Goal: Task Accomplishment & Management: Manage account settings

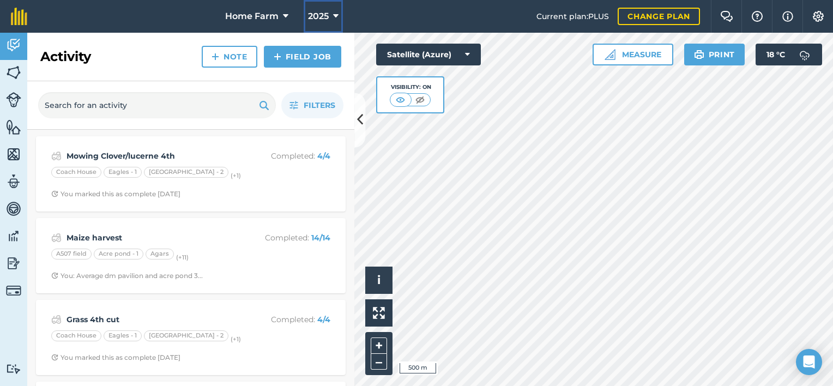
click at [335, 13] on icon at bounding box center [335, 16] width 5 height 13
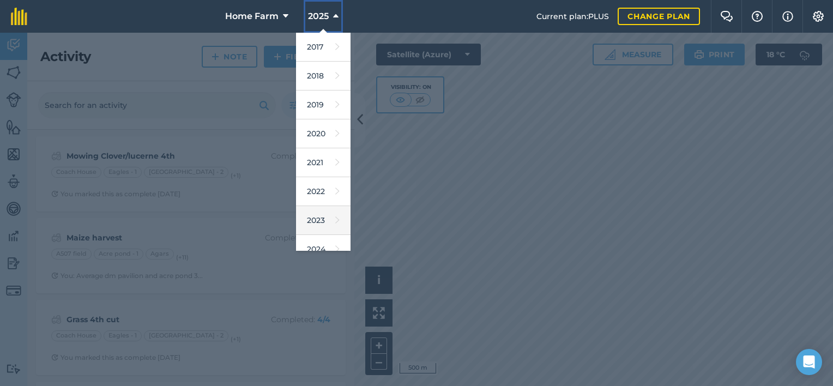
scroll to position [70, 0]
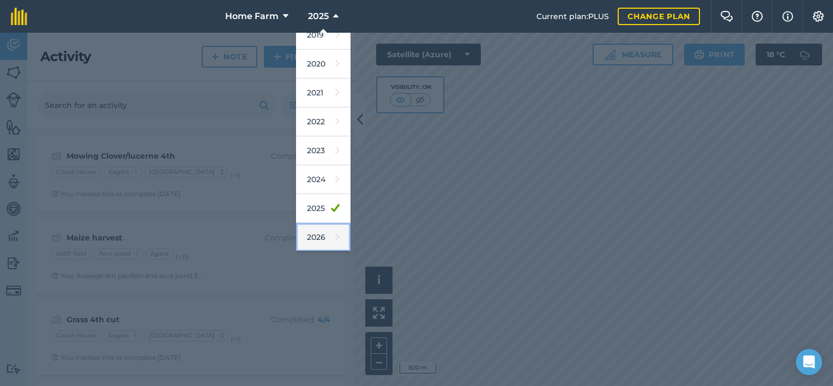
click at [320, 229] on link "2026" at bounding box center [323, 237] width 55 height 29
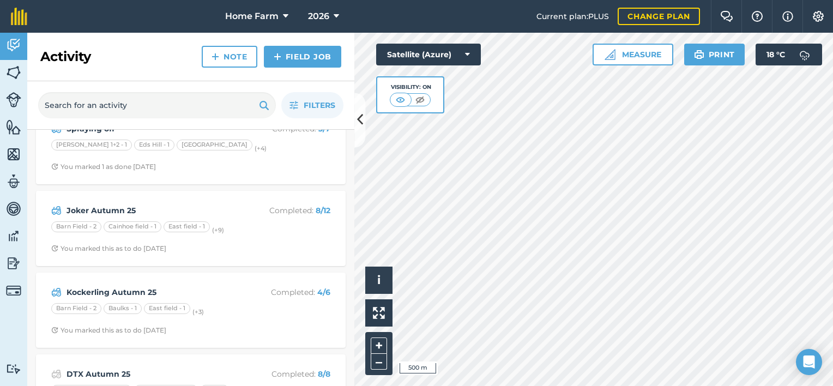
scroll to position [0, 0]
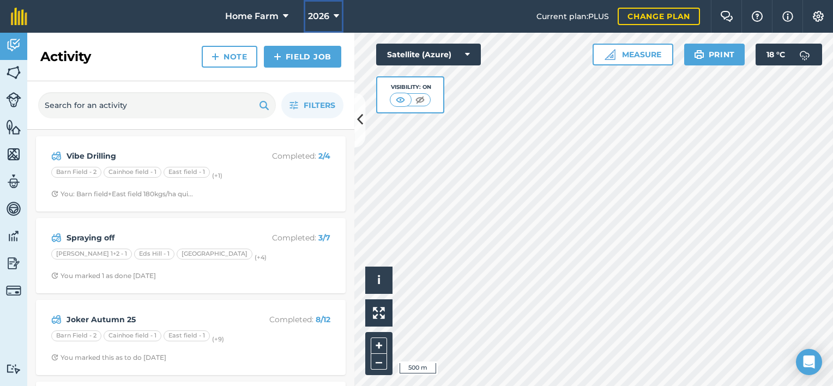
click at [326, 21] on span "2026" at bounding box center [318, 16] width 21 height 13
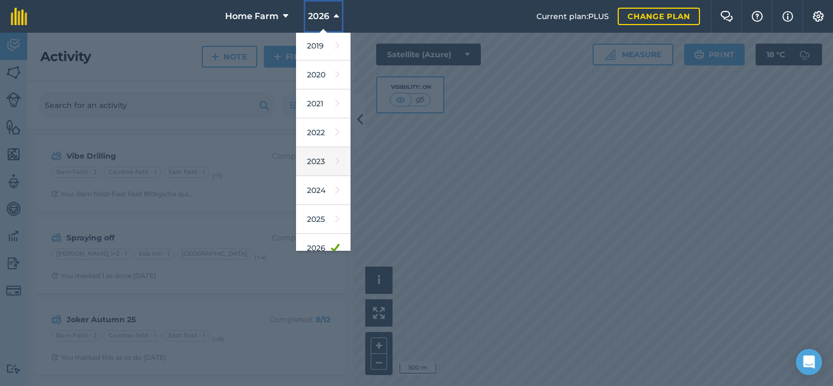
scroll to position [63, 0]
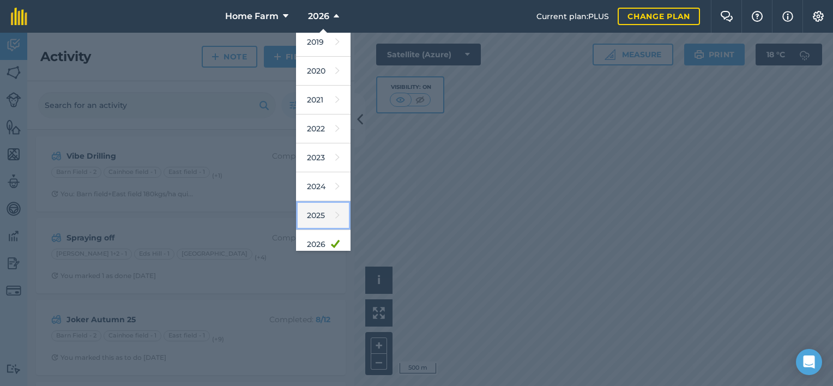
click at [319, 214] on link "2025" at bounding box center [323, 215] width 55 height 29
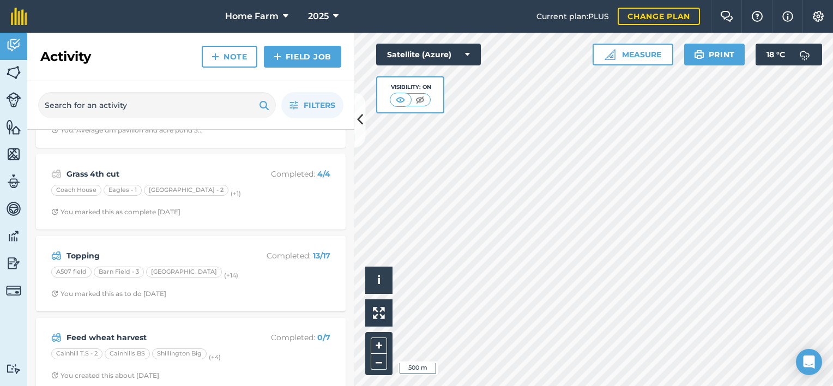
scroll to position [0, 0]
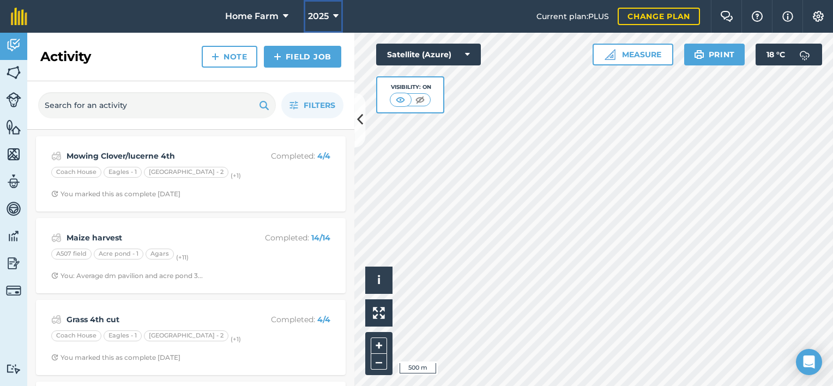
click at [323, 10] on span "2025" at bounding box center [318, 16] width 21 height 13
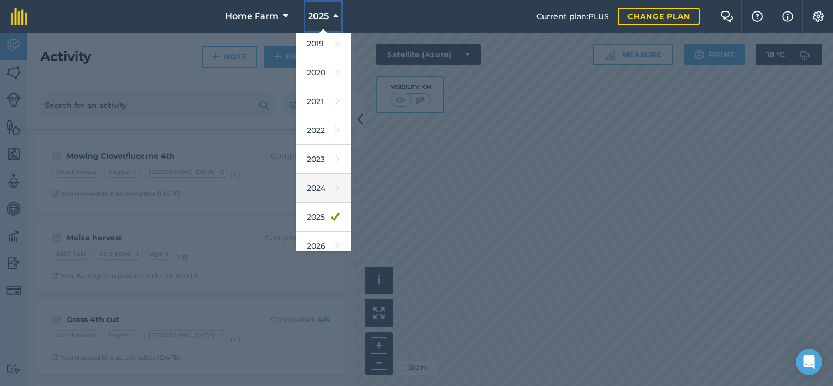
scroll to position [87, 0]
click at [320, 219] on link "2026" at bounding box center [323, 219] width 55 height 29
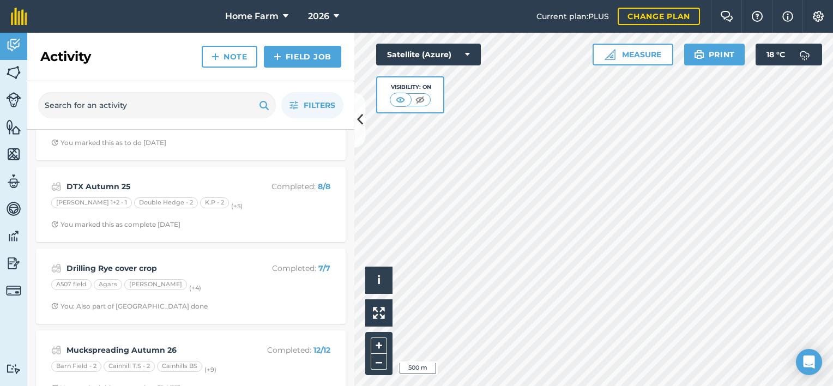
scroll to position [296, 0]
click at [235, 299] on div "Drilling Rye cover crop Completed : 7 / 7 A507 field [PERSON_NAME] (+ 4 ) You: …" at bounding box center [191, 286] width 296 height 62
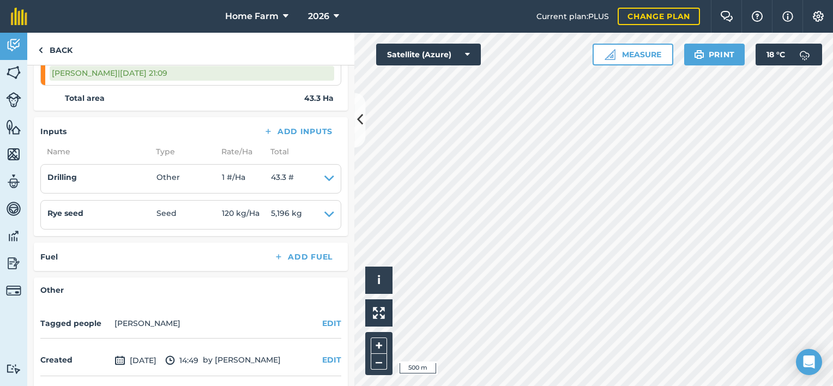
scroll to position [472, 0]
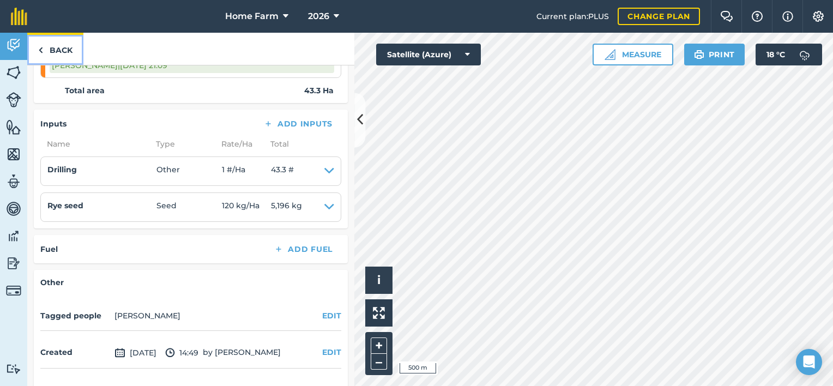
click at [63, 53] on link "Back" at bounding box center [55, 49] width 56 height 32
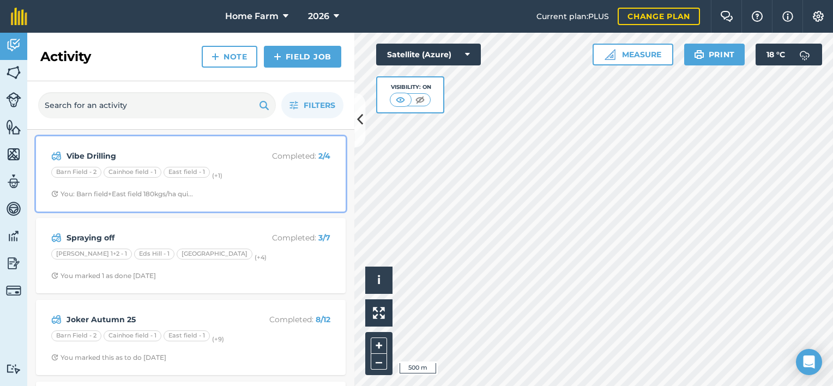
click at [170, 196] on div "You: Barn field+East field 180kgs/ha qui..." at bounding box center [122, 194] width 142 height 9
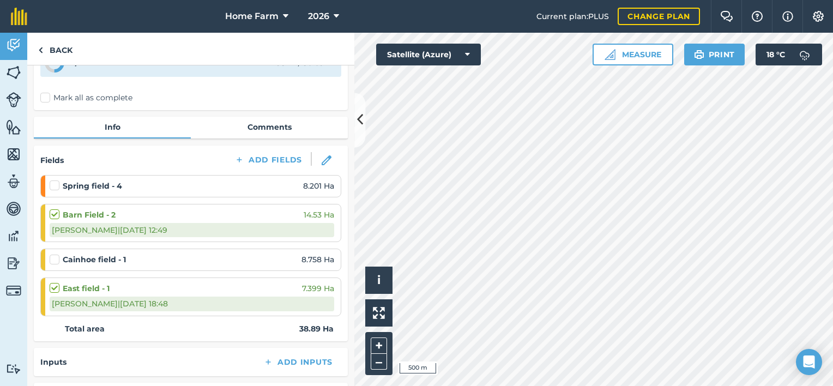
scroll to position [64, 0]
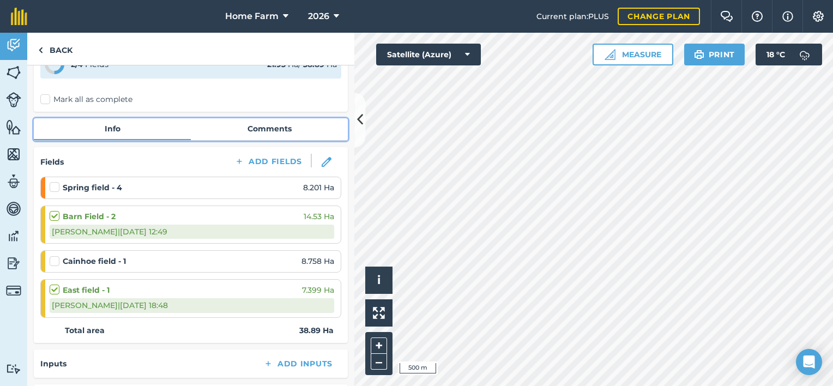
click at [285, 133] on link "Comments" at bounding box center [269, 128] width 157 height 21
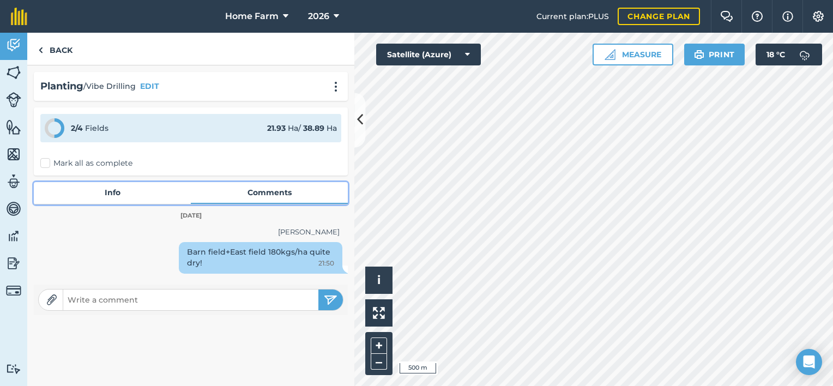
click at [108, 192] on link "Info" at bounding box center [112, 192] width 157 height 21
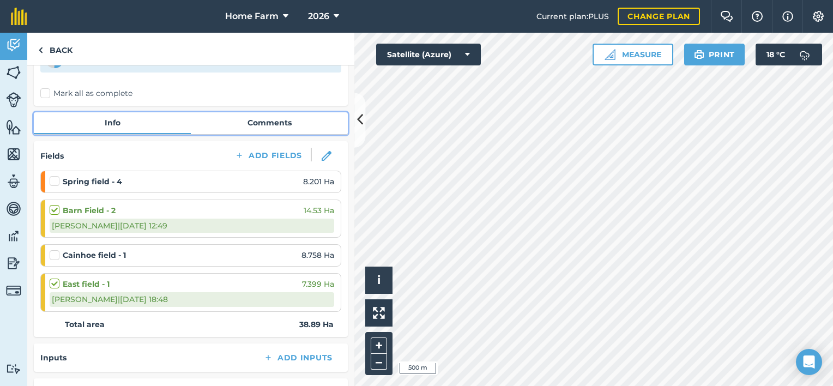
scroll to position [70, 0]
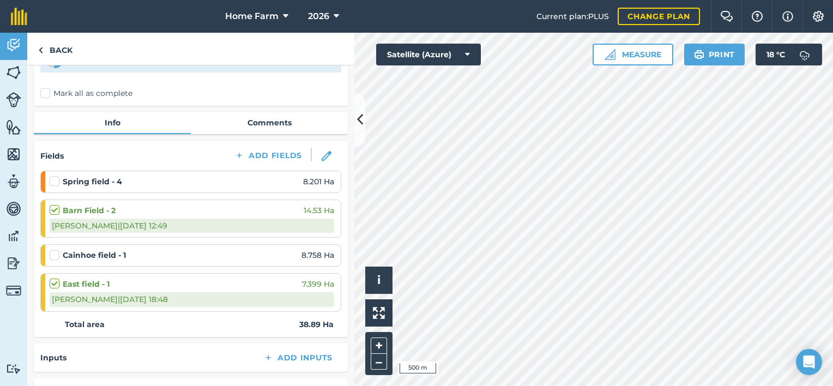
click at [51, 250] on label at bounding box center [56, 250] width 13 height 0
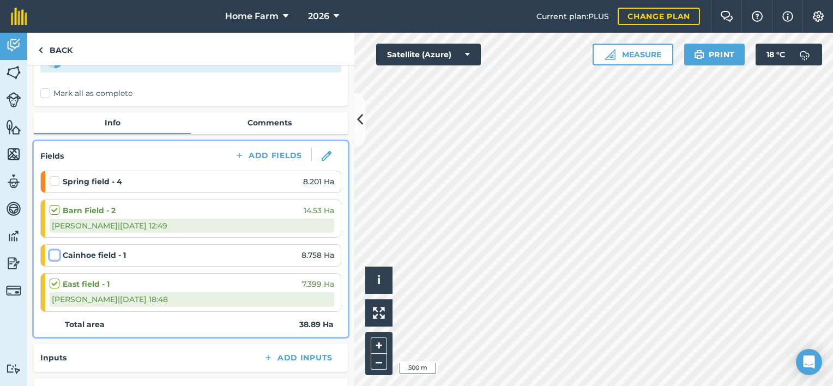
click at [51, 256] on input "checkbox" at bounding box center [53, 253] width 7 height 7
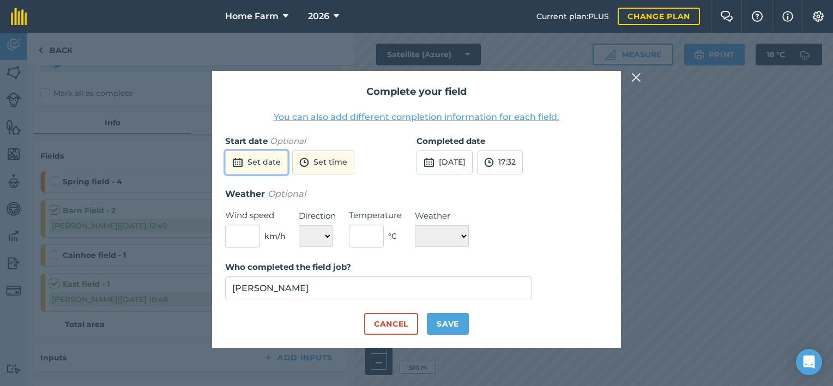
click at [264, 166] on button "Set date" at bounding box center [256, 162] width 63 height 24
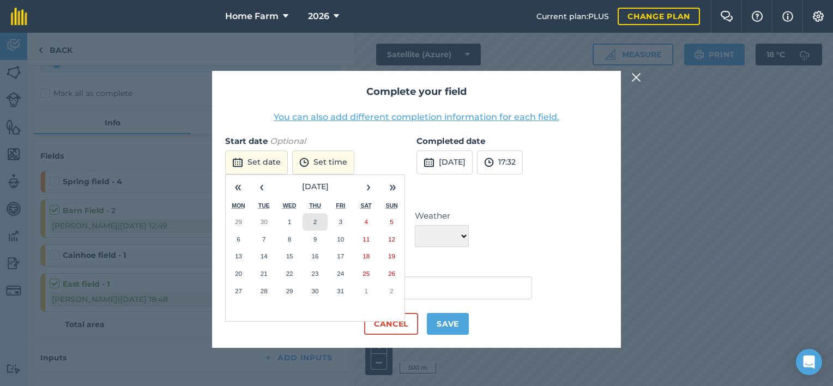
click at [314, 216] on button "2" at bounding box center [315, 221] width 26 height 17
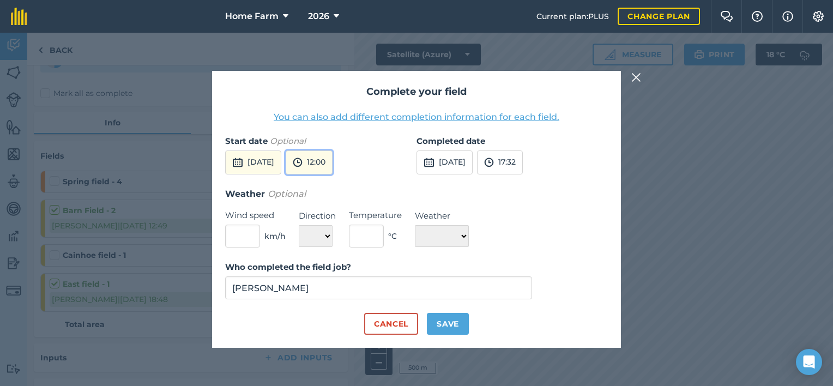
click at [332, 168] on button "12:00" at bounding box center [309, 162] width 47 height 24
click at [335, 261] on button "15:30" at bounding box center [311, 264] width 51 height 17
click at [473, 174] on div "Completed date [DATE] 17:32" at bounding box center [511, 161] width 191 height 52
click at [473, 168] on button "[DATE]" at bounding box center [444, 162] width 56 height 24
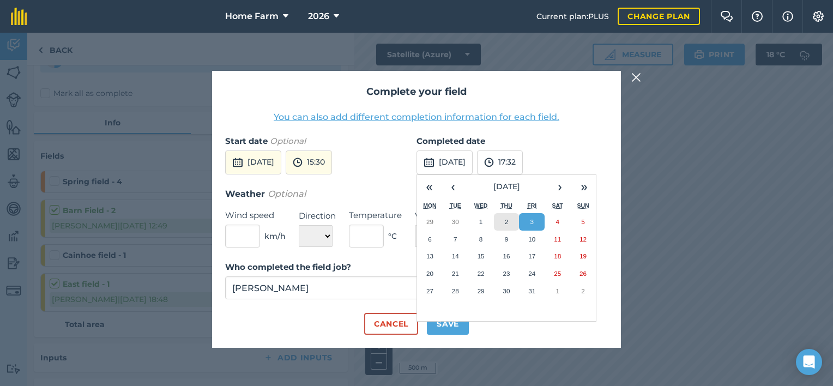
click at [510, 219] on button "2" at bounding box center [507, 221] width 26 height 17
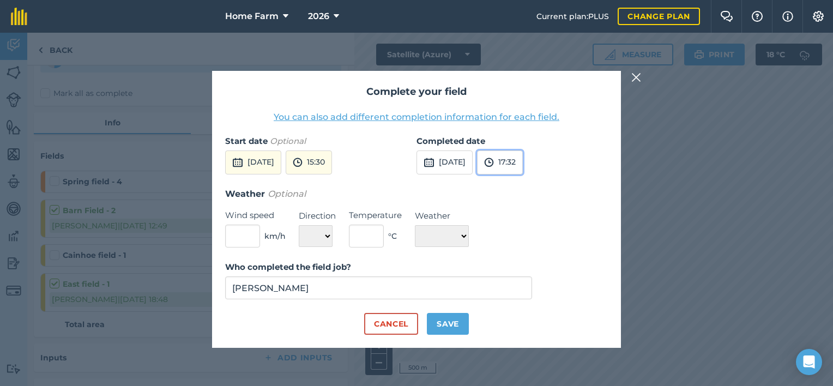
click at [523, 161] on button "17:32" at bounding box center [500, 162] width 46 height 24
click at [525, 181] on button "19:00" at bounding box center [502, 182] width 51 height 17
click at [458, 318] on button "Save" at bounding box center [448, 324] width 42 height 22
checkbox input "true"
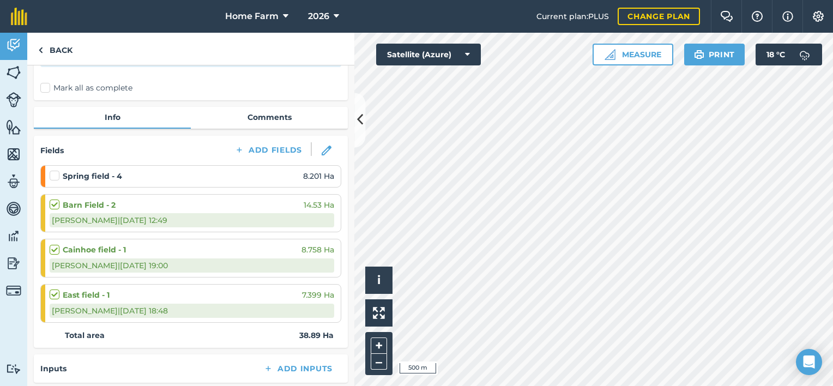
scroll to position [71, 0]
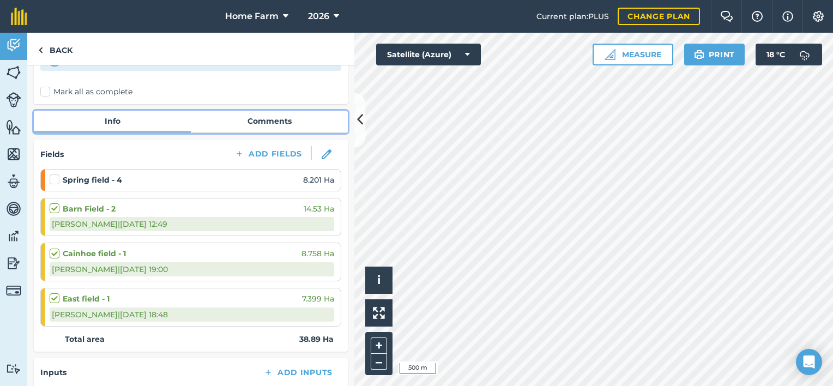
click at [276, 114] on link "Comments" at bounding box center [269, 121] width 157 height 21
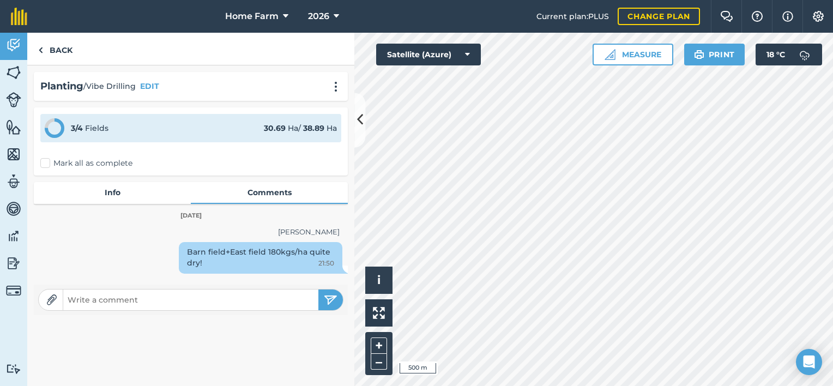
click at [166, 297] on input "text" at bounding box center [190, 299] width 255 height 15
type input "cainhoe field 200kg/ha straight in with claydon"
click at [335, 301] on img "submit" at bounding box center [331, 299] width 14 height 13
click at [231, 305] on div "[PERSON_NAME] Barn field+East field 180kgs/ha quite dry! 21:50" at bounding box center [191, 282] width 314 height 119
click at [170, 310] on div "[PERSON_NAME] Barn field+East field 180kgs/ha quite dry! 21:50" at bounding box center [191, 282] width 314 height 119
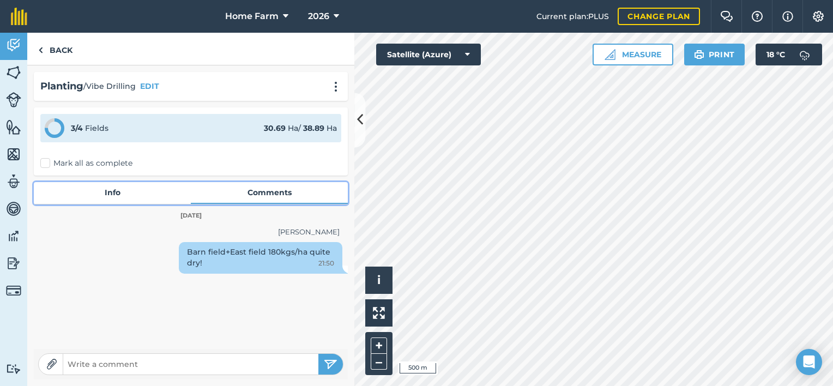
click at [130, 198] on link "Info" at bounding box center [112, 192] width 157 height 21
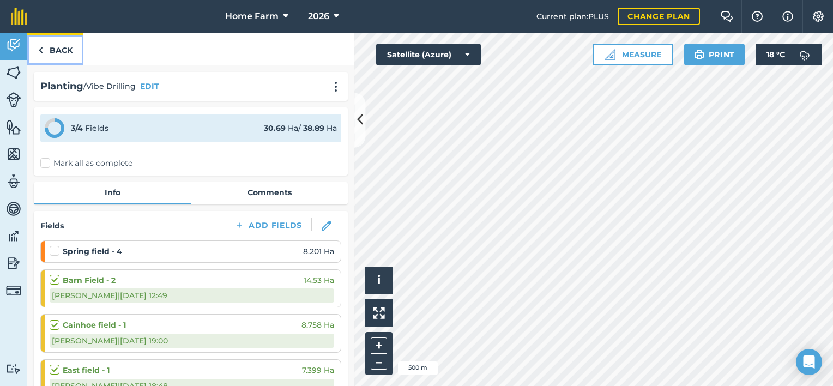
click at [53, 52] on link "Back" at bounding box center [55, 49] width 56 height 32
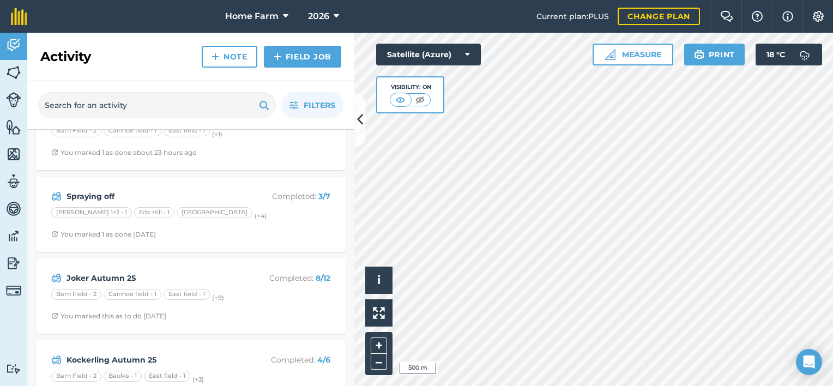
scroll to position [17, 0]
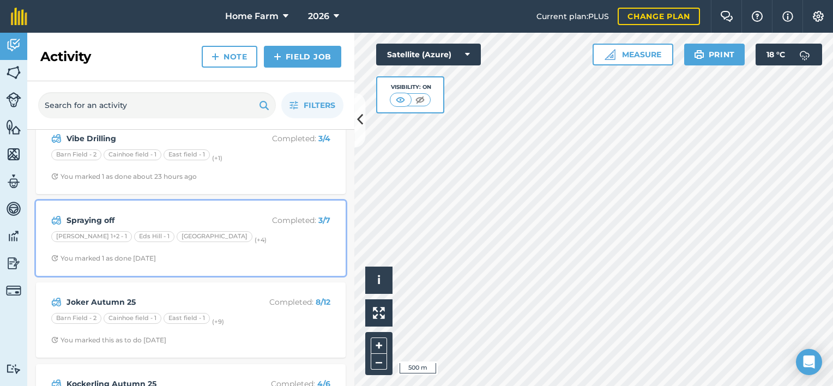
click at [217, 263] on div "Spraying off Completed : 3 / 7 [PERSON_NAME] 1+2 - 1 Eds Hill - 1 [GEOGRAPHIC_D…" at bounding box center [191, 238] width 296 height 62
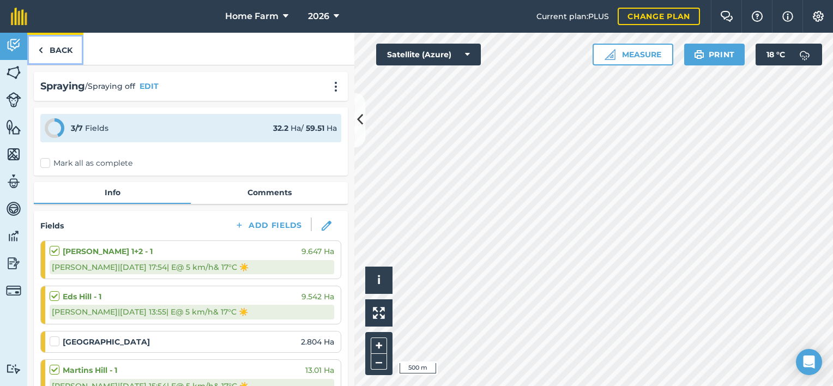
click at [63, 55] on link "Back" at bounding box center [55, 49] width 56 height 32
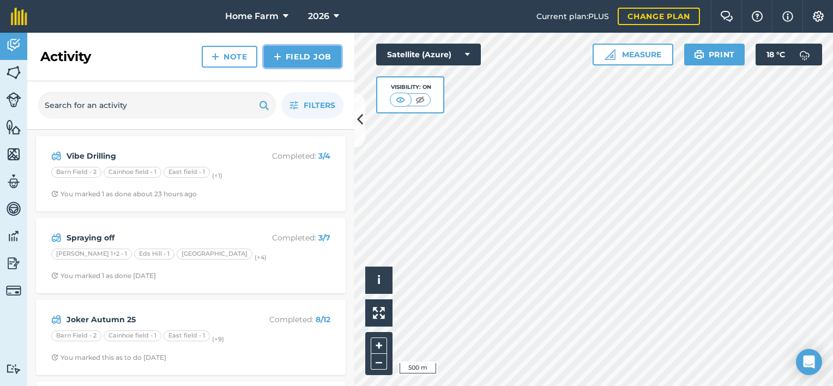
click at [298, 60] on link "Field Job" at bounding box center [302, 57] width 77 height 22
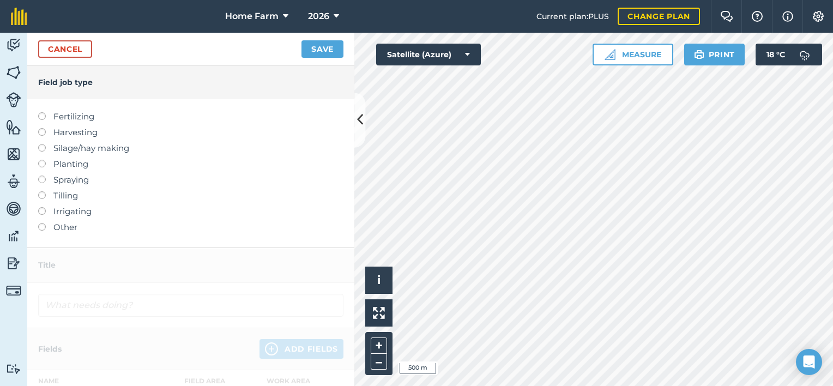
click at [70, 181] on label "Spraying" at bounding box center [190, 179] width 305 height 13
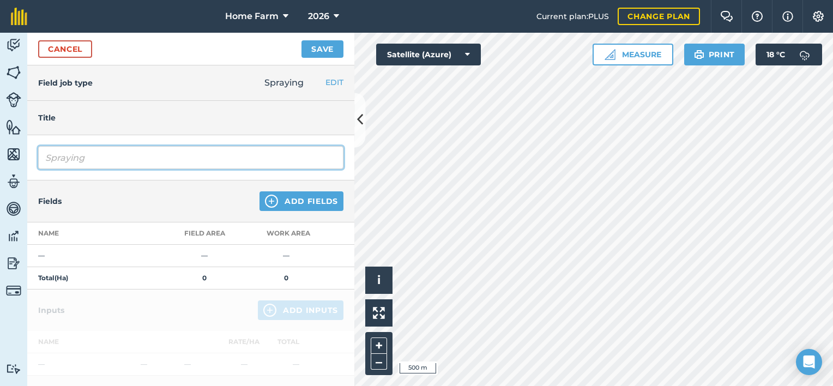
click at [111, 164] on input "Spraying" at bounding box center [190, 157] width 305 height 23
type input "S"
type input "Spraying off 5L"
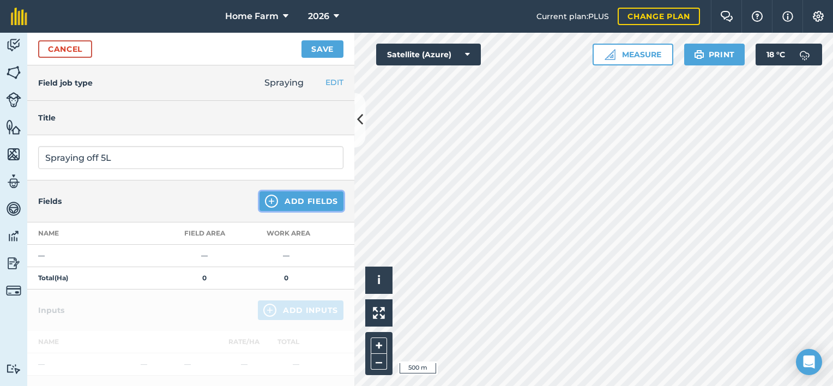
click at [286, 207] on button "Add Fields" at bounding box center [301, 201] width 84 height 20
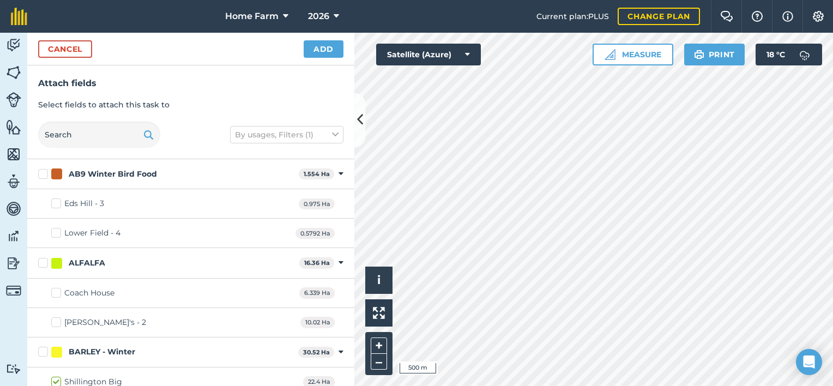
checkbox input "true"
click at [327, 52] on button "Add" at bounding box center [324, 48] width 40 height 17
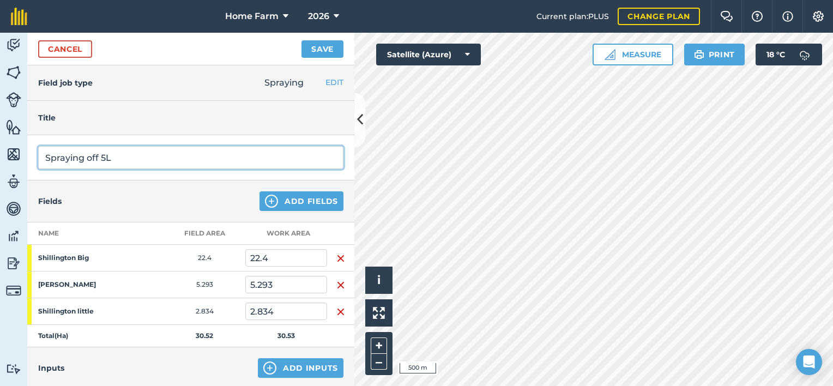
click at [96, 155] on input "Spraying off 5L" at bounding box center [190, 157] width 305 height 23
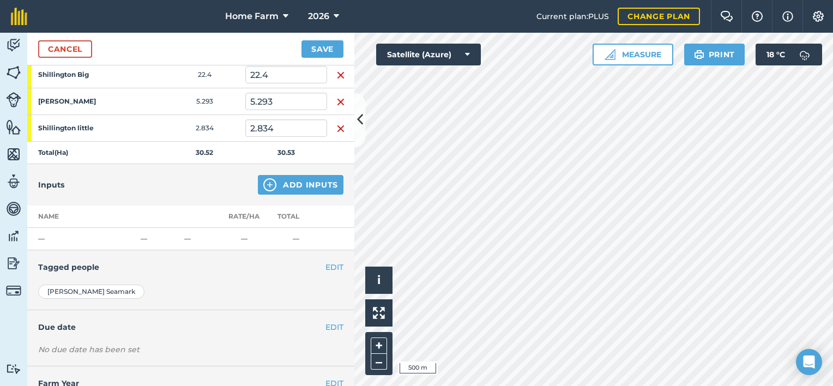
scroll to position [186, 0]
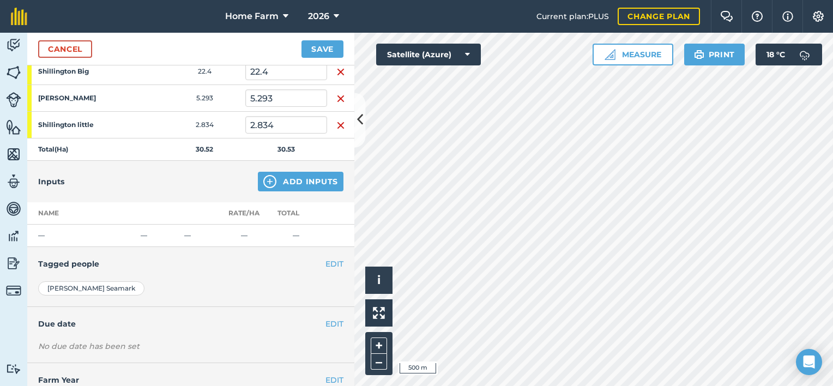
type input "Barley Glyphosate 5L"
click at [290, 183] on button "Add Inputs" at bounding box center [301, 182] width 86 height 20
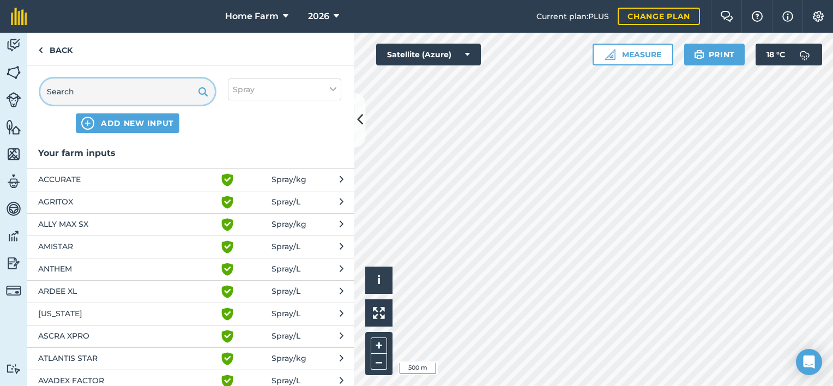
click at [155, 96] on input "text" at bounding box center [127, 91] width 174 height 26
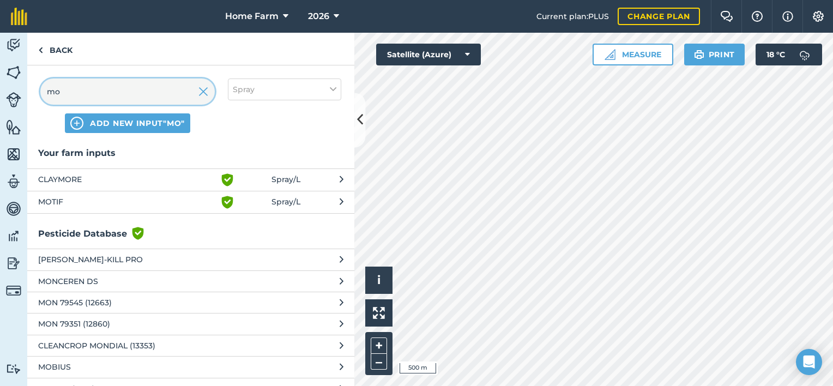
type input "mo"
click at [148, 200] on span "MOTIF" at bounding box center [127, 202] width 178 height 13
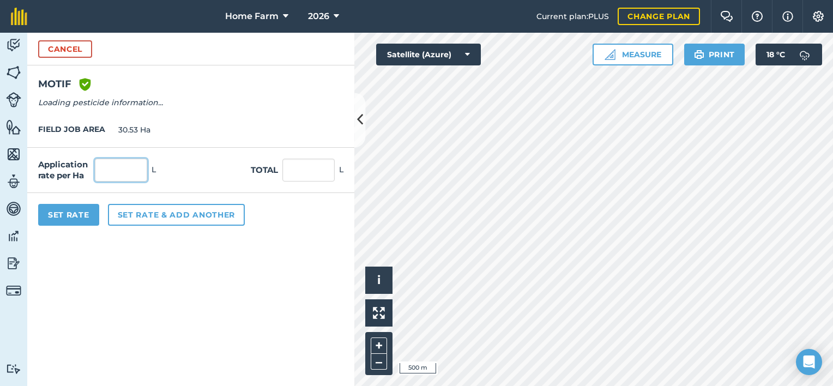
click at [126, 168] on input "text" at bounding box center [121, 170] width 52 height 23
type input "5"
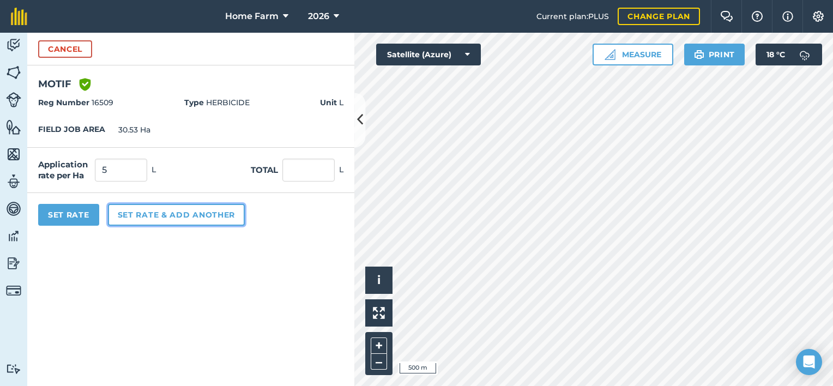
type input "152.65"
click at [158, 206] on button "Set rate & add another" at bounding box center [176, 215] width 137 height 22
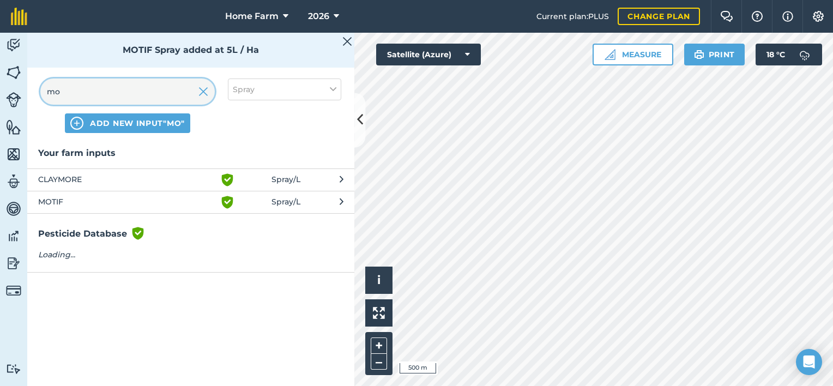
click at [167, 90] on input "mo" at bounding box center [127, 91] width 174 height 26
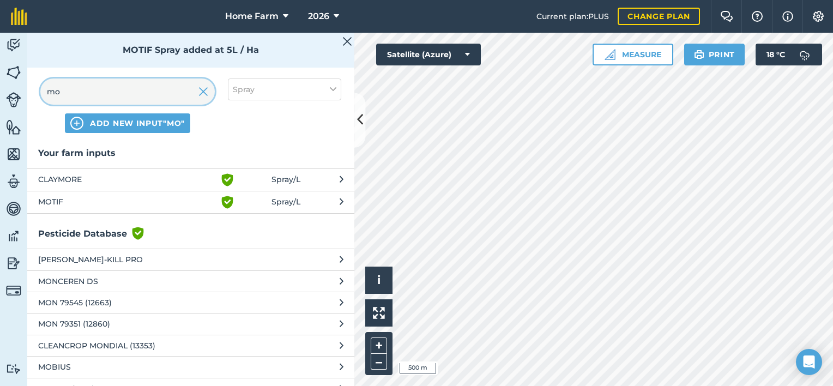
type input "m"
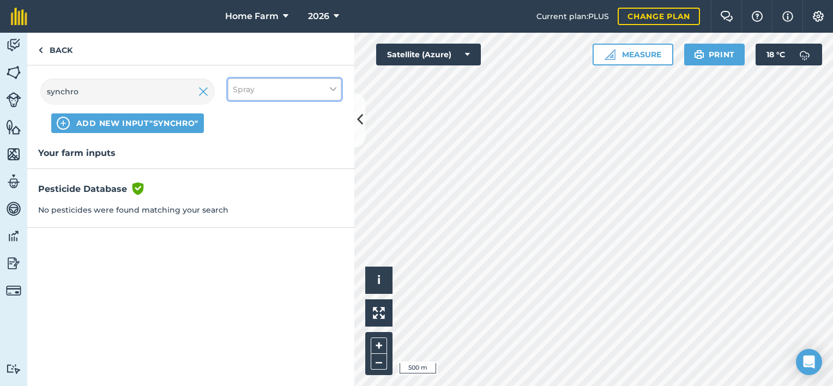
click at [268, 98] on button "Spray" at bounding box center [284, 89] width 113 height 22
click at [216, 164] on div "Your farm inputs" at bounding box center [190, 157] width 327 height 23
click at [163, 77] on div "synchro ADD NEW INPUT "synchro" Spray" at bounding box center [190, 105] width 327 height 81
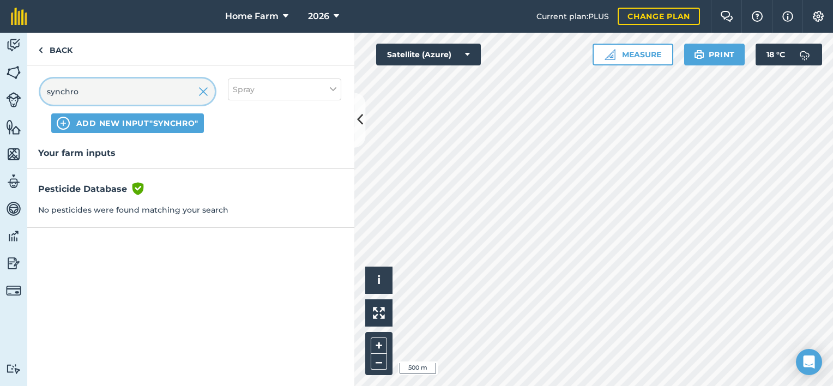
click at [159, 94] on input "synchro" at bounding box center [127, 91] width 174 height 26
type input "s"
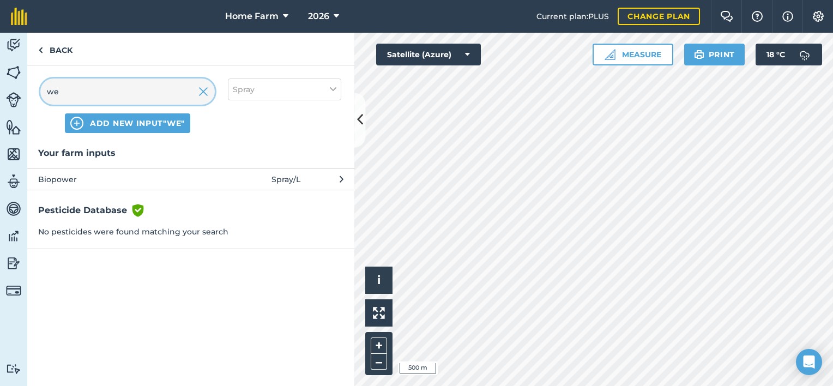
type input "we"
click at [186, 178] on span "Biopower" at bounding box center [127, 179] width 178 height 12
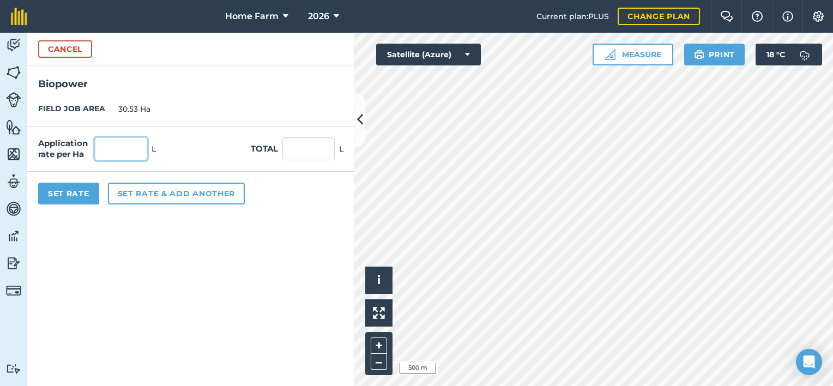
click at [129, 146] on input "text" at bounding box center [121, 148] width 52 height 23
type input "1"
type input "30.53"
click at [153, 191] on button "Set rate & add another" at bounding box center [176, 194] width 137 height 22
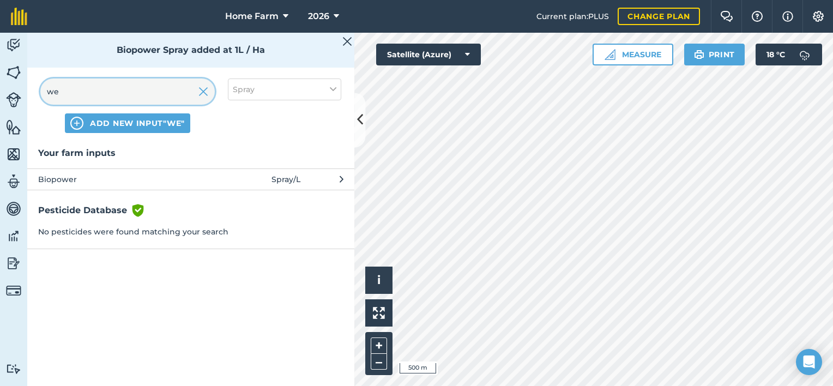
click at [139, 95] on input "we" at bounding box center [127, 91] width 174 height 26
type input "w"
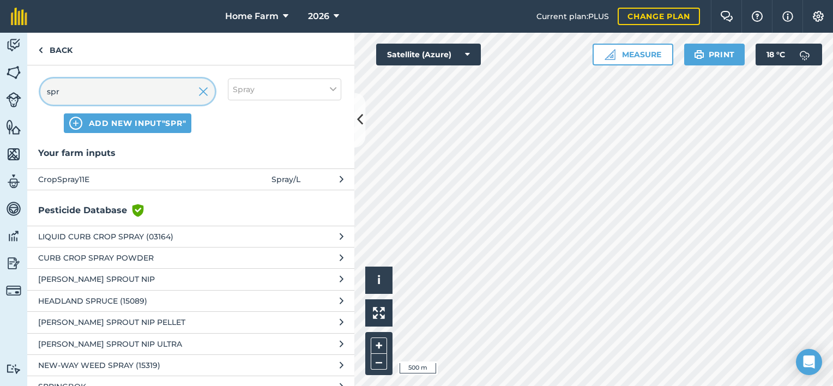
type input "spr"
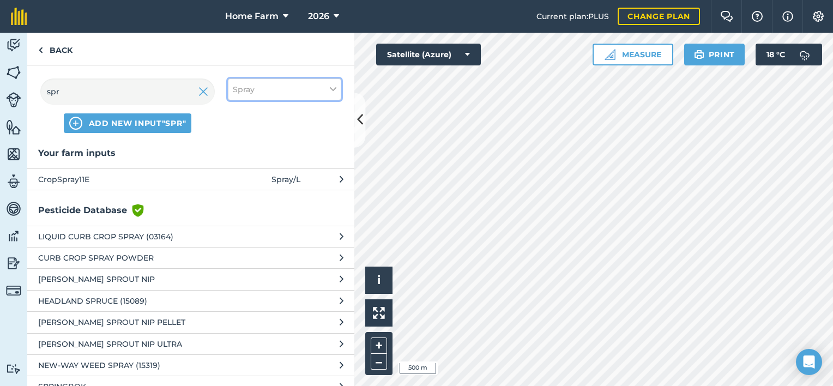
click at [297, 83] on button "Spray" at bounding box center [284, 89] width 113 height 22
click at [262, 188] on label "Other" at bounding box center [285, 193] width 104 height 11
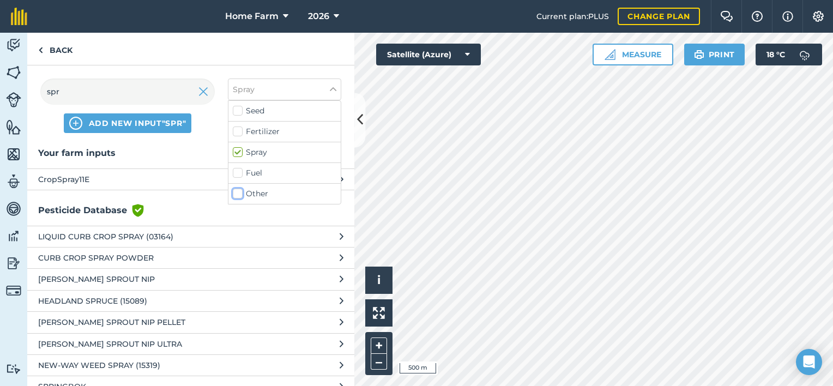
click at [240, 188] on input "Other" at bounding box center [236, 191] width 7 height 7
checkbox input "true"
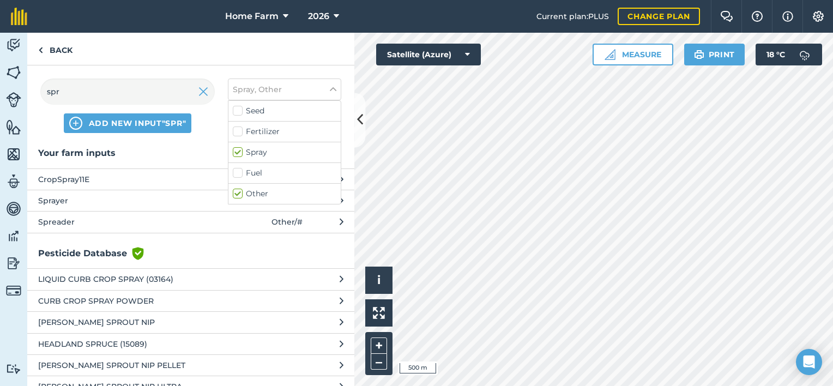
click at [140, 202] on span "Sprayer" at bounding box center [127, 201] width 178 height 12
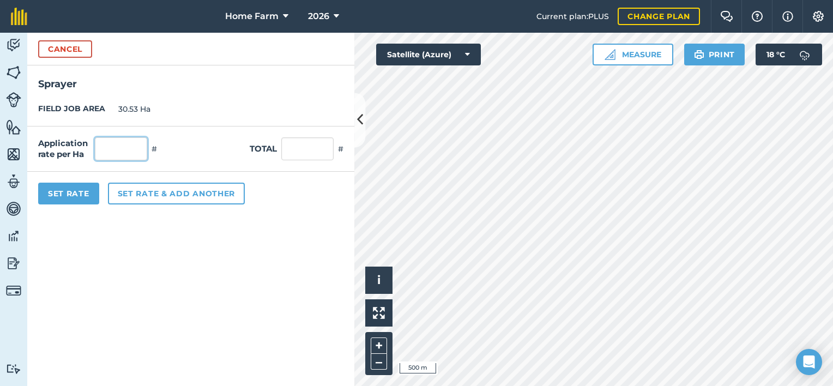
click at [126, 144] on input "text" at bounding box center [121, 148] width 52 height 23
type input "1"
type input "30.53"
click at [86, 192] on button "Set Rate" at bounding box center [68, 194] width 61 height 22
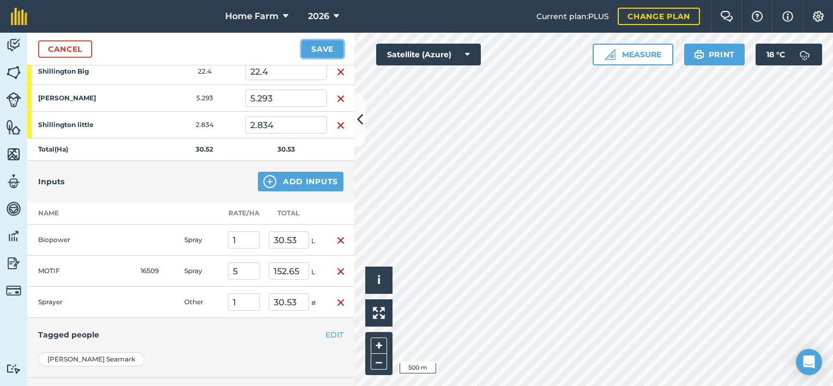
click at [317, 48] on button "Save" at bounding box center [322, 48] width 42 height 17
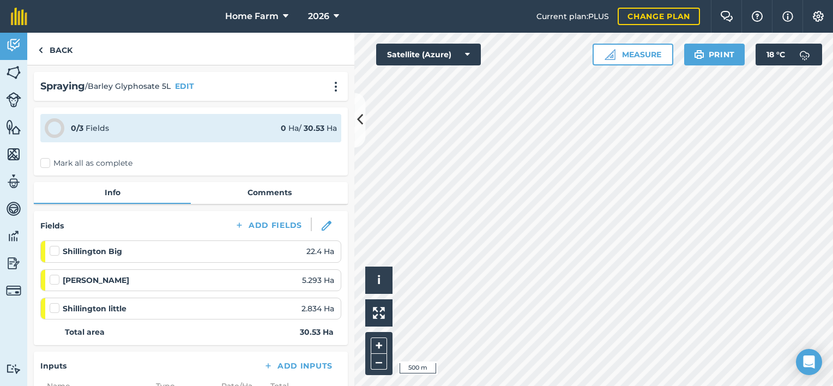
click at [72, 165] on label "Mark all as complete" at bounding box center [86, 163] width 92 height 11
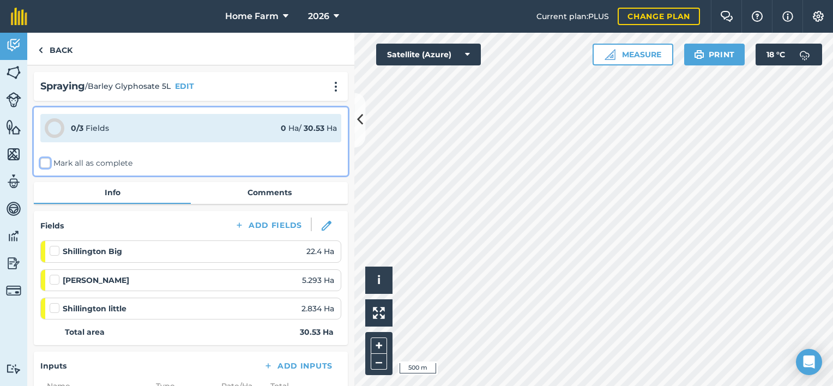
click at [47, 165] on input "Mark all as complete" at bounding box center [43, 161] width 7 height 7
checkbox input "false"
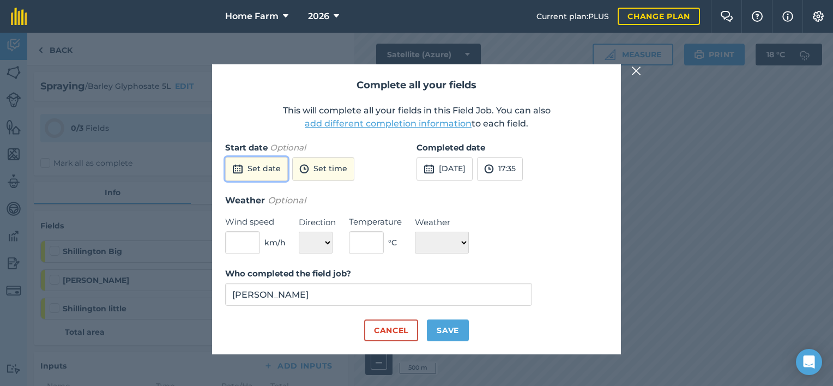
click at [253, 175] on button "Set date" at bounding box center [256, 169] width 63 height 24
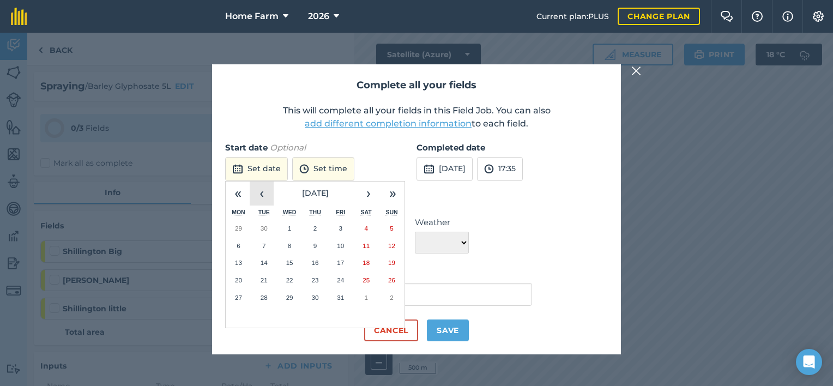
click at [264, 195] on button "‹" at bounding box center [262, 193] width 24 height 24
click at [367, 195] on button "›" at bounding box center [368, 193] width 24 height 24
click at [268, 198] on button "‹" at bounding box center [262, 193] width 24 height 24
click at [367, 280] on abbr "27" at bounding box center [365, 279] width 7 height 7
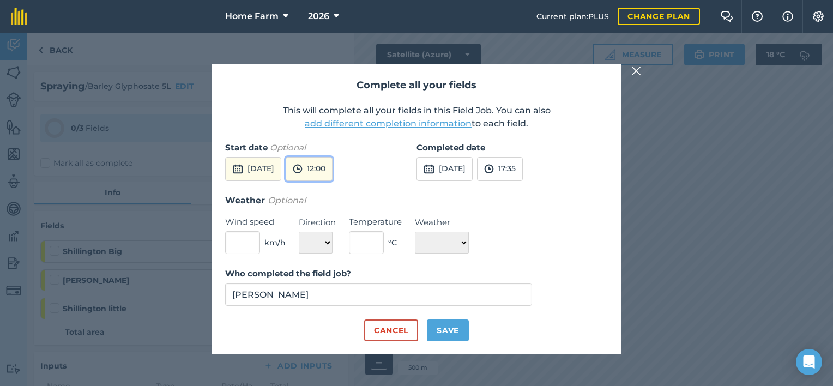
click at [302, 169] on img at bounding box center [298, 168] width 10 height 13
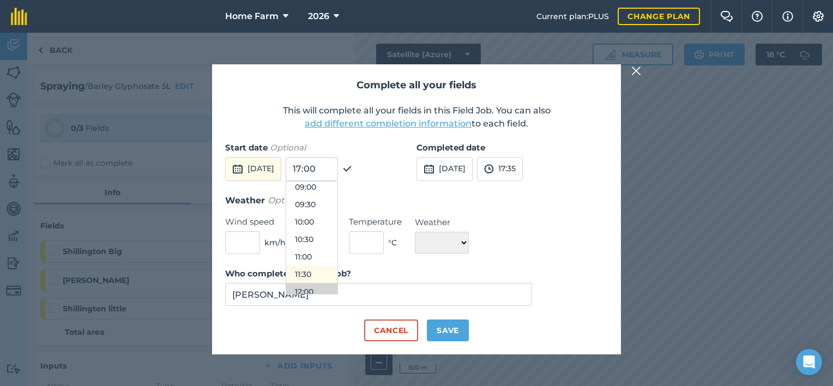
scroll to position [316, 0]
click at [337, 187] on button "09:00" at bounding box center [311, 187] width 51 height 17
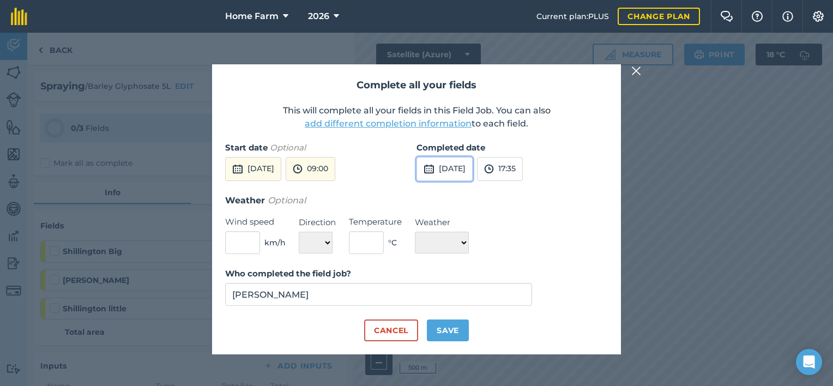
click at [473, 174] on button "[DATE]" at bounding box center [444, 169] width 56 height 24
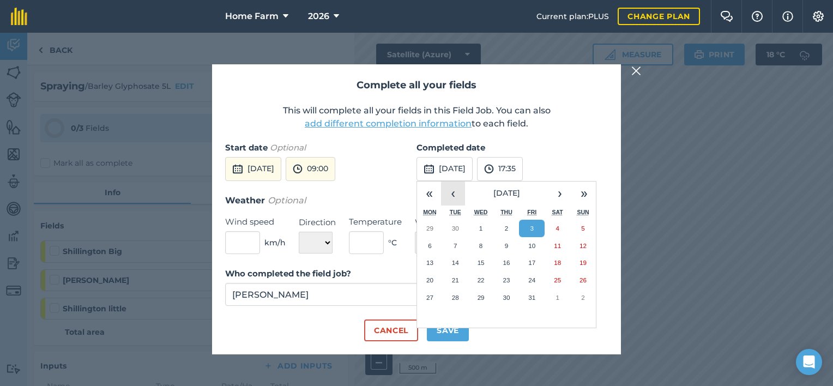
click at [450, 197] on button "‹" at bounding box center [453, 193] width 24 height 24
click at [556, 283] on button "27" at bounding box center [557, 279] width 26 height 17
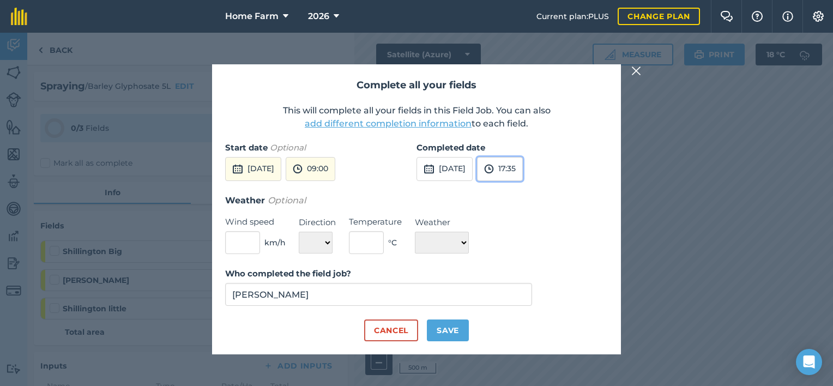
click at [494, 172] on img at bounding box center [489, 168] width 10 height 13
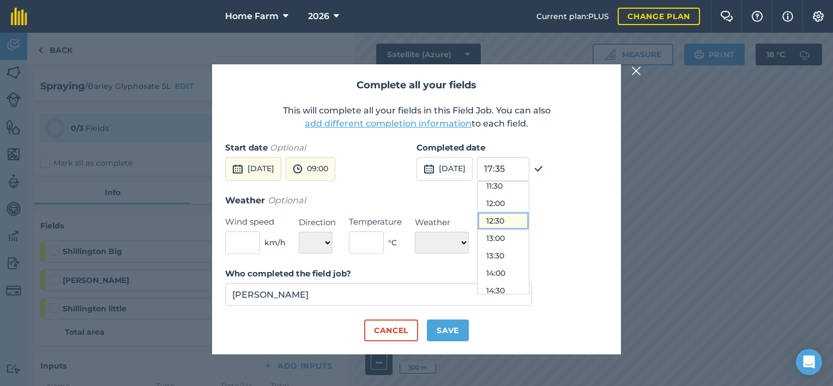
click at [529, 225] on button "12:30" at bounding box center [502, 220] width 51 height 17
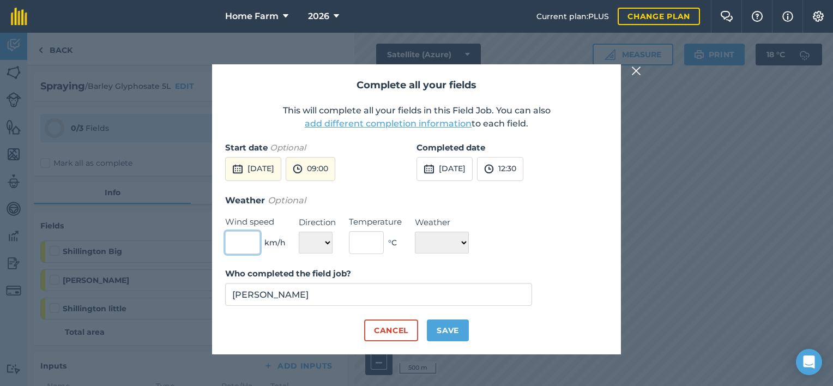
click at [238, 234] on input "text" at bounding box center [242, 242] width 35 height 23
type input "6"
click at [325, 242] on select "N NE E SE S SW W NW" at bounding box center [316, 243] width 34 height 22
select select "SE"
click at [299, 232] on select "N NE E SE S SW W NW" at bounding box center [316, 243] width 34 height 22
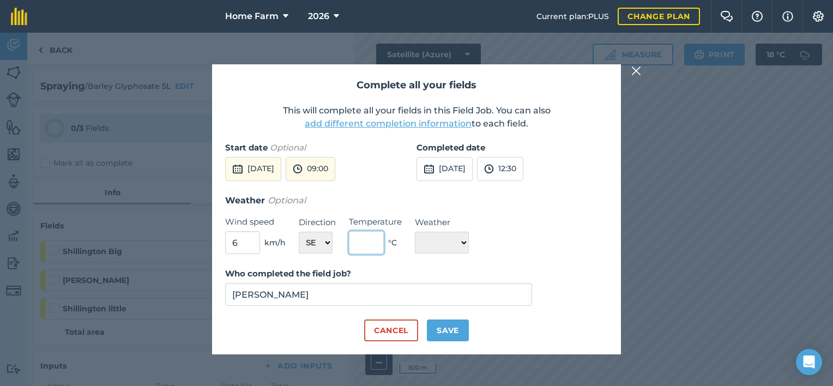
click at [375, 237] on input "text" at bounding box center [366, 242] width 35 height 23
type input "16"
click at [430, 243] on select "☀️ Sunny 🌧 Rainy ⛅️ Cloudy 🌨 Snow ❄️ Icy" at bounding box center [442, 243] width 54 height 22
select select "Sunny"
click at [415, 232] on select "☀️ Sunny 🌧 Rainy ⛅️ Cloudy 🌨 Snow ❄️ Icy" at bounding box center [442, 243] width 54 height 22
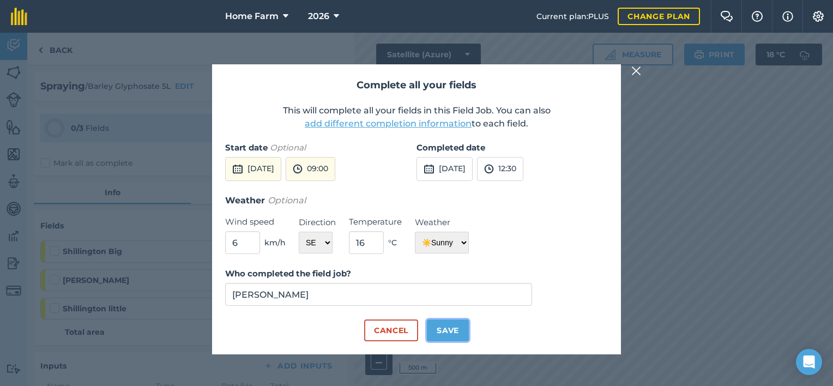
click at [457, 331] on button "Save" at bounding box center [448, 330] width 42 height 22
checkbox input "true"
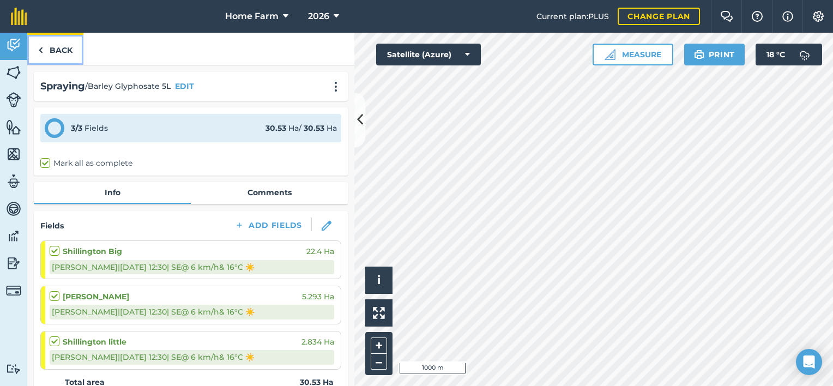
click at [60, 51] on link "Back" at bounding box center [55, 49] width 56 height 32
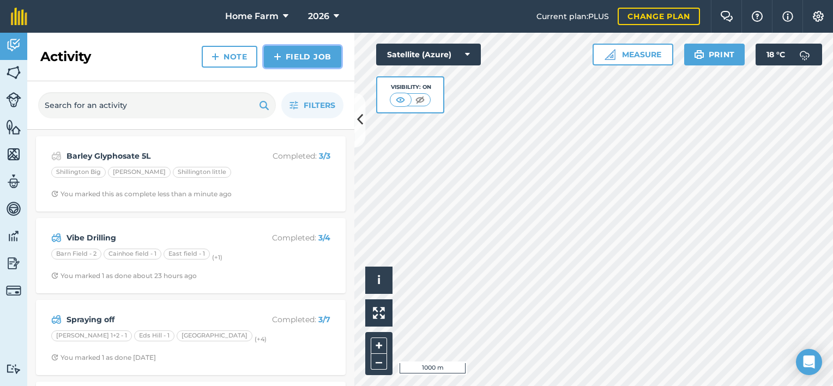
click at [299, 56] on link "Field Job" at bounding box center [302, 57] width 77 height 22
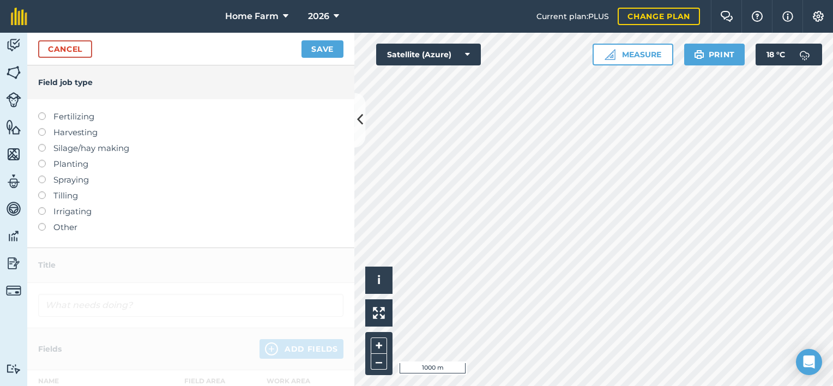
click at [68, 167] on label "Planting" at bounding box center [190, 164] width 305 height 13
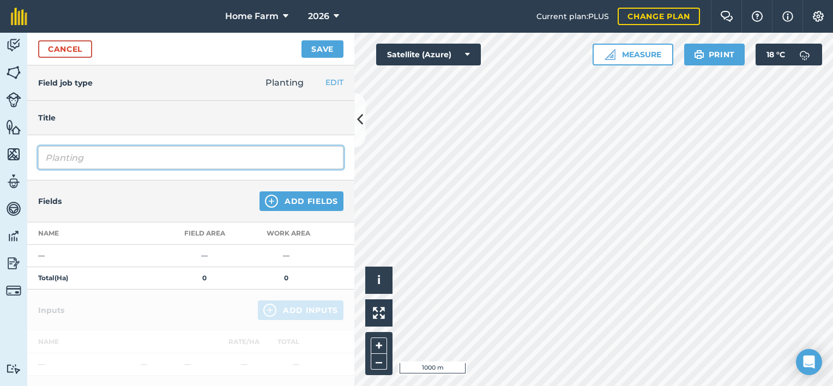
click at [105, 161] on input "Planting" at bounding box center [190, 157] width 305 height 23
type input "P"
type input "W Barley Drilling"
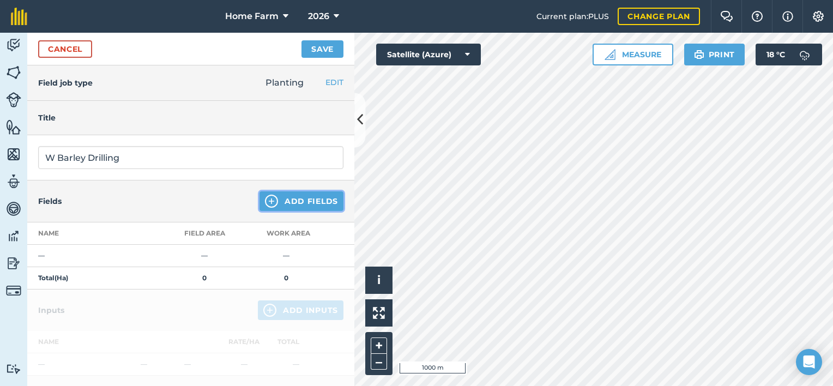
click at [265, 207] on img at bounding box center [271, 201] width 13 height 13
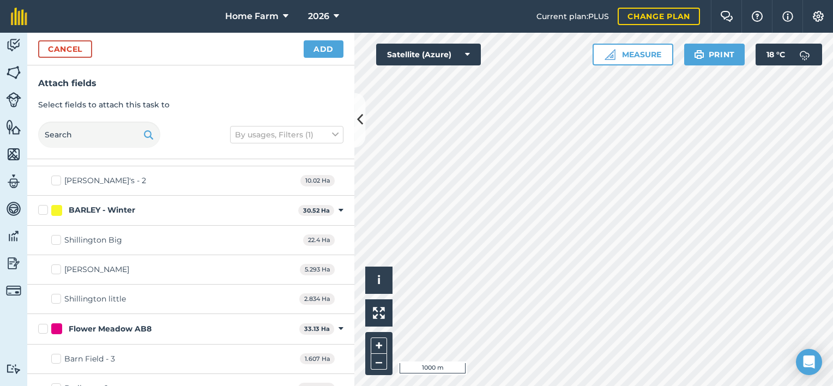
scroll to position [158, 0]
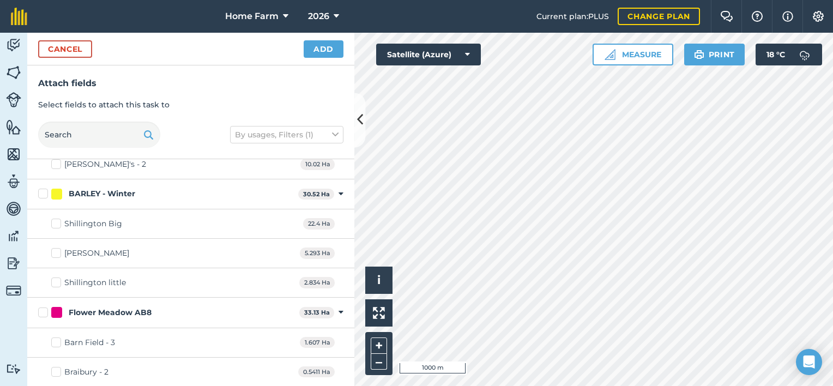
click at [98, 222] on div "Shillington Big" at bounding box center [93, 223] width 58 height 11
click at [58, 222] on input "Shillington Big" at bounding box center [54, 221] width 7 height 7
checkbox input "true"
click at [98, 241] on div "[PERSON_NAME] 5.293 Ha" at bounding box center [190, 253] width 327 height 29
click at [98, 251] on div "[PERSON_NAME]" at bounding box center [96, 252] width 65 height 11
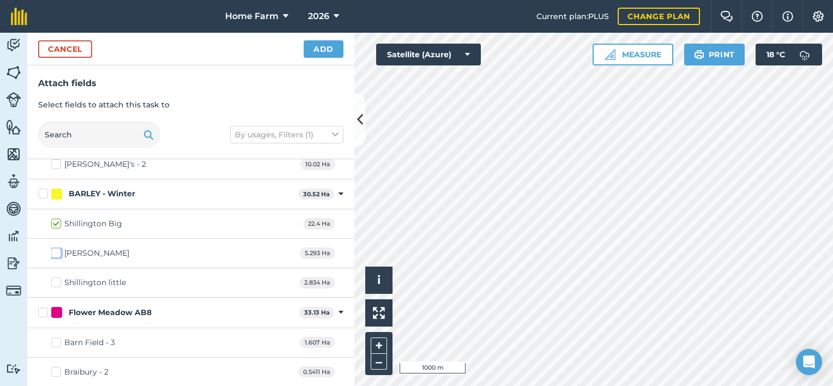
click at [58, 251] on input "[PERSON_NAME]" at bounding box center [54, 250] width 7 height 7
checkbox input "true"
click at [98, 281] on div "Shillington little" at bounding box center [95, 282] width 62 height 11
click at [58, 281] on input "Shillington little" at bounding box center [54, 280] width 7 height 7
checkbox input "true"
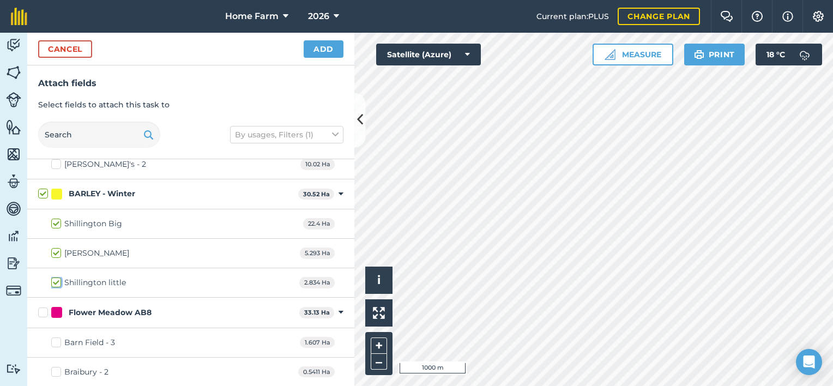
checkbox input "true"
click at [320, 51] on button "Add" at bounding box center [324, 48] width 40 height 17
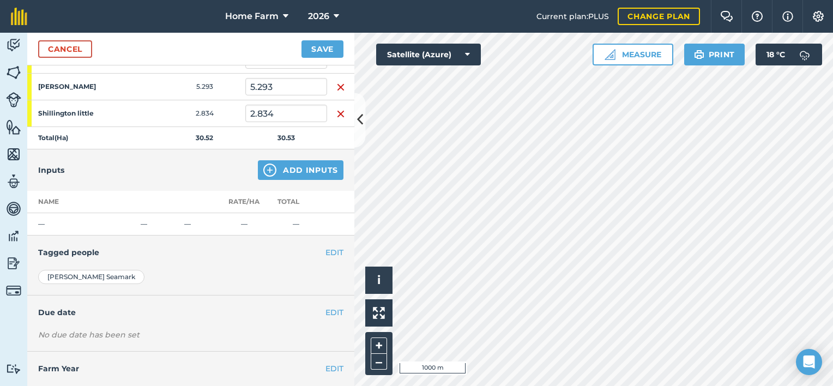
scroll to position [219, 0]
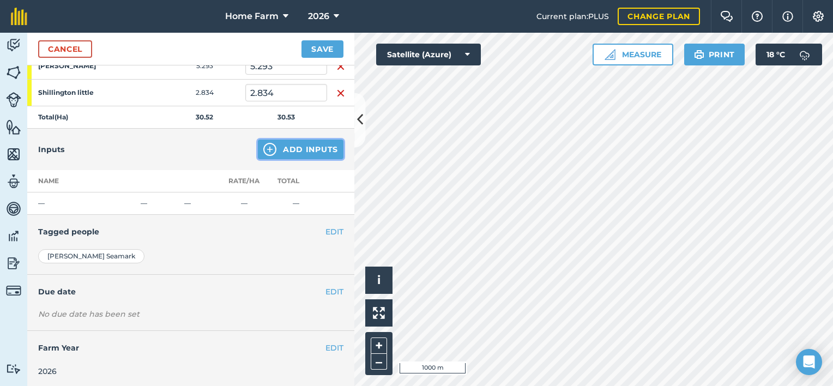
click at [285, 150] on button "Add Inputs" at bounding box center [301, 150] width 86 height 20
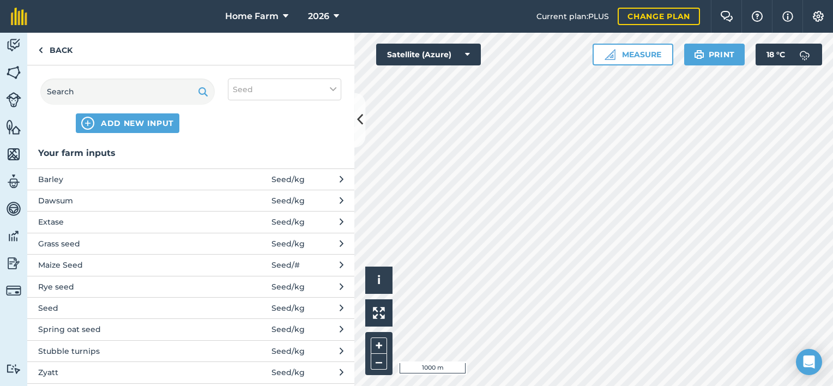
click at [174, 180] on span "Barley" at bounding box center [127, 179] width 178 height 12
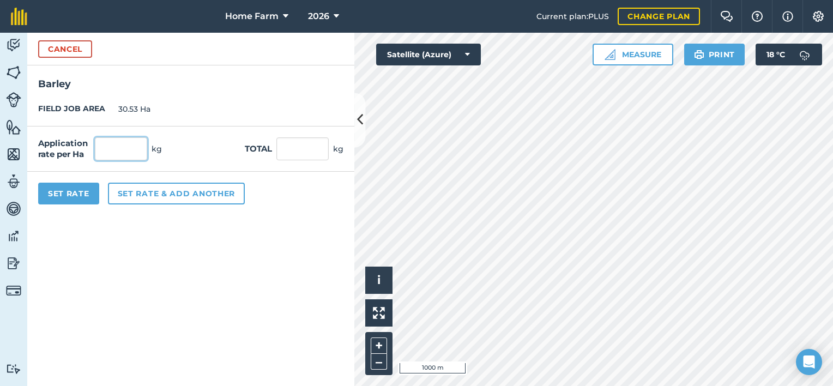
click at [115, 156] on input "text" at bounding box center [121, 148] width 52 height 23
type input "200"
type input "6,106"
click at [135, 194] on button "Set rate & add another" at bounding box center [176, 194] width 137 height 22
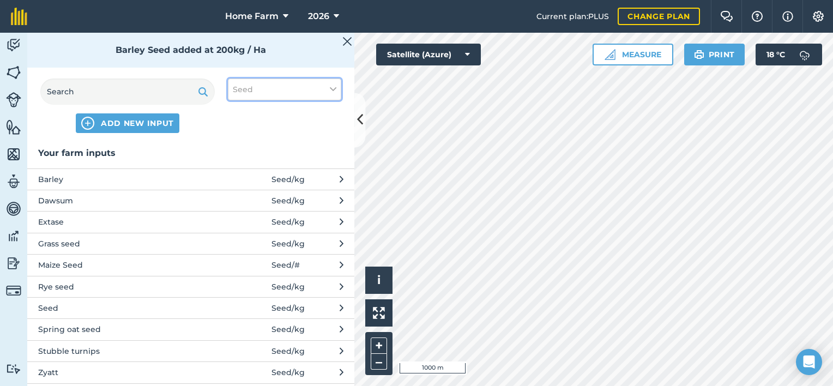
click at [249, 89] on span "Seed" at bounding box center [243, 89] width 20 height 12
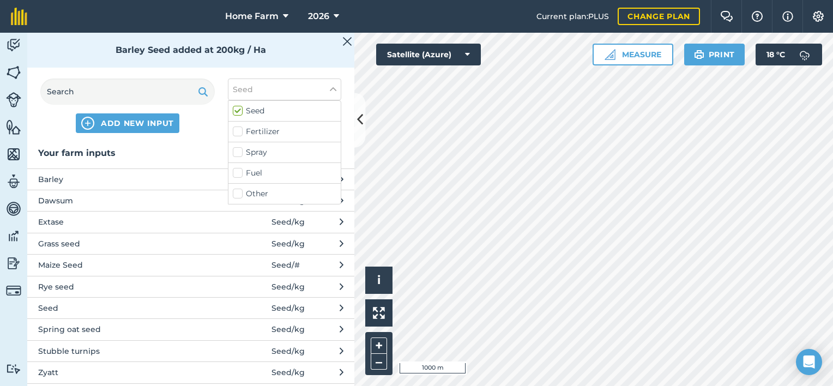
click at [241, 188] on label "Other" at bounding box center [285, 193] width 104 height 11
click at [240, 188] on input "Other" at bounding box center [236, 191] width 7 height 7
checkbox input "true"
click at [162, 66] on div "Barley Seed added at 200kg / Ha" at bounding box center [190, 50] width 327 height 35
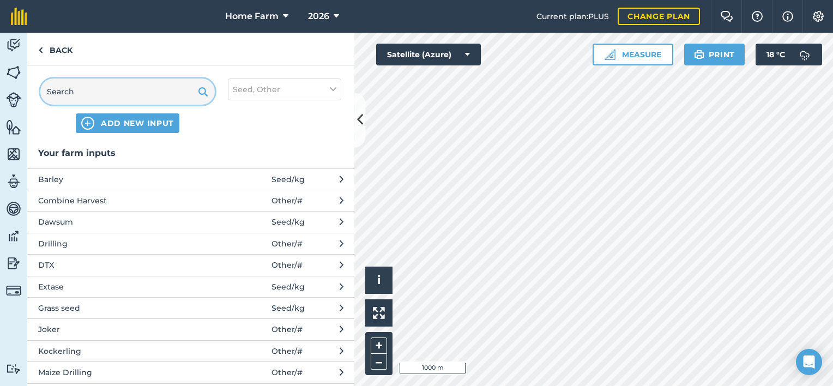
click at [155, 89] on input "text" at bounding box center [127, 91] width 174 height 26
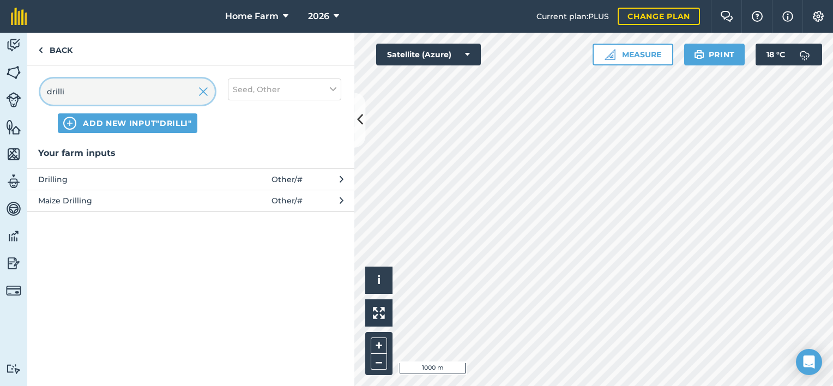
type input "drilli"
click at [161, 126] on span "ADD NEW INPUT "drilli"" at bounding box center [137, 123] width 109 height 11
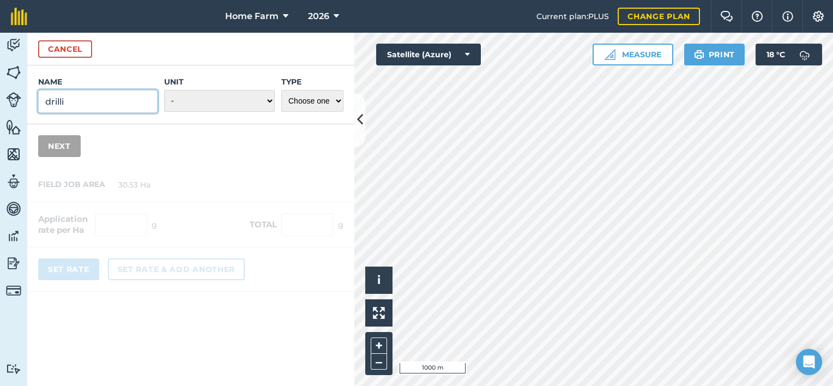
drag, startPoint x: 101, startPoint y: 96, endPoint x: 26, endPoint y: 92, distance: 75.3
click at [26, 92] on div "Activity Fields Livestock Features Maps Team Vehicles Data Reporting Billing Tu…" at bounding box center [416, 209] width 833 height 353
type input "Claydon Drill"
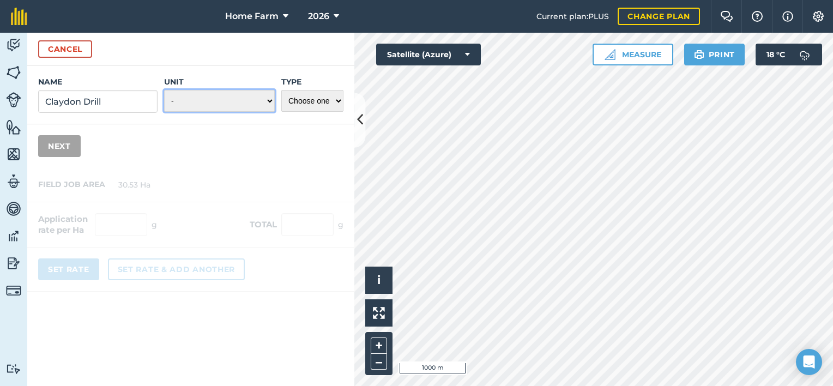
click at [235, 93] on select "- Grams/g Kilograms/kg Metric tonnes/t Millilitres/ml Litres/L Ounces/oz Pounds…" at bounding box center [219, 101] width 111 height 22
select select "COUNT"
click at [165, 90] on select "- Grams/g Kilograms/kg Metric tonnes/t Millilitres/ml Litres/L Ounces/oz Pounds…" at bounding box center [219, 101] width 111 height 22
click at [326, 106] on select "Choose one Fertilizer Seed Spray Fuel Other" at bounding box center [312, 101] width 62 height 22
select select "OTHER"
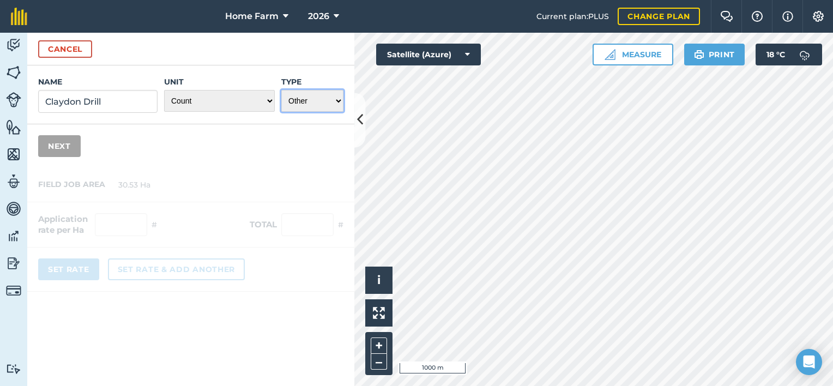
click at [281, 90] on select "Choose one Fertilizer Seed Spray Fuel Other" at bounding box center [312, 101] width 62 height 22
click at [61, 150] on button "Next" at bounding box center [59, 146] width 43 height 22
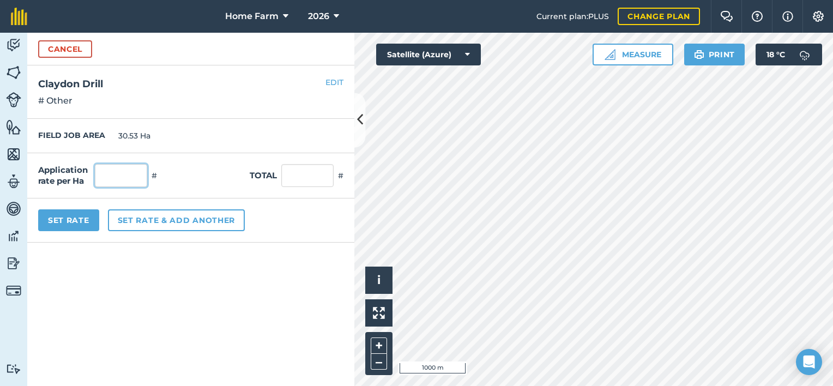
click at [130, 174] on input "text" at bounding box center [121, 175] width 52 height 23
type input "1"
type input "30.53"
click at [74, 224] on button "Set Rate" at bounding box center [68, 220] width 61 height 22
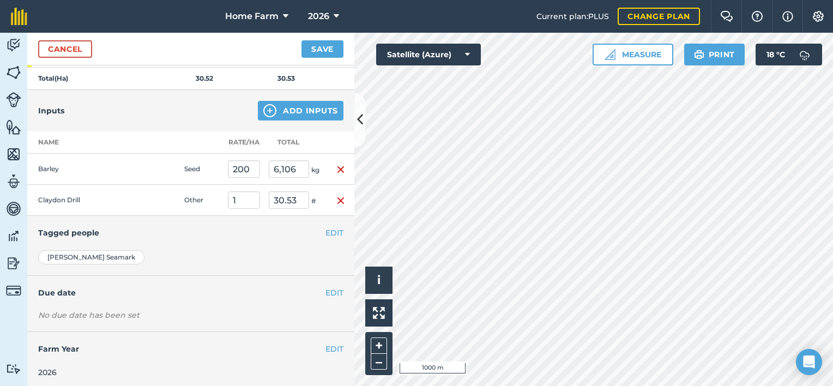
scroll to position [258, 0]
click at [325, 48] on button "Save" at bounding box center [322, 48] width 42 height 17
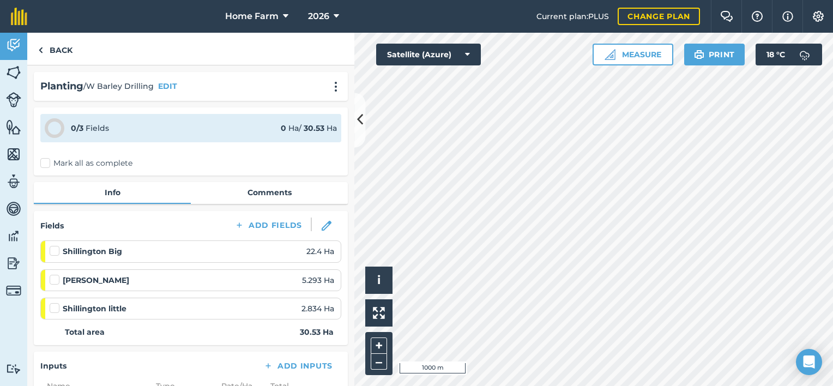
click at [99, 162] on label "Mark all as complete" at bounding box center [86, 163] width 92 height 11
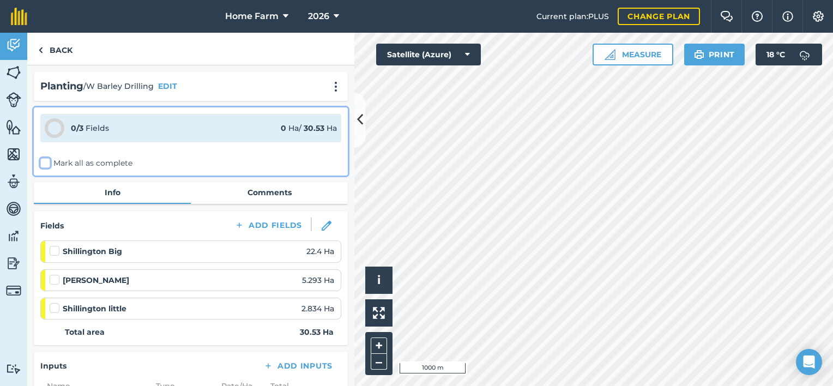
click at [47, 162] on input "Mark all as complete" at bounding box center [43, 161] width 7 height 7
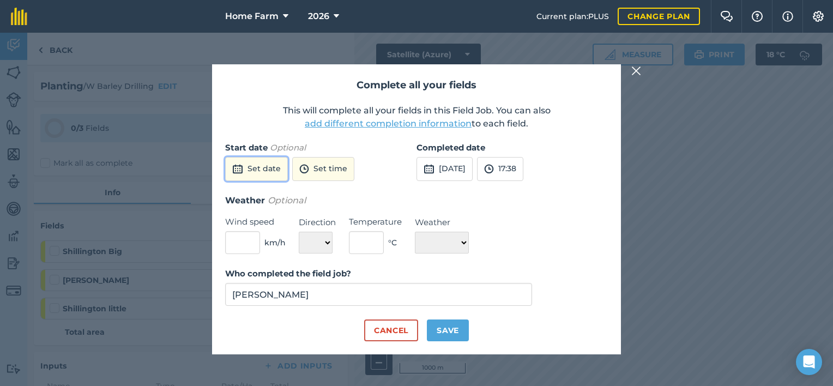
click at [249, 166] on button "Set date" at bounding box center [256, 169] width 63 height 24
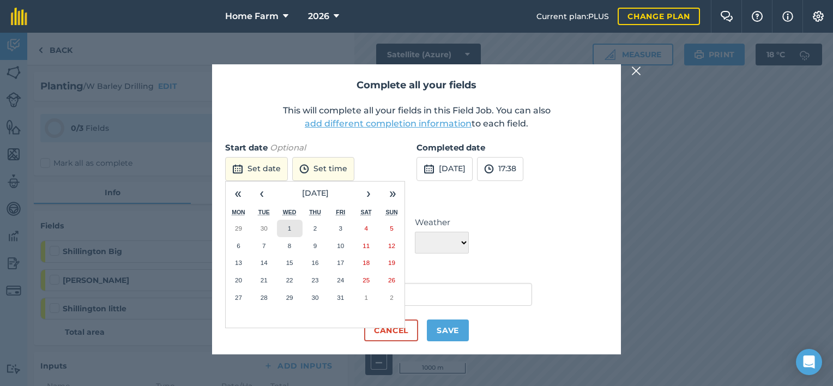
click at [287, 222] on button "1" at bounding box center [290, 228] width 26 height 17
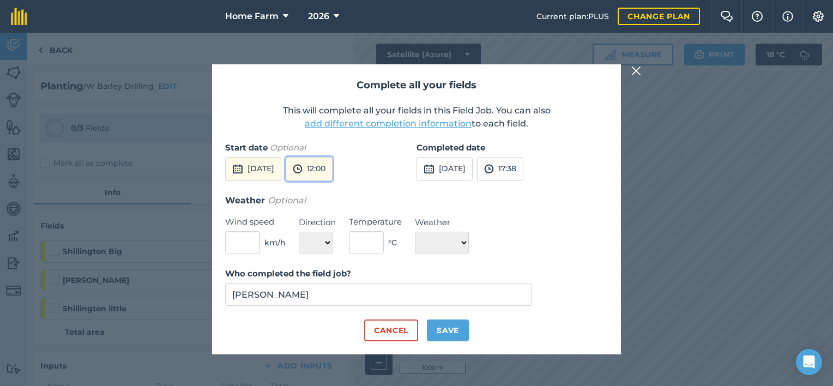
click at [330, 166] on button "12:00" at bounding box center [309, 169] width 47 height 24
click at [330, 239] on button "12:00" at bounding box center [311, 242] width 51 height 17
click at [451, 160] on button "[DATE]" at bounding box center [444, 169] width 56 height 24
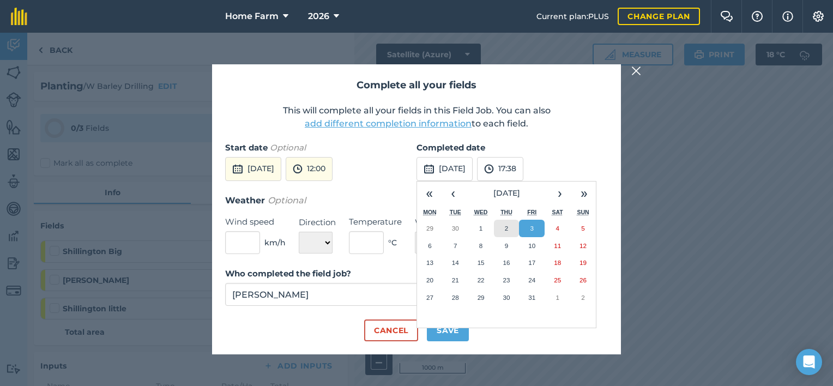
click at [515, 234] on button "2" at bounding box center [507, 228] width 26 height 17
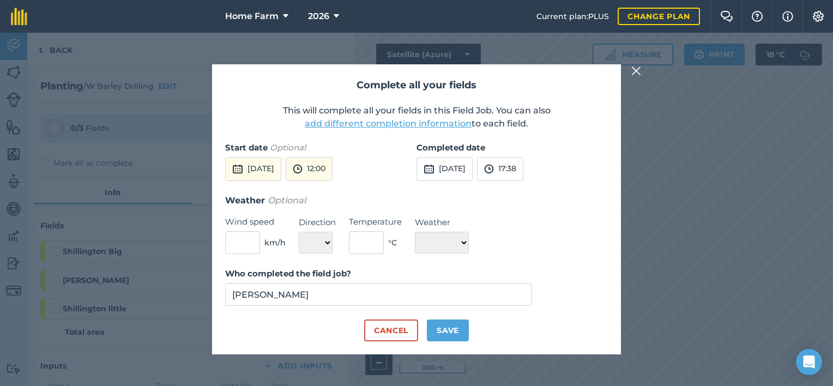
click at [523, 185] on div "Completed date [DATE] 17:38" at bounding box center [511, 167] width 191 height 52
drag, startPoint x: 523, startPoint y: 185, endPoint x: 526, endPoint y: 169, distance: 16.6
click at [523, 169] on button "17:38" at bounding box center [500, 169] width 46 height 24
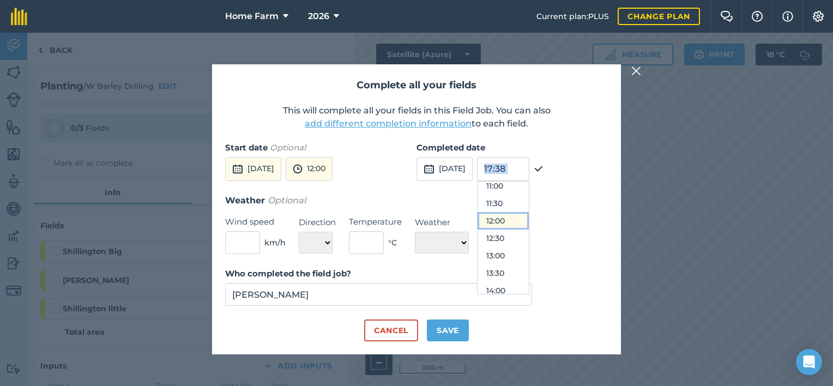
click at [523, 228] on button "12:00" at bounding box center [502, 220] width 51 height 17
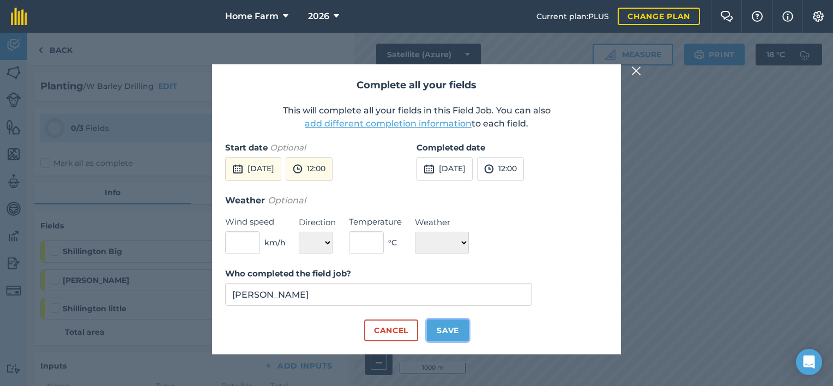
click at [462, 326] on button "Save" at bounding box center [448, 330] width 42 height 22
checkbox input "true"
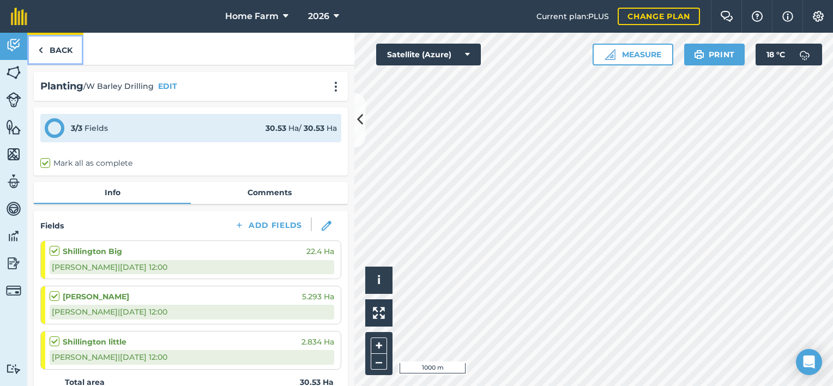
click at [59, 48] on link "Back" at bounding box center [55, 49] width 56 height 32
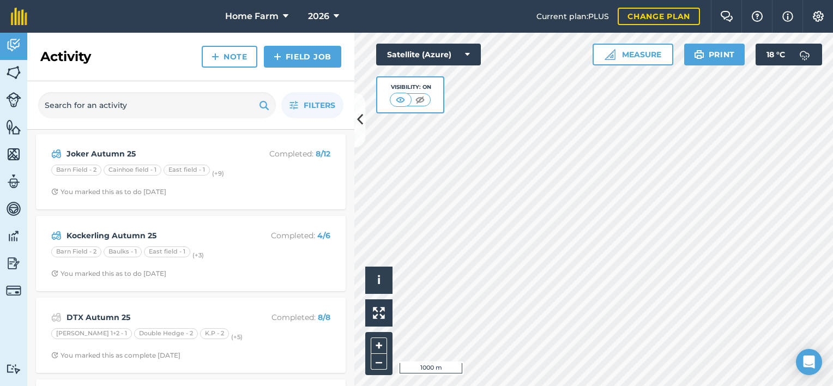
scroll to position [316, 0]
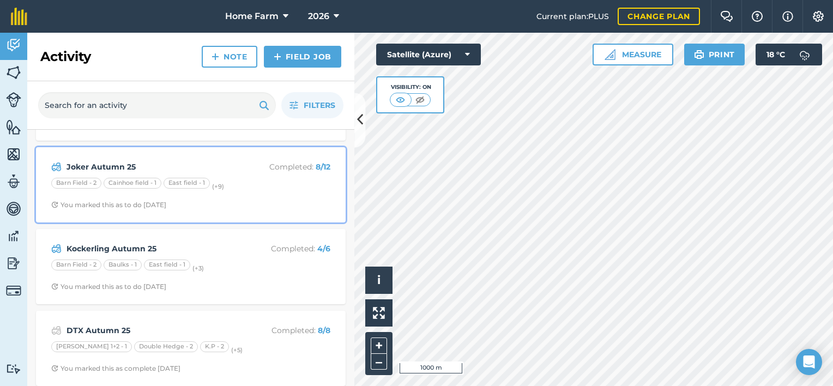
click at [234, 205] on span "You marked this as to do [DATE]" at bounding box center [190, 205] width 279 height 9
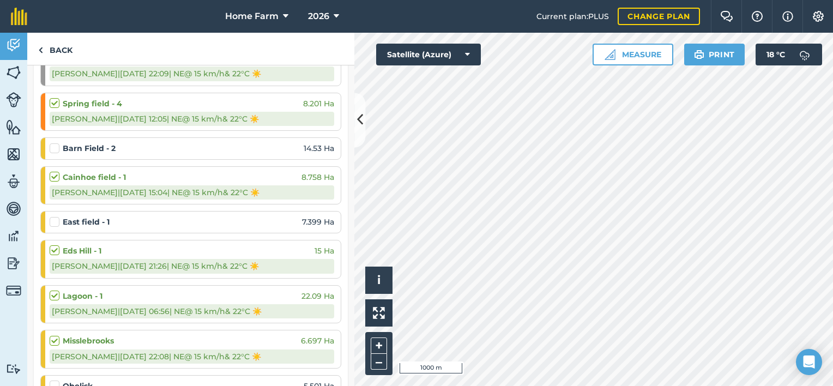
scroll to position [286, 0]
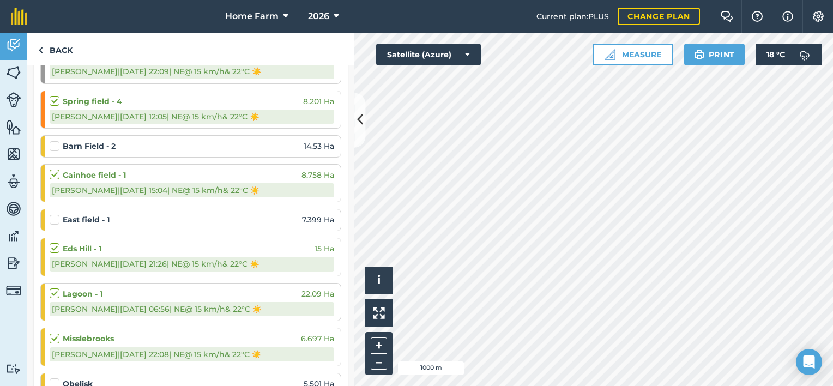
click at [56, 214] on label at bounding box center [56, 214] width 13 height 0
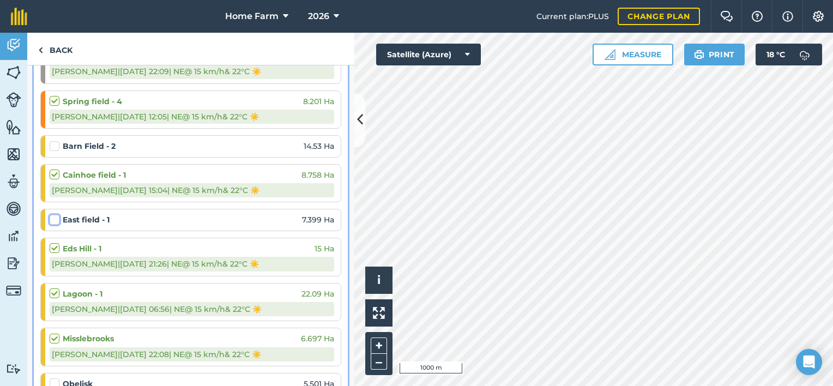
click at [56, 216] on input "checkbox" at bounding box center [53, 217] width 7 height 7
checkbox input "false"
select select "NE"
select select "Sunny"
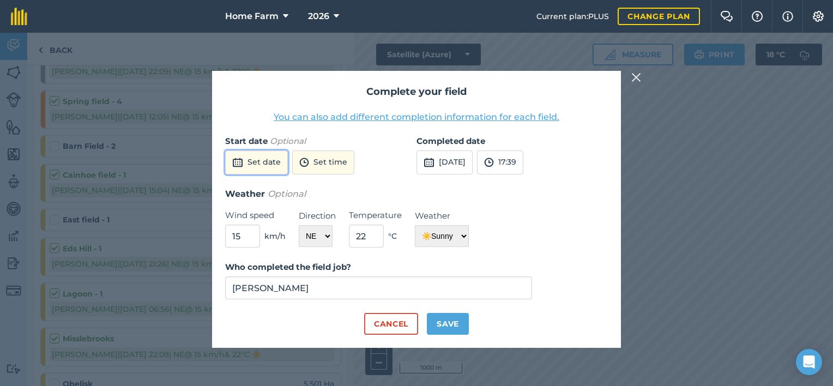
click at [268, 168] on button "Set date" at bounding box center [256, 162] width 63 height 24
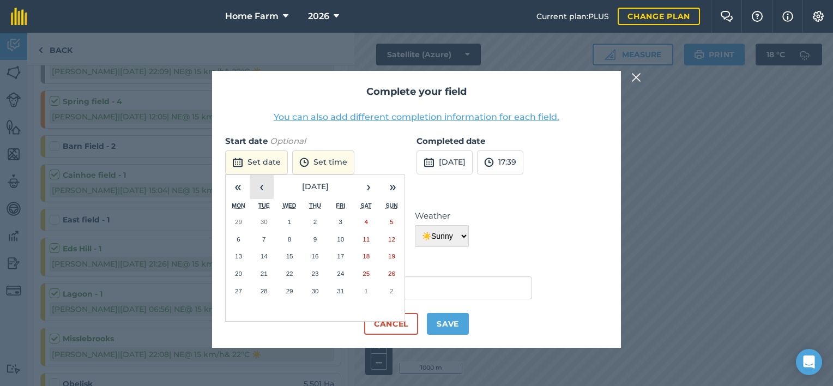
click at [253, 187] on button "‹" at bounding box center [262, 187] width 24 height 24
click at [268, 270] on button "23" at bounding box center [264, 273] width 26 height 17
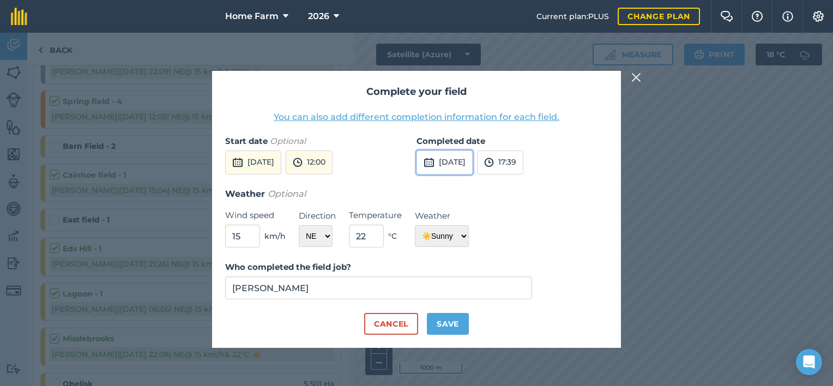
click at [446, 161] on button "[DATE]" at bounding box center [444, 162] width 56 height 24
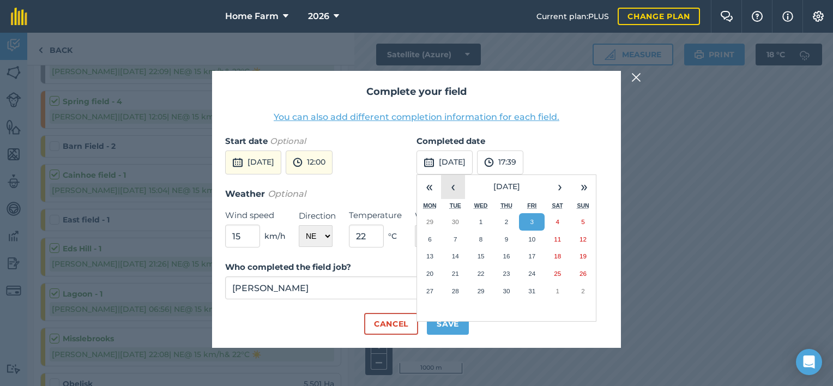
click at [451, 195] on button "‹" at bounding box center [453, 187] width 24 height 24
click at [456, 266] on button "23" at bounding box center [456, 273] width 26 height 17
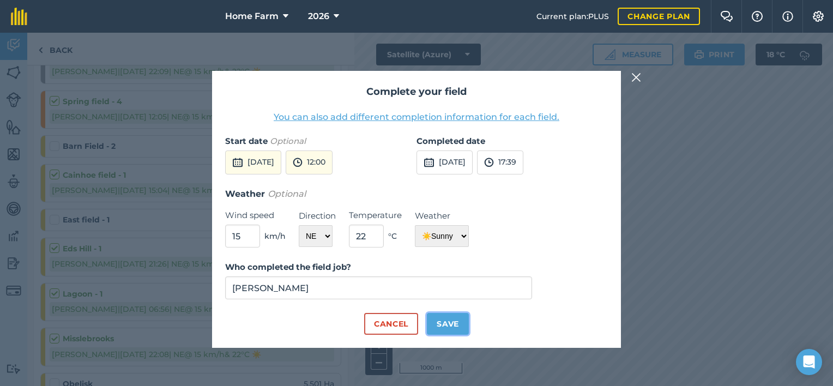
click at [449, 325] on button "Save" at bounding box center [448, 324] width 42 height 22
checkbox input "true"
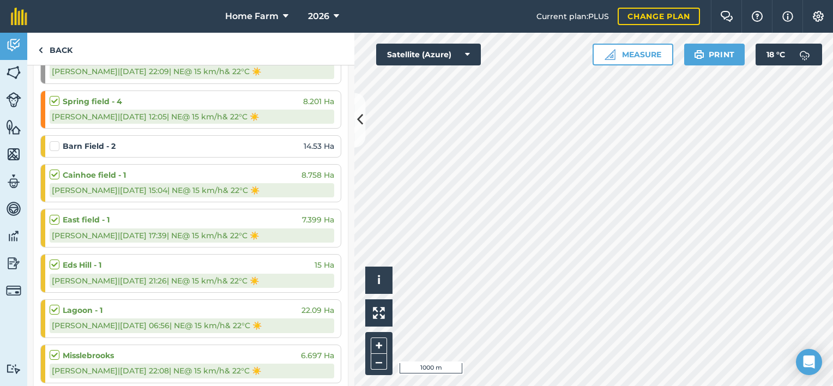
click at [54, 141] on label at bounding box center [56, 141] width 13 height 0
click at [54, 143] on input "checkbox" at bounding box center [53, 144] width 7 height 7
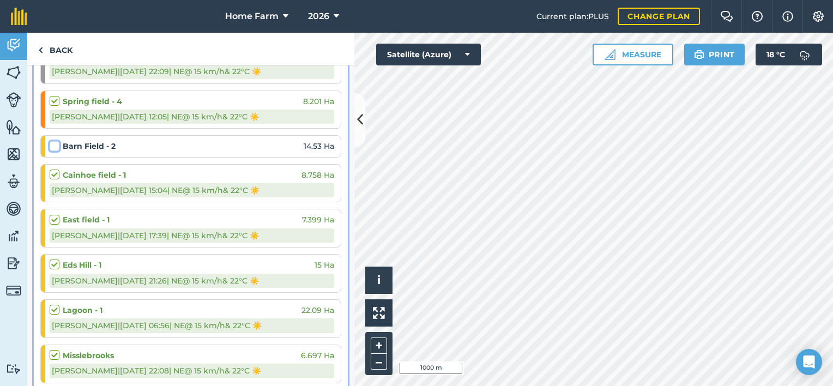
checkbox input "false"
select select "NE"
select select "Sunny"
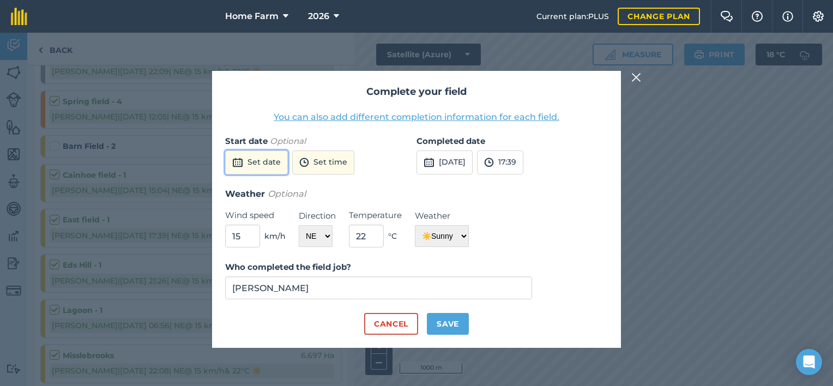
click at [265, 162] on button "Set date" at bounding box center [256, 162] width 63 height 24
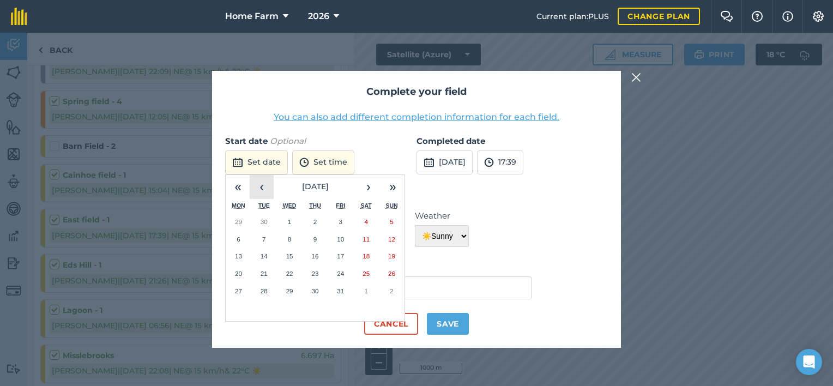
click at [262, 190] on button "‹" at bounding box center [262, 187] width 24 height 24
click at [262, 270] on abbr "23" at bounding box center [264, 273] width 7 height 7
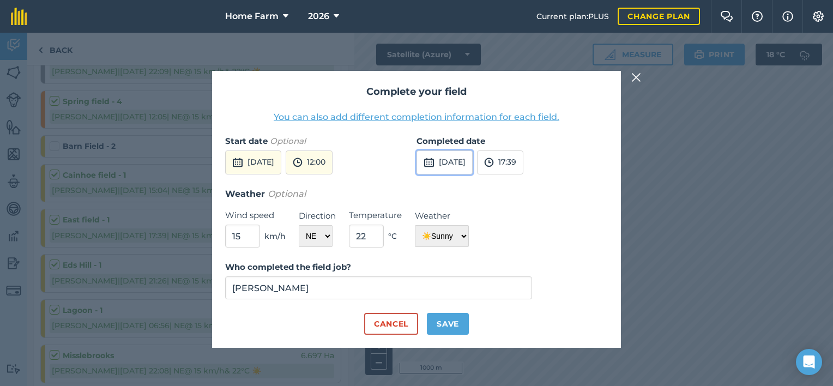
click at [438, 163] on button "[DATE]" at bounding box center [444, 162] width 56 height 24
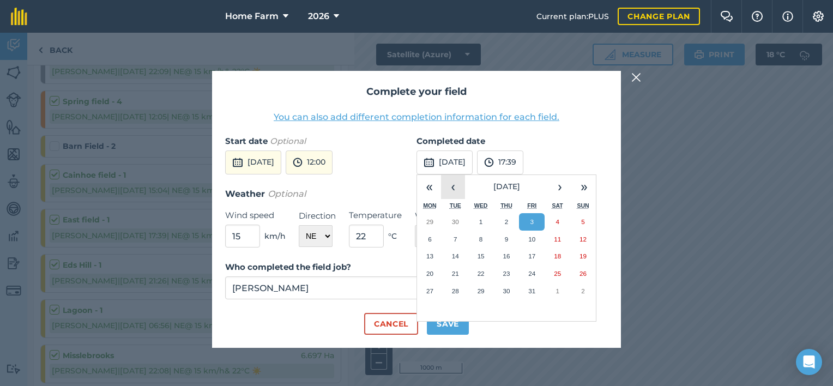
click at [449, 191] on button "‹" at bounding box center [453, 187] width 24 height 24
click at [455, 269] on button "23" at bounding box center [456, 273] width 26 height 17
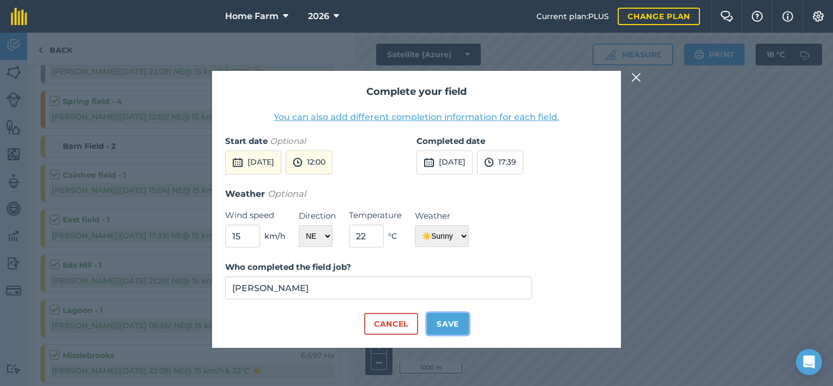
click at [445, 321] on button "Save" at bounding box center [448, 324] width 42 height 22
checkbox input "true"
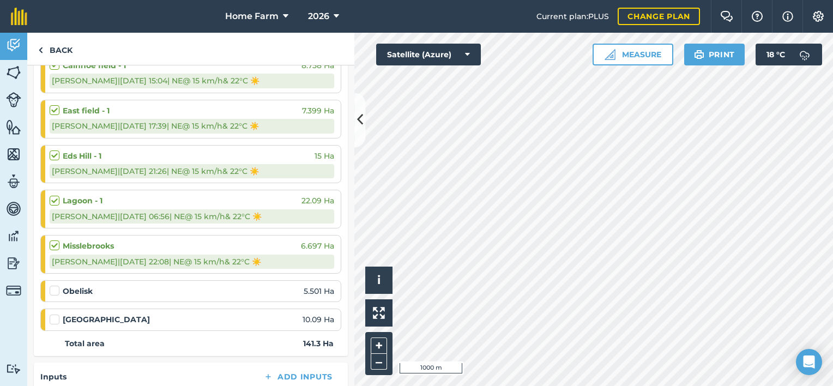
scroll to position [412, 0]
click at [52, 285] on label at bounding box center [56, 285] width 13 height 0
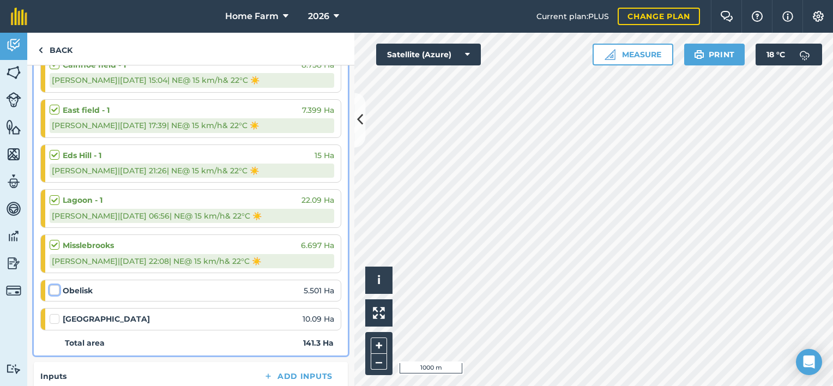
click at [52, 292] on input "checkbox" at bounding box center [53, 288] width 7 height 7
checkbox input "false"
select select "NE"
select select "Sunny"
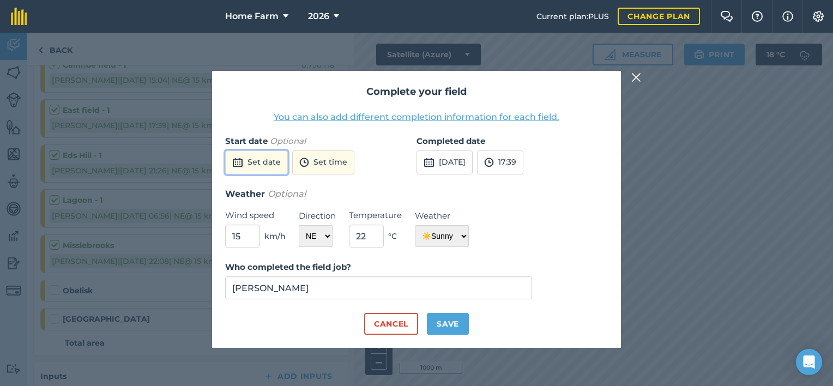
click at [268, 172] on button "Set date" at bounding box center [256, 162] width 63 height 24
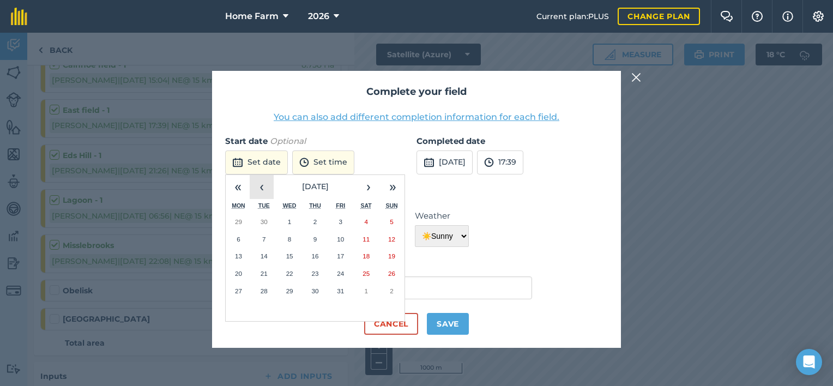
click at [267, 192] on button "‹" at bounding box center [262, 187] width 24 height 24
click at [268, 274] on button "23" at bounding box center [264, 273] width 26 height 17
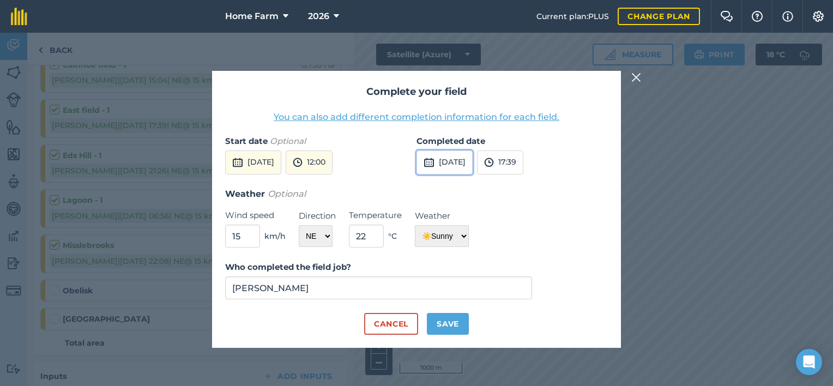
click at [451, 166] on button "[DATE]" at bounding box center [444, 162] width 56 height 24
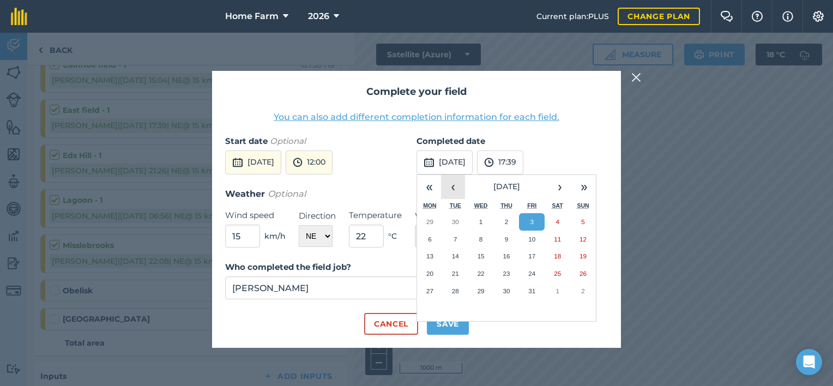
click at [461, 185] on button "‹" at bounding box center [453, 187] width 24 height 24
click at [455, 270] on abbr "23" at bounding box center [455, 273] width 7 height 7
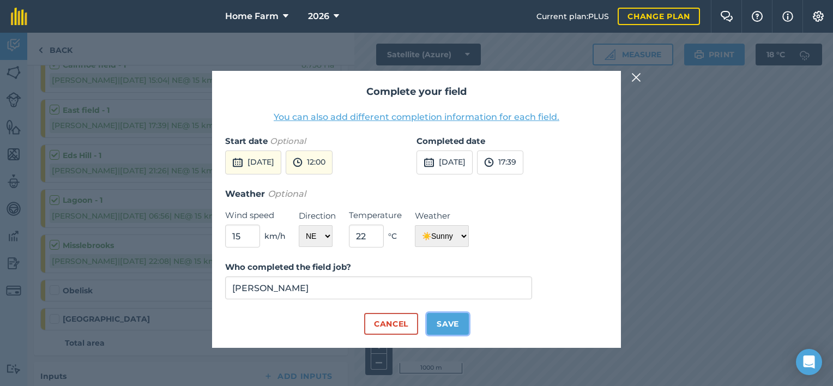
click at [455, 324] on button "Save" at bounding box center [448, 324] width 42 height 22
checkbox input "true"
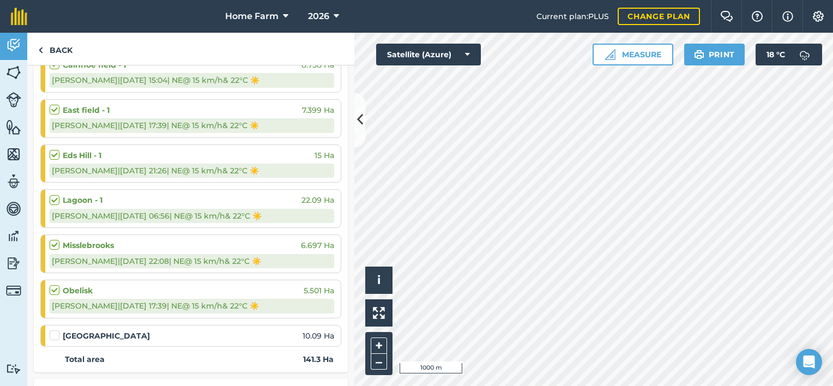
click at [51, 330] on label at bounding box center [56, 330] width 13 height 0
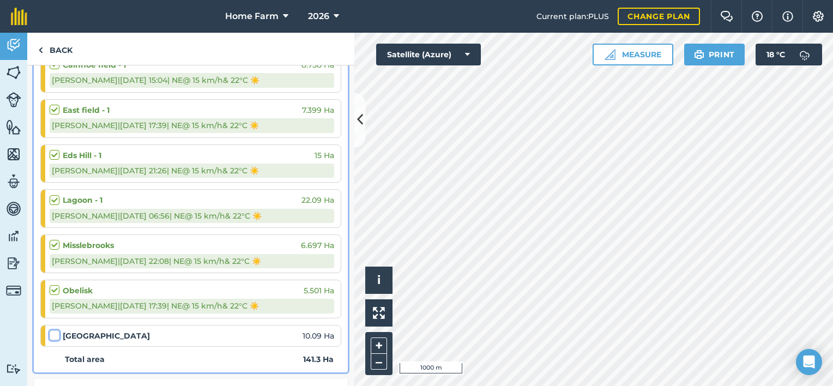
click at [51, 334] on input "checkbox" at bounding box center [53, 333] width 7 height 7
checkbox input "false"
select select "NE"
select select "Sunny"
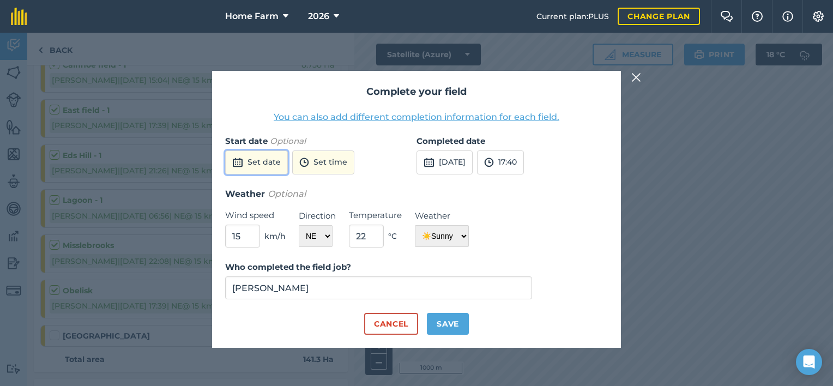
click at [258, 161] on button "Set date" at bounding box center [256, 162] width 63 height 24
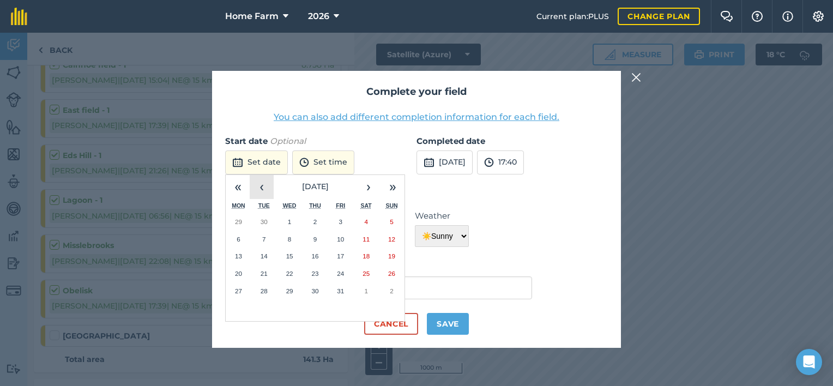
click at [264, 190] on button "‹" at bounding box center [262, 187] width 24 height 24
click at [268, 277] on button "23" at bounding box center [264, 273] width 26 height 17
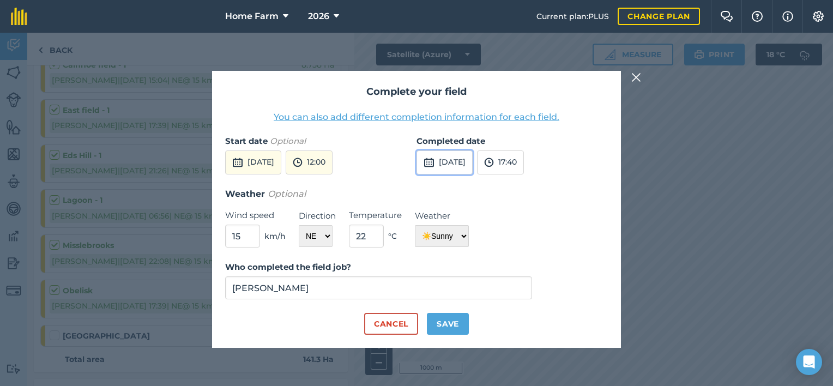
click at [452, 164] on button "[DATE]" at bounding box center [444, 162] width 56 height 24
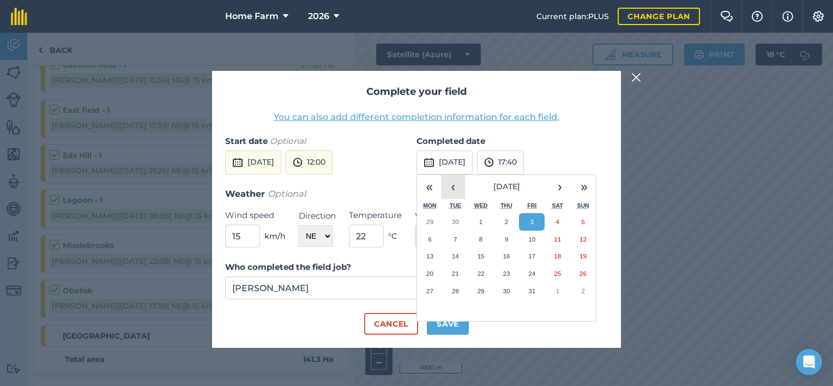
click at [449, 185] on button "‹" at bounding box center [453, 187] width 24 height 24
click at [462, 271] on button "23" at bounding box center [456, 273] width 26 height 17
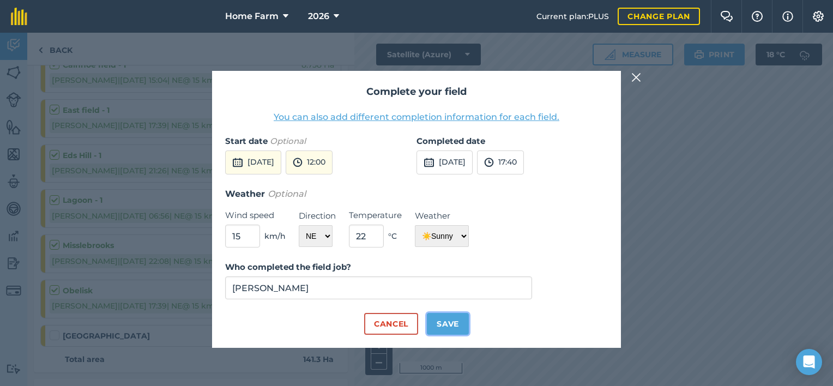
click at [458, 321] on button "Save" at bounding box center [448, 324] width 42 height 22
checkbox input "true"
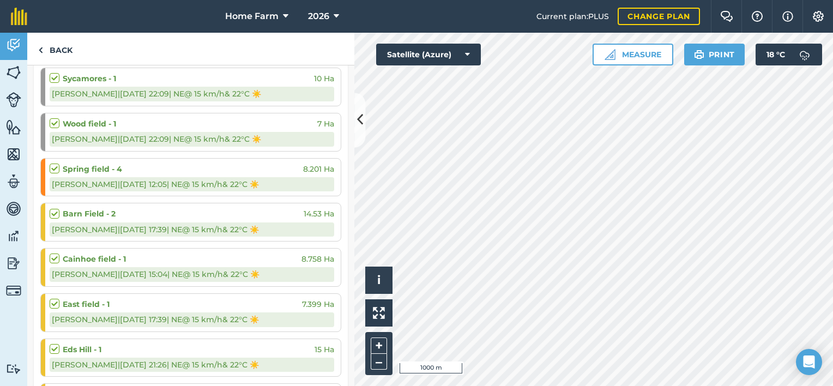
scroll to position [0, 0]
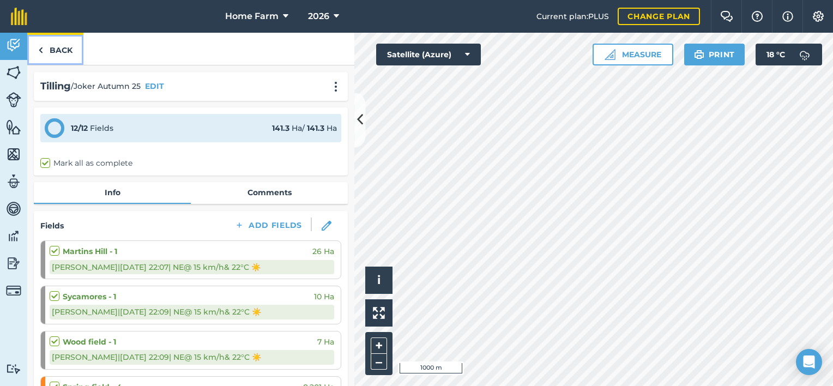
click at [49, 52] on link "Back" at bounding box center [55, 49] width 56 height 32
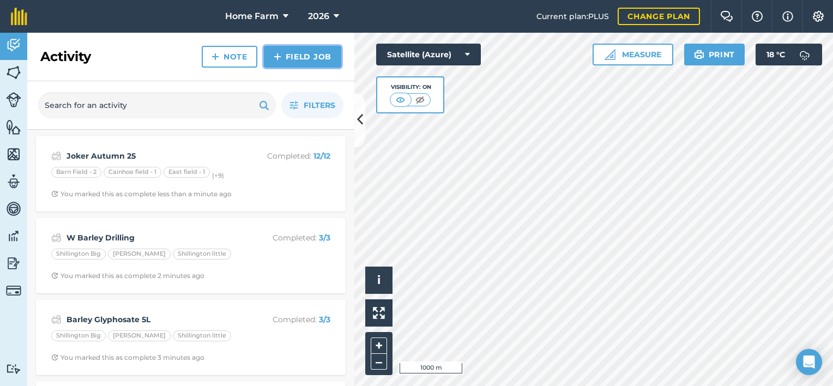
click at [303, 63] on link "Field Job" at bounding box center [302, 57] width 77 height 22
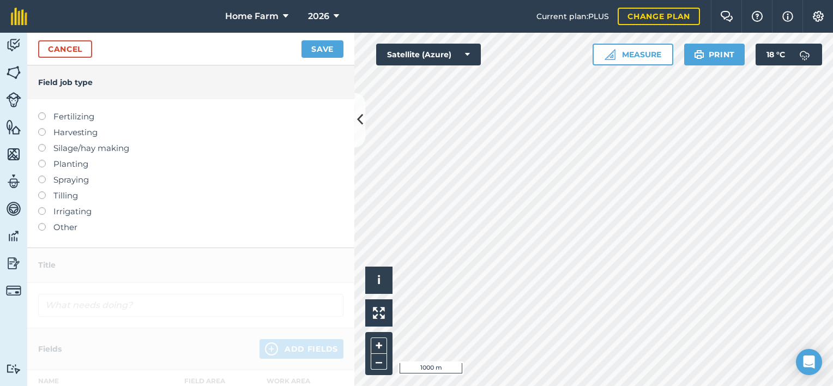
click at [64, 196] on label "Tilling" at bounding box center [190, 195] width 305 height 13
type input "Tilling"
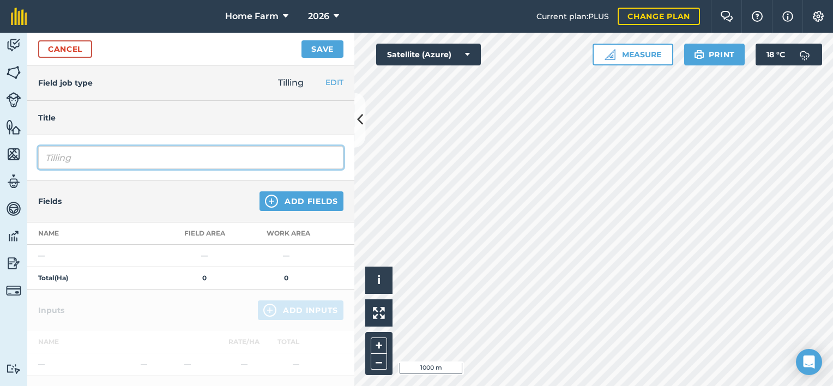
drag, startPoint x: 100, startPoint y: 148, endPoint x: -2, endPoint y: 156, distance: 102.7
click at [0, 156] on html "Home Farm 2026 Current plan : PLUS Change plan Farm Chat Help Info Settings Hom…" at bounding box center [416, 193] width 833 height 386
type input "Rolling pre drill"
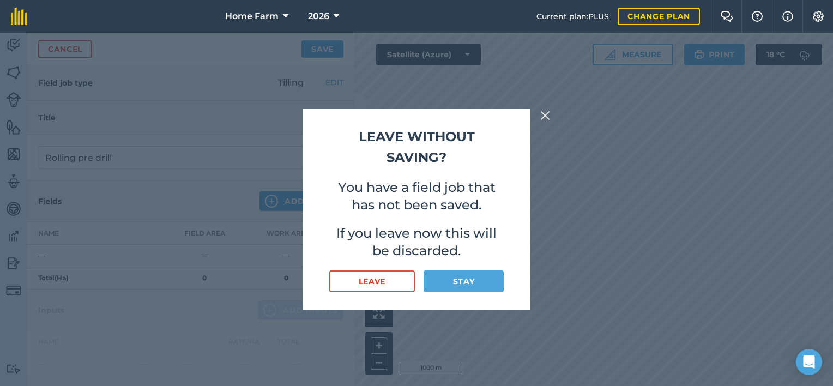
click at [550, 111] on button at bounding box center [544, 115] width 13 height 13
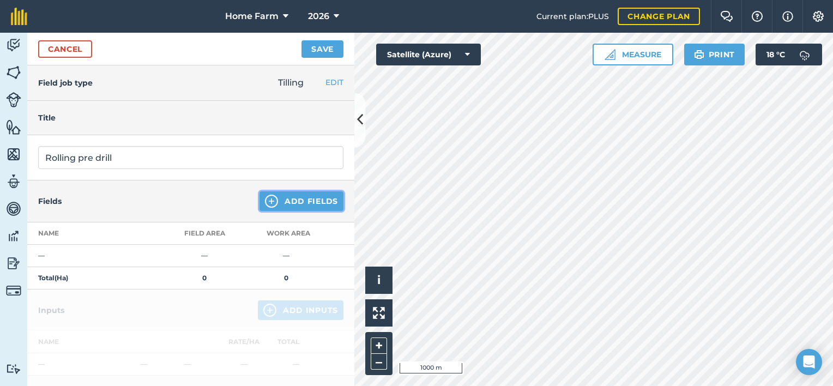
click at [306, 193] on button "Add Fields" at bounding box center [301, 201] width 84 height 20
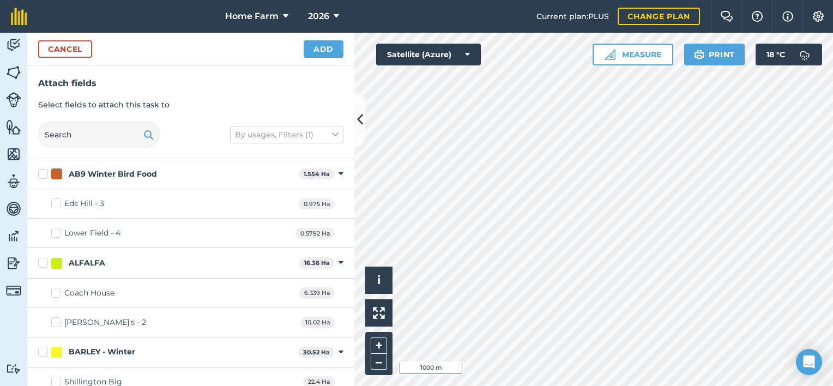
checkbox input "true"
click at [322, 50] on button "Add" at bounding box center [324, 48] width 40 height 17
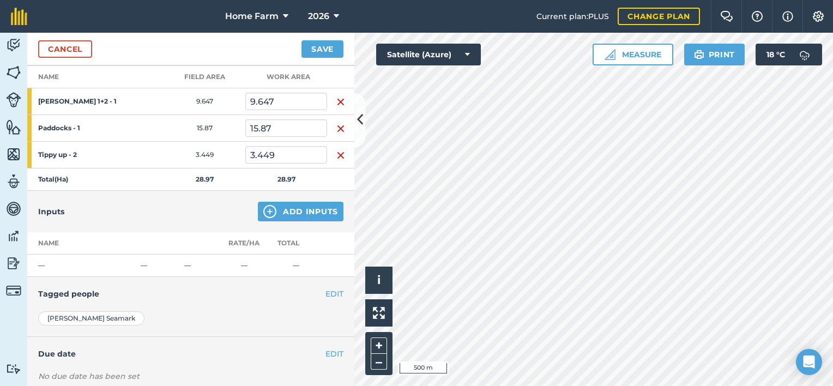
scroll to position [161, 0]
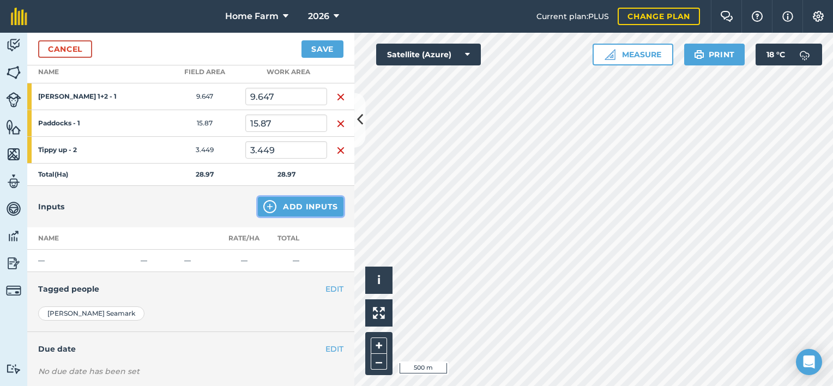
click at [277, 200] on button "Add Inputs" at bounding box center [301, 207] width 86 height 20
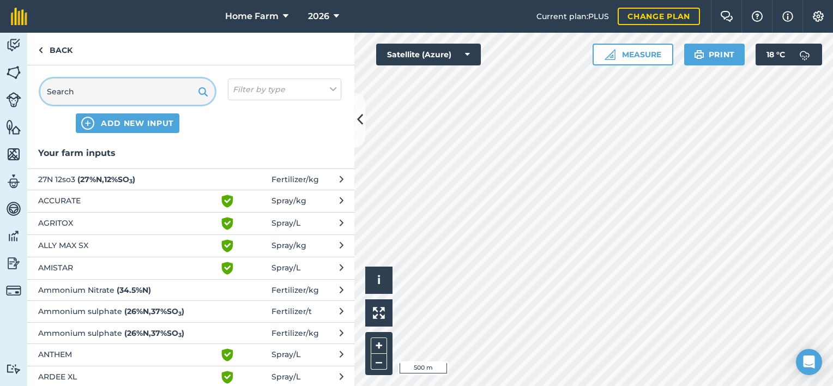
click at [164, 82] on input "text" at bounding box center [127, 91] width 174 height 26
type input "e"
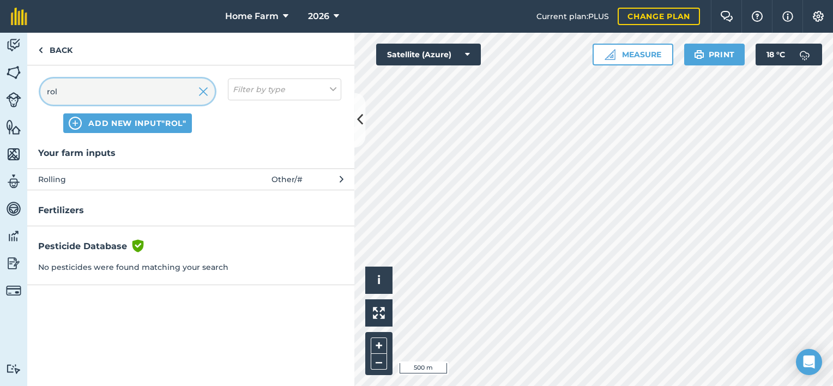
type input "rol"
click at [198, 175] on span "Rolling" at bounding box center [127, 179] width 178 height 12
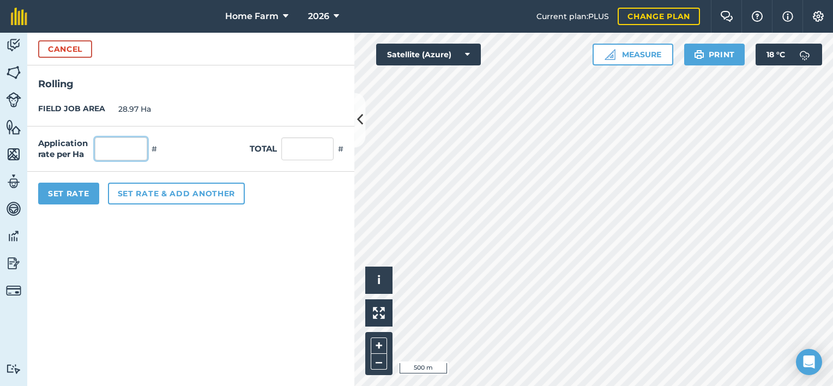
click at [118, 148] on input "text" at bounding box center [121, 148] width 52 height 23
type input "1"
type input "28.97"
click at [84, 181] on div "Set Rate Set rate & add another" at bounding box center [190, 194] width 327 height 44
click at [80, 200] on button "Set Rate" at bounding box center [68, 194] width 61 height 22
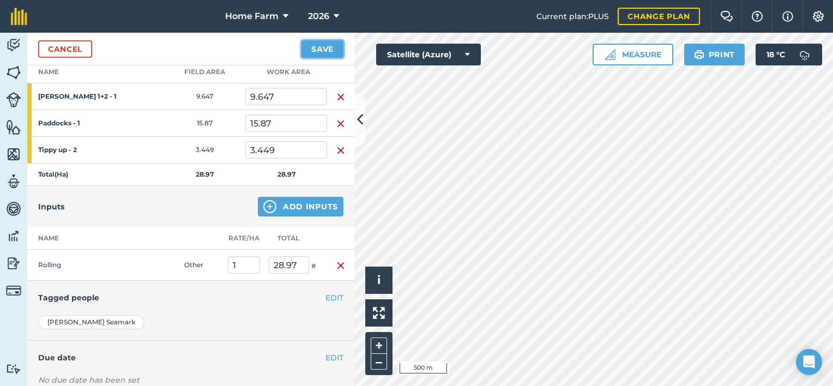
click at [322, 52] on button "Save" at bounding box center [322, 48] width 42 height 17
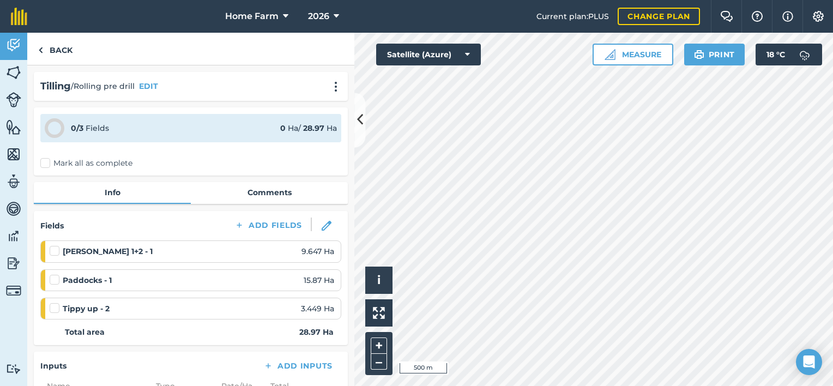
click at [95, 170] on div "0 / 3 Fields 0 Ha / 28.97 [PERSON_NAME] all as complete" at bounding box center [191, 141] width 314 height 68
click at [107, 160] on label "Mark all as complete" at bounding box center [86, 163] width 92 height 11
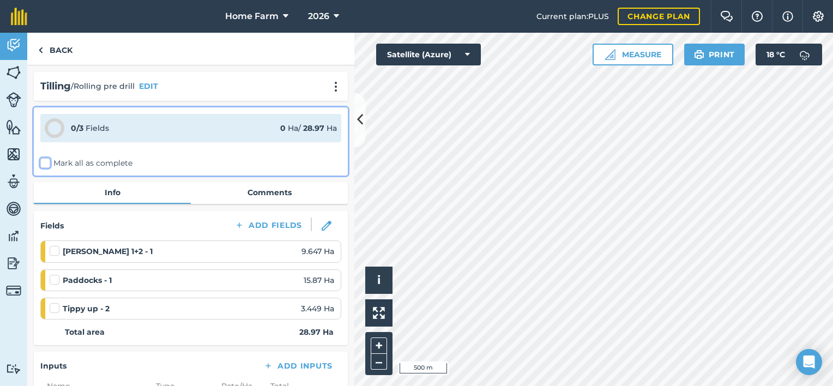
click at [47, 160] on input "Mark all as complete" at bounding box center [43, 161] width 7 height 7
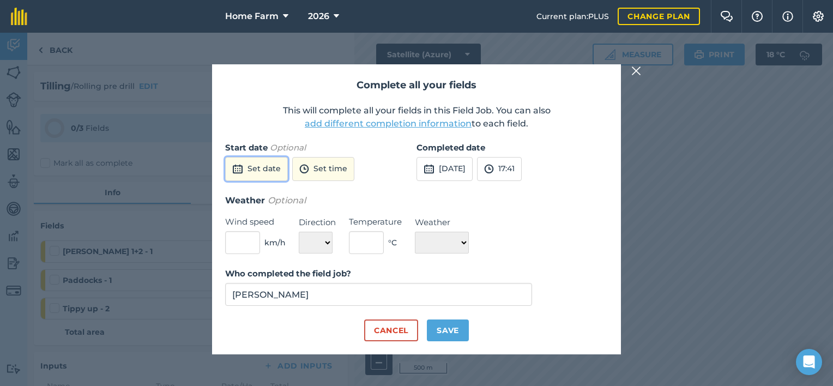
click at [268, 172] on button "Set date" at bounding box center [256, 169] width 63 height 24
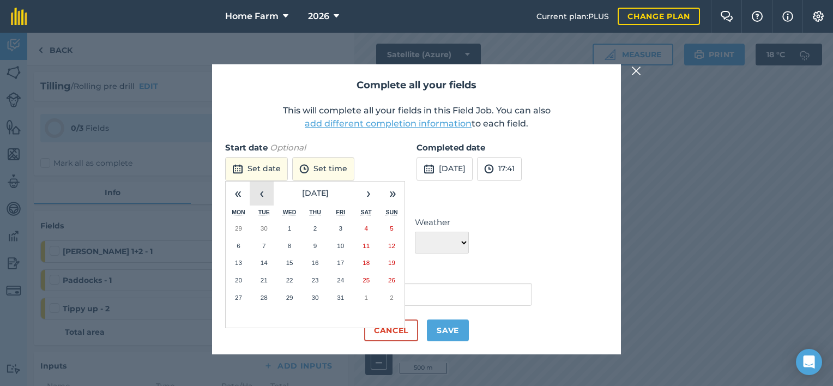
click at [260, 196] on button "‹" at bounding box center [262, 193] width 24 height 24
click at [285, 278] on button "24" at bounding box center [290, 279] width 26 height 17
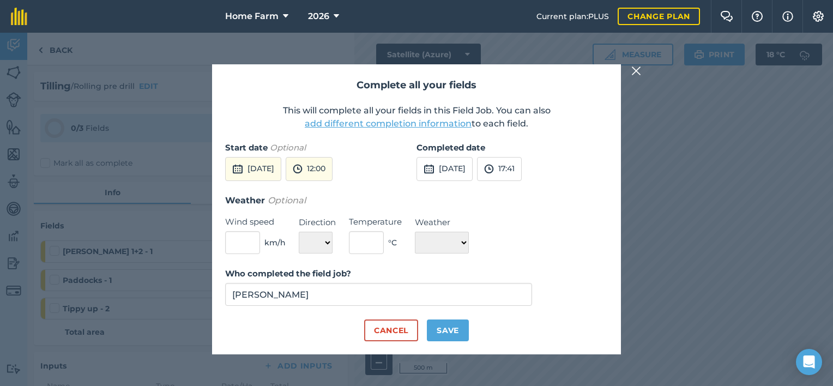
click at [452, 181] on div "Completed date [DATE] 17:41" at bounding box center [511, 167] width 191 height 52
click at [458, 164] on button "[DATE]" at bounding box center [444, 169] width 56 height 24
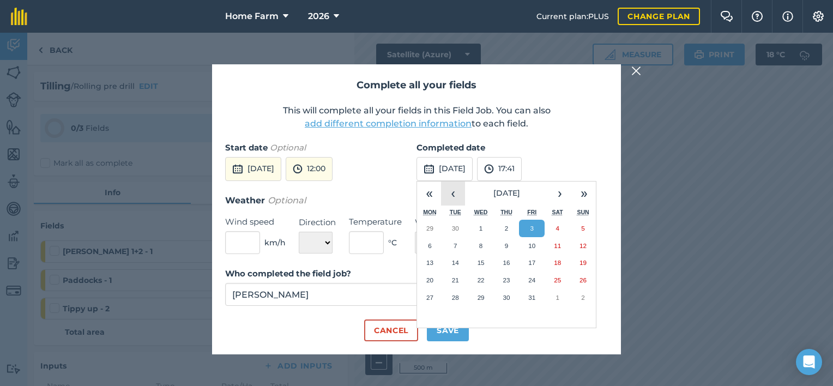
click at [451, 201] on button "‹" at bounding box center [453, 193] width 24 height 24
click at [475, 286] on button "24" at bounding box center [481, 279] width 26 height 17
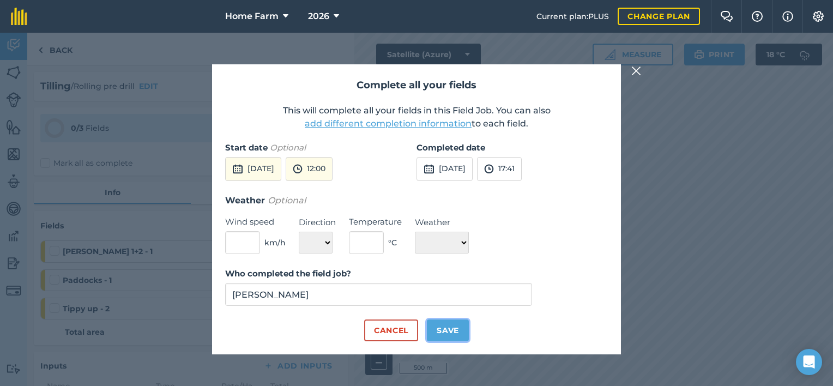
click at [453, 329] on button "Save" at bounding box center [448, 330] width 42 height 22
checkbox input "true"
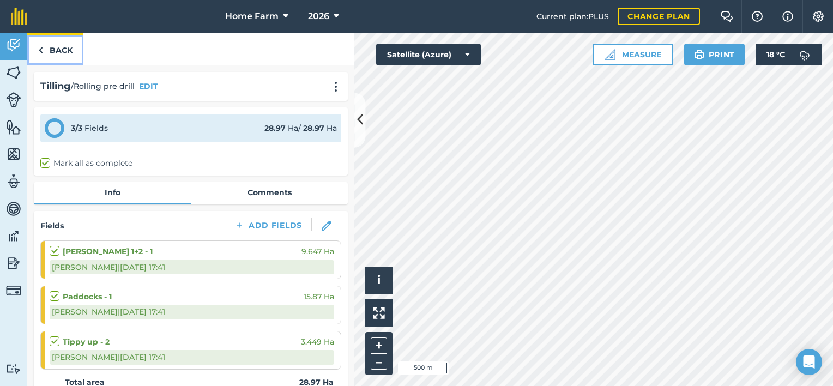
click at [60, 57] on link "Back" at bounding box center [55, 49] width 56 height 32
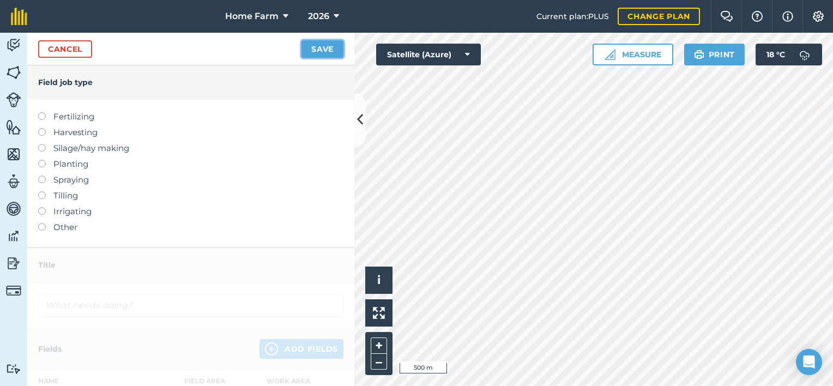
click at [320, 49] on button "Save" at bounding box center [322, 48] width 42 height 17
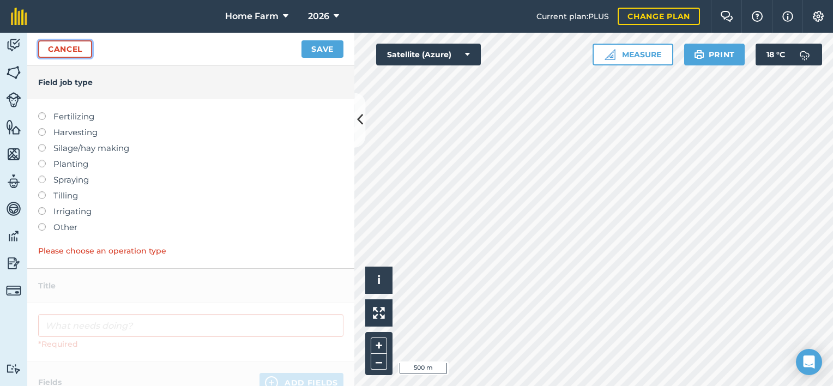
click at [65, 50] on link "Cancel" at bounding box center [65, 48] width 54 height 17
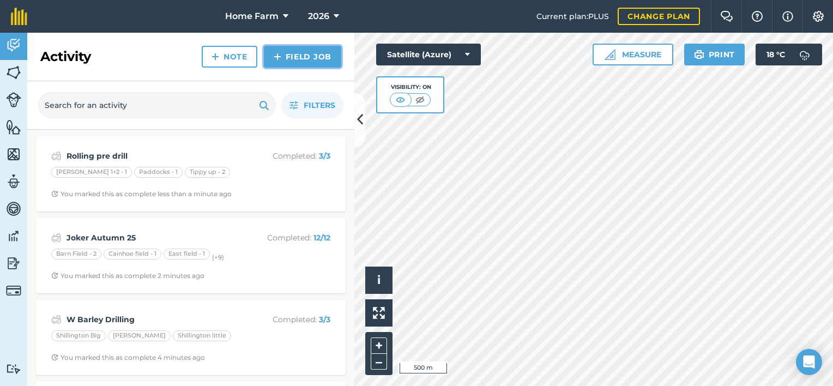
click at [300, 60] on link "Field Job" at bounding box center [302, 57] width 77 height 22
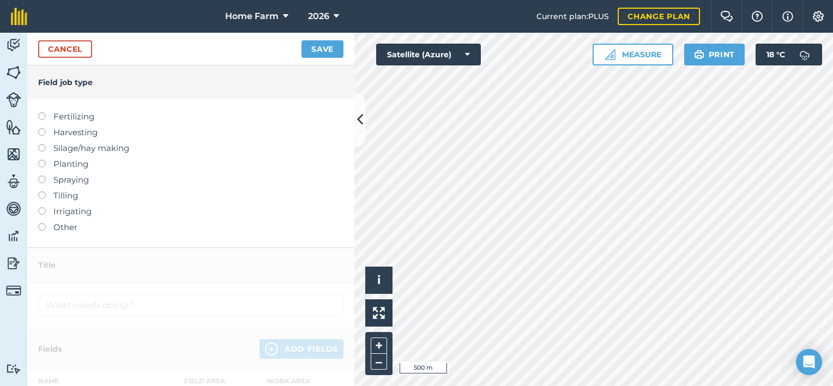
click at [62, 199] on label "Tilling" at bounding box center [190, 195] width 305 height 13
type input "Tilling"
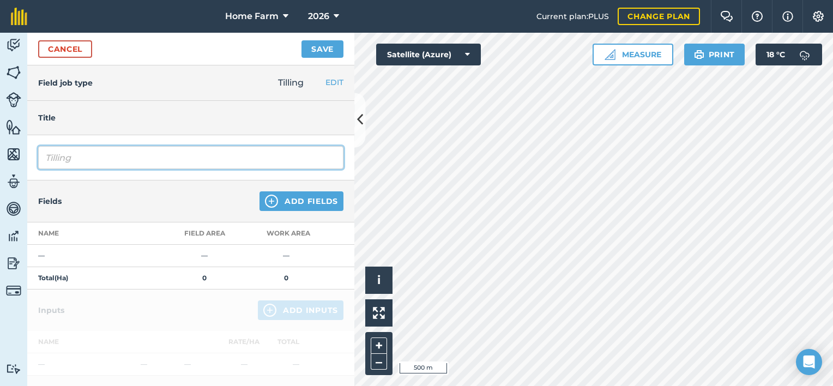
drag, startPoint x: 111, startPoint y: 160, endPoint x: 32, endPoint y: 164, distance: 78.6
click at [32, 164] on div "Tilling" at bounding box center [190, 157] width 327 height 45
type input "Rolling Post Drilling"
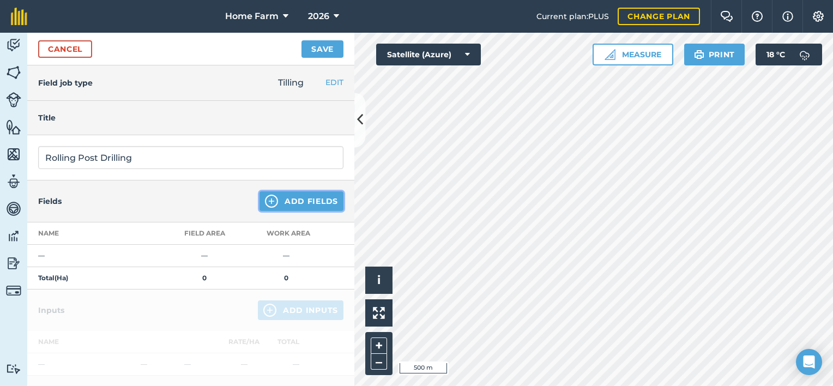
click at [279, 203] on button "Add Fields" at bounding box center [301, 201] width 84 height 20
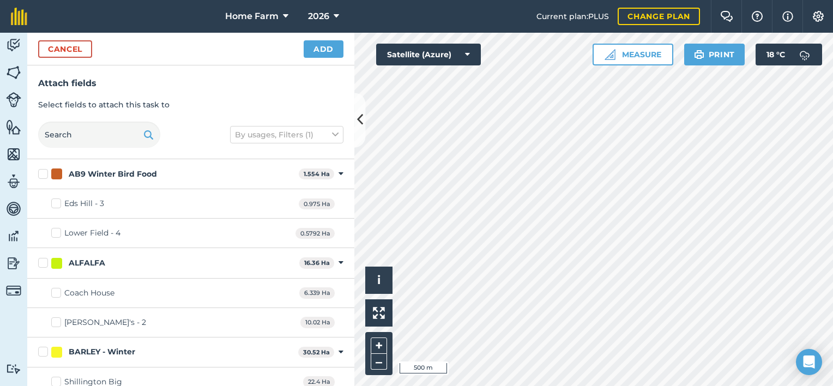
checkbox input "true"
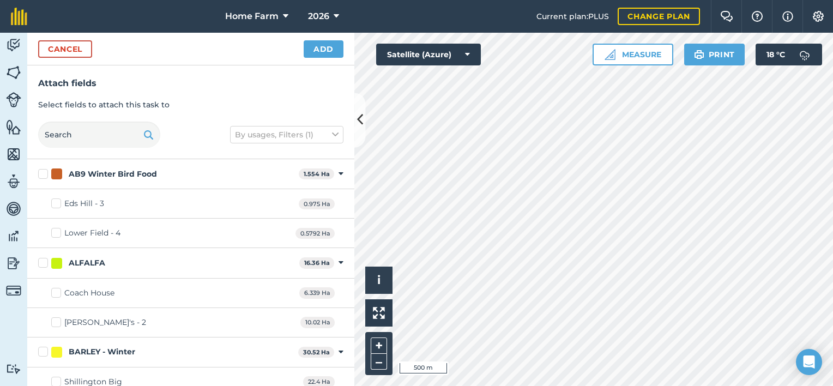
checkbox input "true"
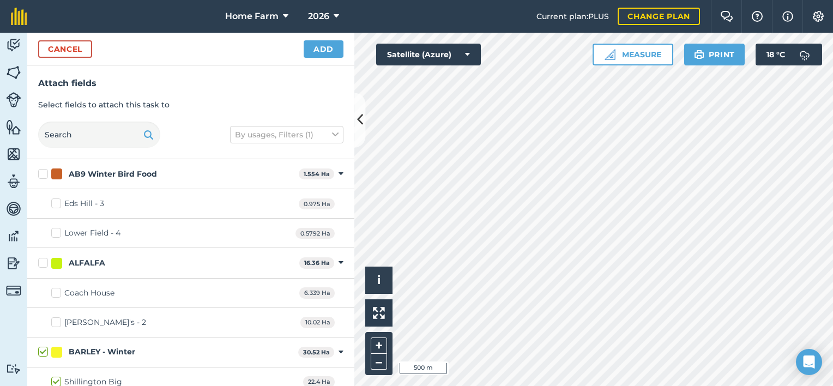
checkbox input "true"
click at [328, 51] on button "Add" at bounding box center [324, 48] width 40 height 17
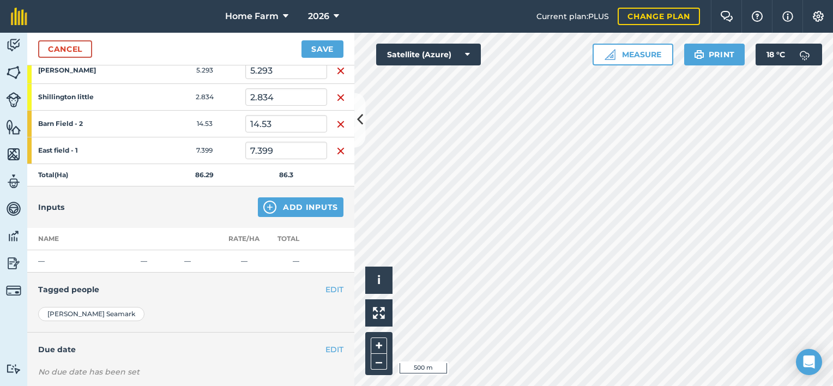
scroll to position [382, 0]
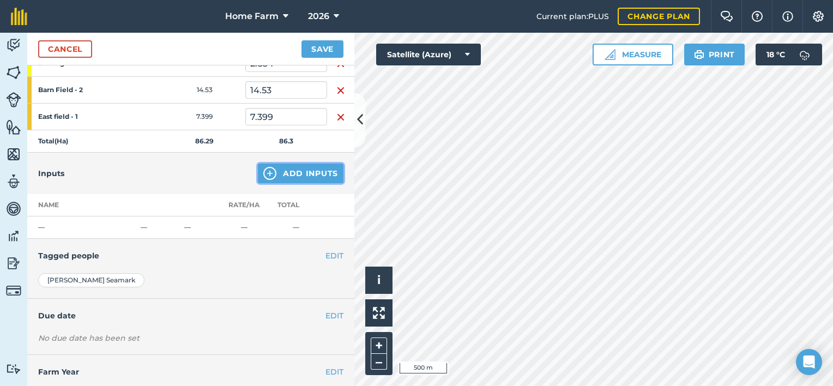
click at [292, 164] on button "Add Inputs" at bounding box center [301, 174] width 86 height 20
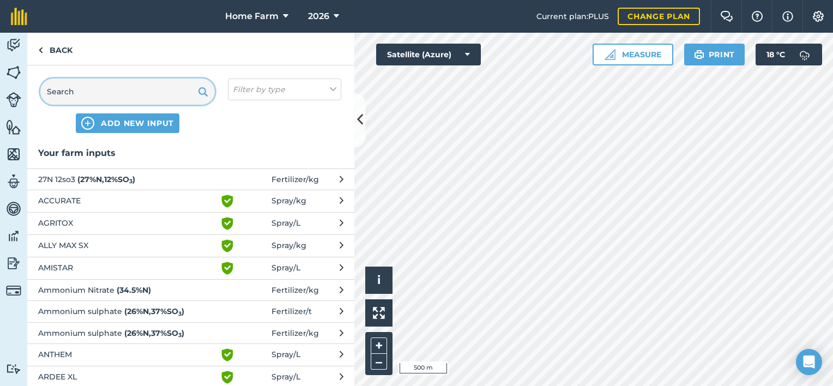
click at [155, 87] on input "text" at bounding box center [127, 91] width 174 height 26
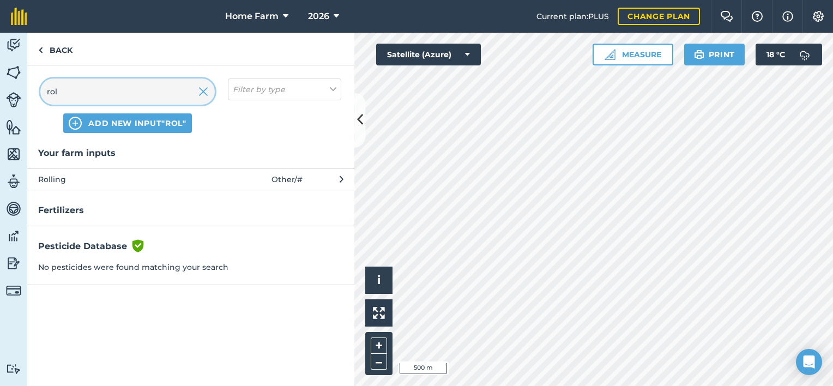
type input "rol"
click at [190, 176] on span "Rolling" at bounding box center [127, 179] width 178 height 12
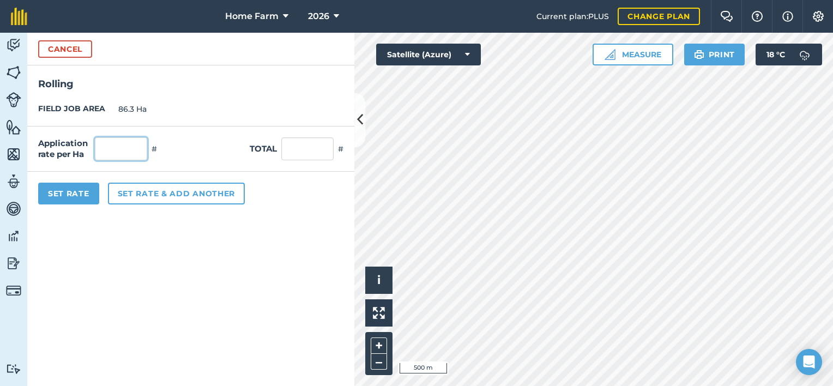
click at [115, 152] on input "text" at bounding box center [121, 148] width 52 height 23
type input "1"
type input "86.3"
click at [86, 196] on button "Set Rate" at bounding box center [68, 194] width 61 height 22
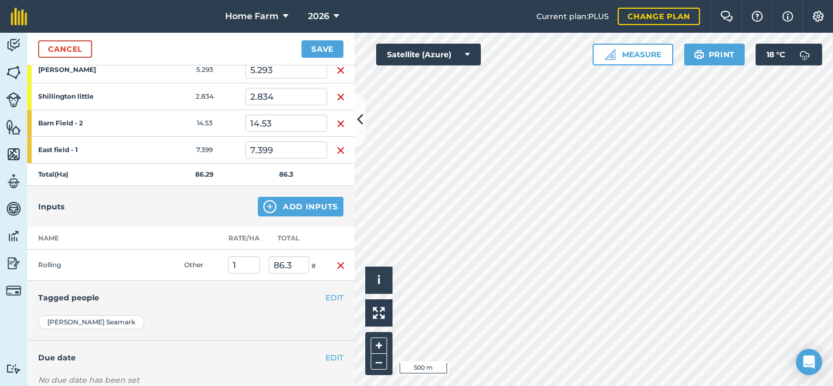
scroll to position [349, 0]
click at [326, 46] on button "Save" at bounding box center [322, 48] width 42 height 17
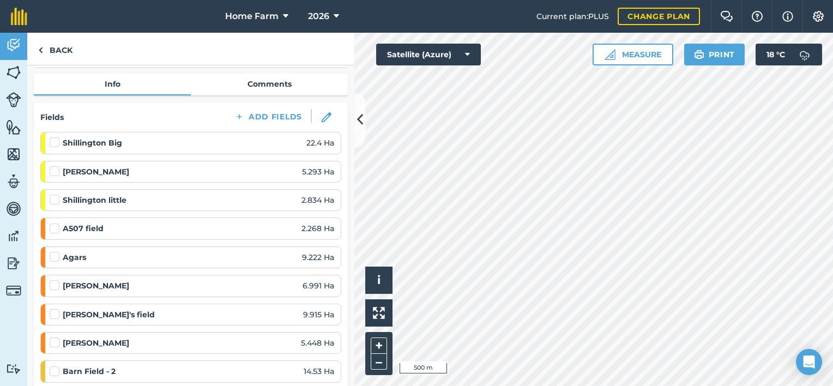
scroll to position [108, 0]
click at [54, 137] on label at bounding box center [56, 137] width 13 height 0
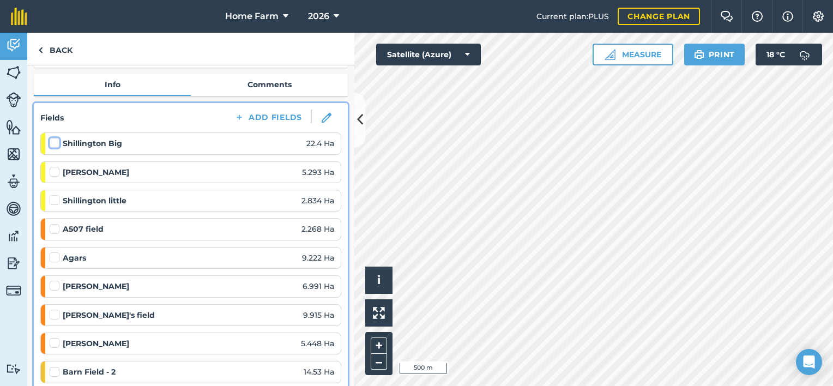
click at [54, 142] on input "checkbox" at bounding box center [53, 140] width 7 height 7
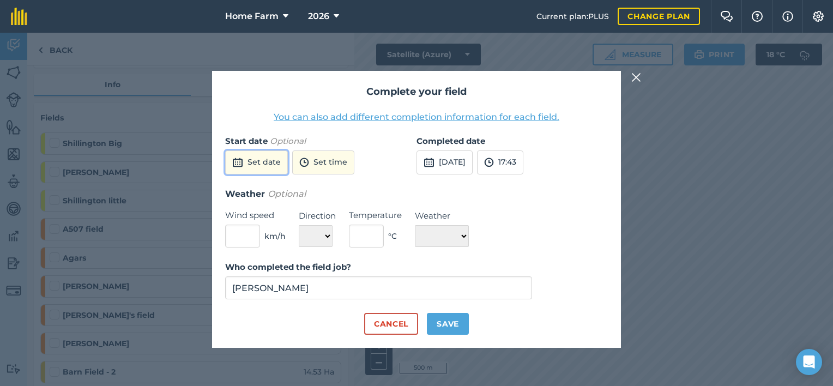
click at [256, 155] on button "Set date" at bounding box center [256, 162] width 63 height 24
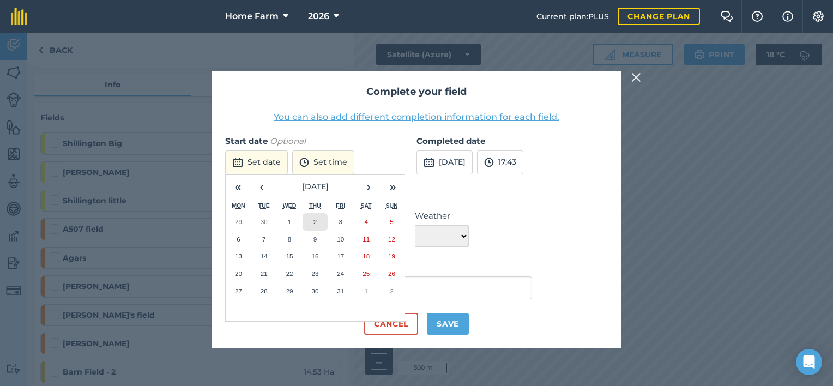
click at [314, 221] on abbr "2" at bounding box center [314, 221] width 3 height 7
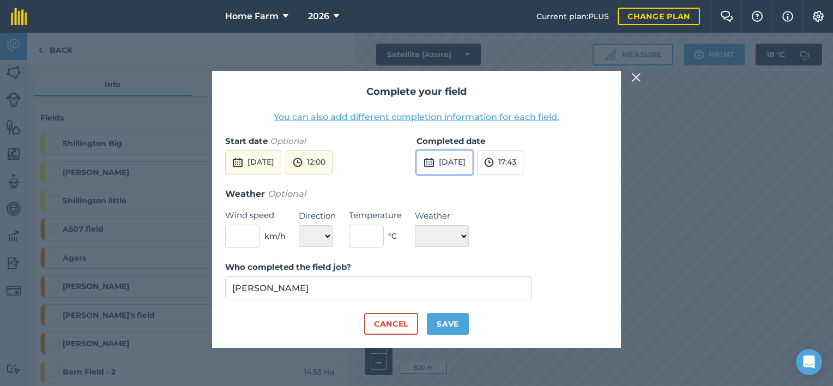
click at [456, 157] on button "[DATE]" at bounding box center [444, 162] width 56 height 24
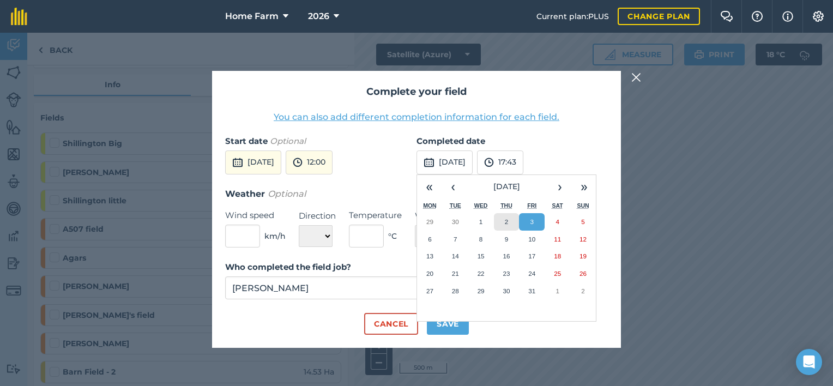
click at [499, 222] on button "2" at bounding box center [507, 221] width 26 height 17
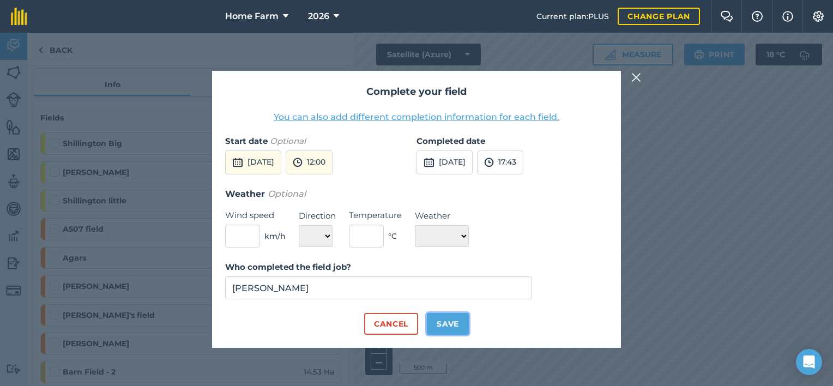
click at [444, 325] on button "Save" at bounding box center [448, 324] width 42 height 22
checkbox input "true"
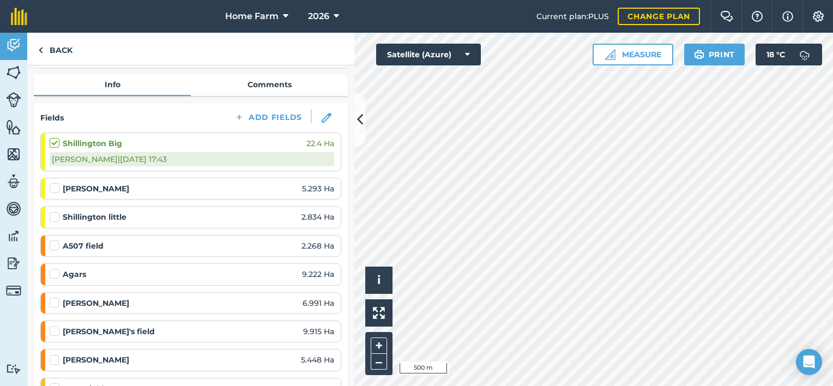
click at [51, 180] on div "[PERSON_NAME] 5.293 Ha" at bounding box center [192, 188] width 285 height 21
click at [56, 183] on label at bounding box center [56, 183] width 13 height 0
click at [56, 189] on input "checkbox" at bounding box center [53, 186] width 7 height 7
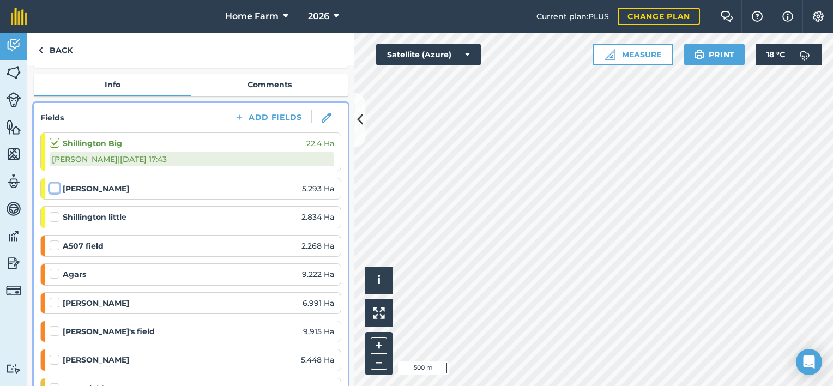
checkbox input "false"
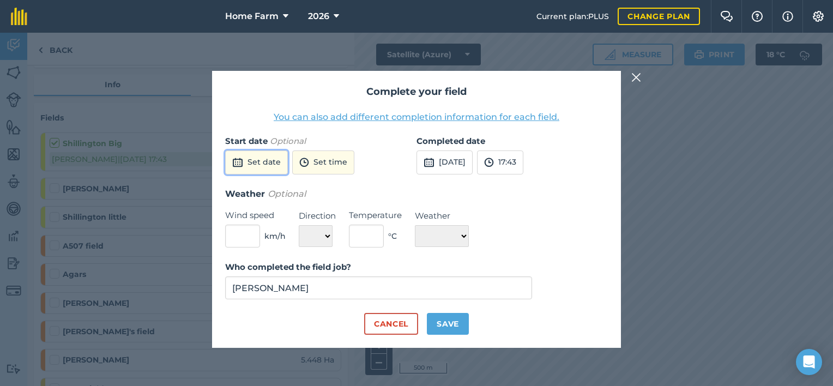
click at [249, 160] on button "Set date" at bounding box center [256, 162] width 63 height 24
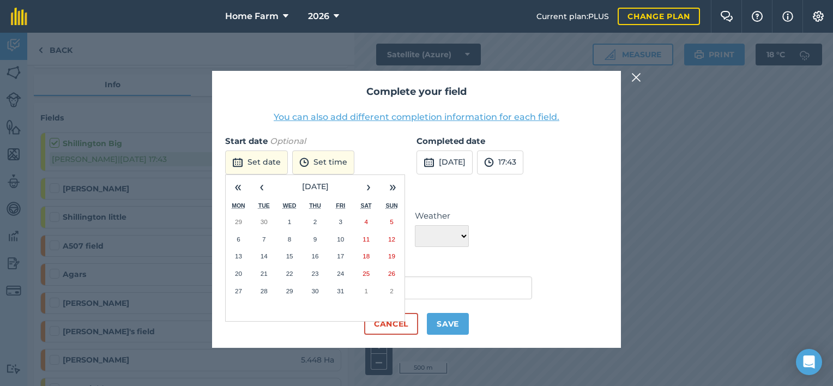
click at [639, 78] on img at bounding box center [636, 77] width 10 height 13
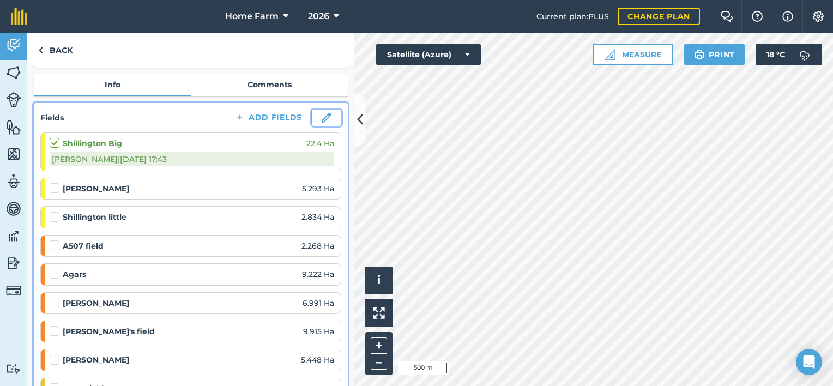
click at [322, 118] on img at bounding box center [327, 118] width 10 height 10
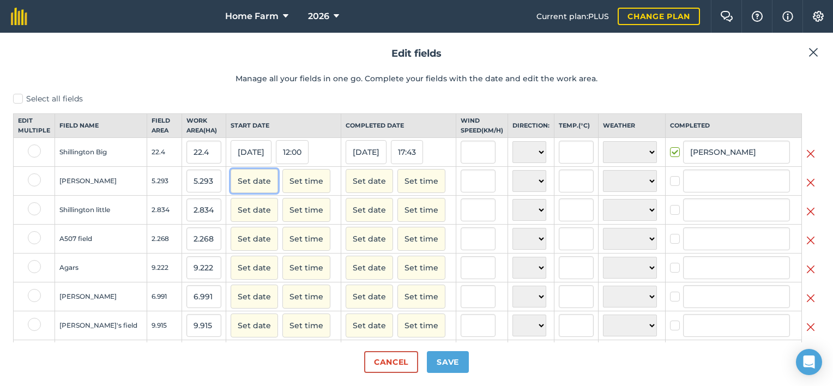
click at [237, 192] on button "Set date" at bounding box center [254, 181] width 47 height 24
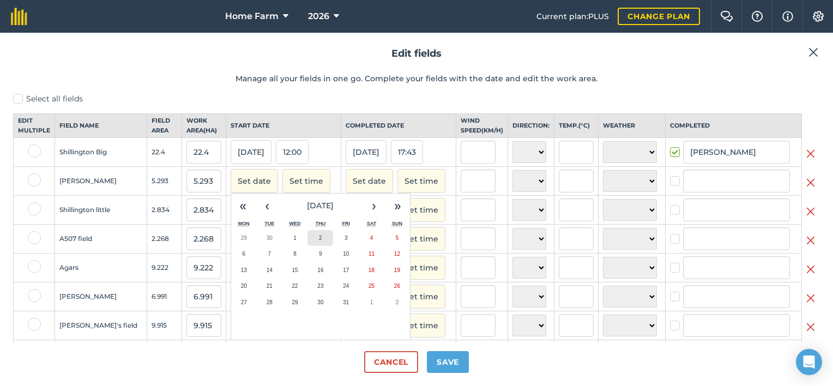
click at [307, 246] on button "2" at bounding box center [320, 238] width 26 height 16
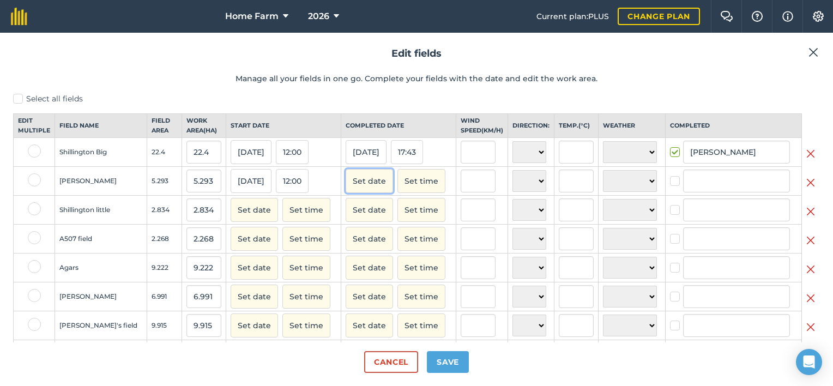
click at [350, 193] on button "Set date" at bounding box center [369, 181] width 47 height 24
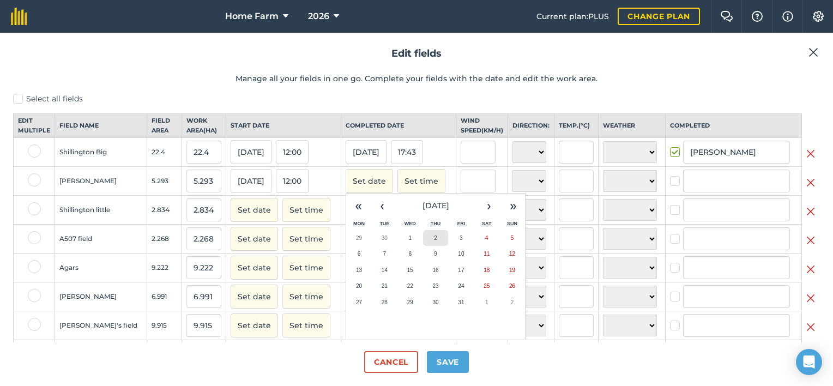
click at [423, 244] on button "2" at bounding box center [436, 238] width 26 height 16
checkbox input "true"
type input "[PERSON_NAME]"
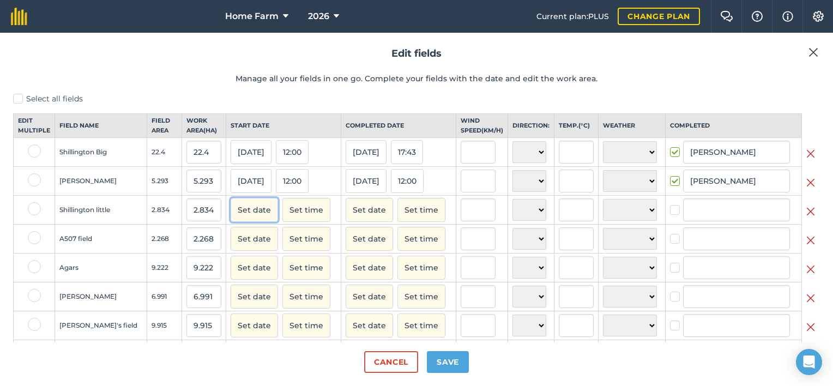
click at [250, 219] on button "Set date" at bounding box center [254, 210] width 47 height 24
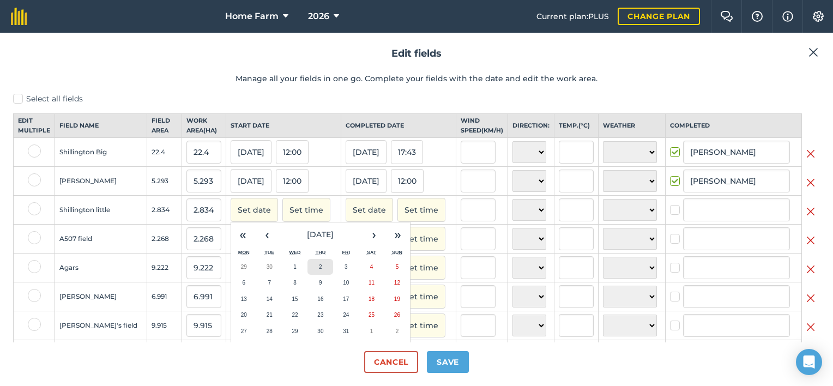
click at [307, 273] on button "2" at bounding box center [320, 267] width 26 height 16
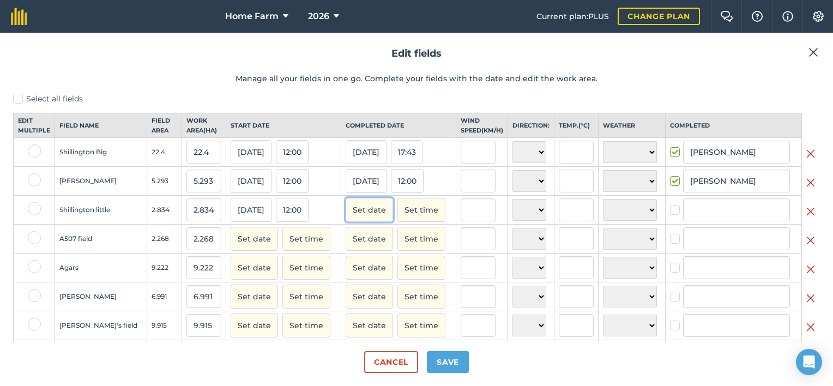
click at [347, 222] on button "Set date" at bounding box center [369, 210] width 47 height 24
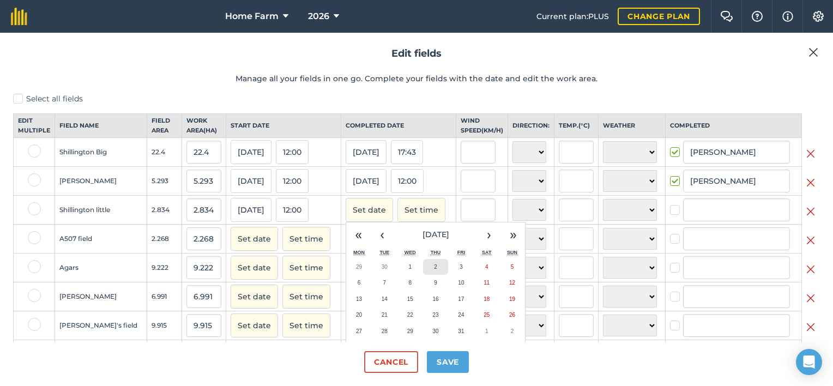
click at [423, 275] on button "2" at bounding box center [436, 267] width 26 height 16
checkbox input "true"
type input "[PERSON_NAME]"
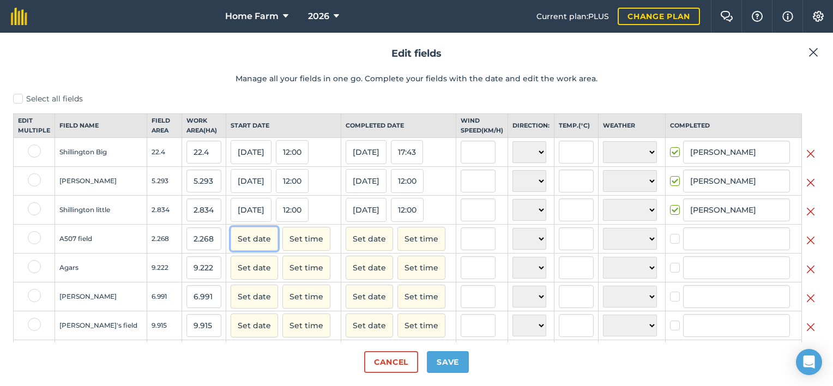
click at [236, 244] on button "Set date" at bounding box center [254, 239] width 47 height 24
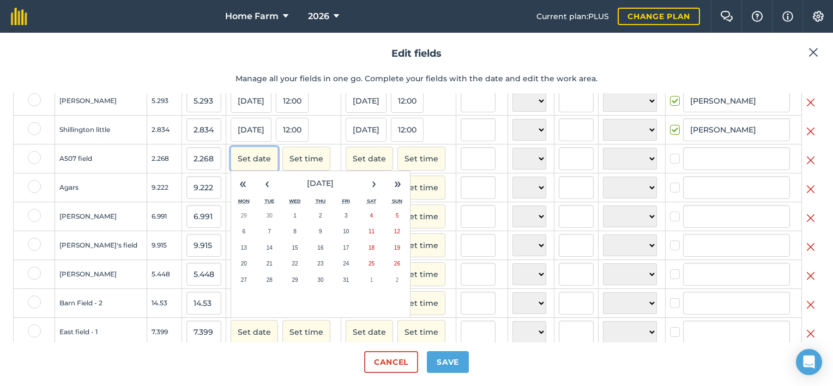
scroll to position [80, 0]
click at [255, 194] on button "‹" at bounding box center [267, 184] width 24 height 24
click at [257, 240] on button "9" at bounding box center [270, 232] width 26 height 16
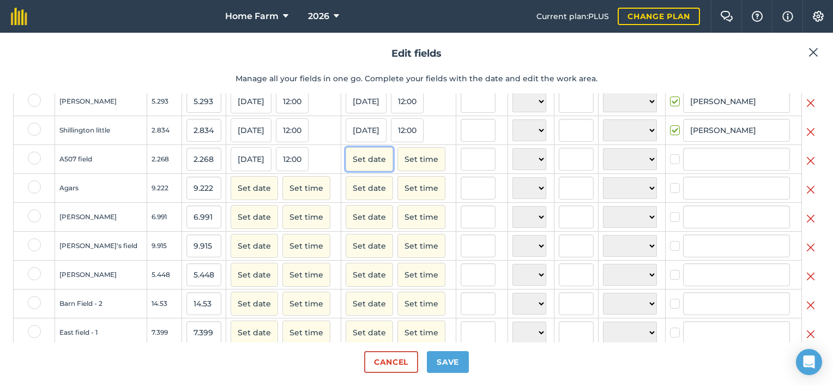
click at [346, 170] on button "Set date" at bounding box center [369, 159] width 47 height 24
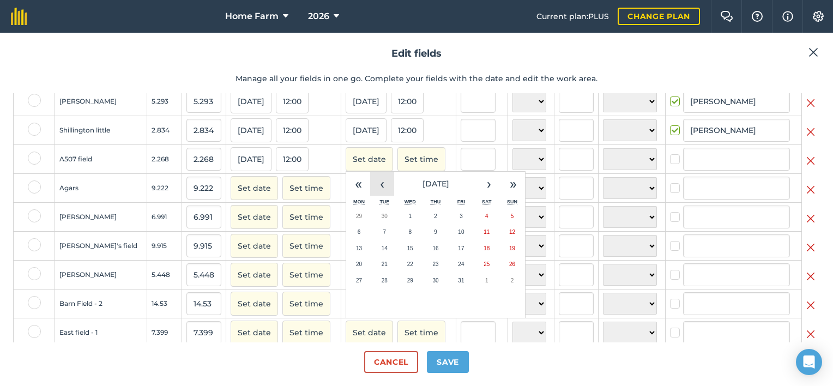
click at [370, 185] on button "‹" at bounding box center [382, 184] width 24 height 24
click at [372, 240] on button "9" at bounding box center [385, 232] width 26 height 16
checkbox input "true"
type input "[PERSON_NAME]"
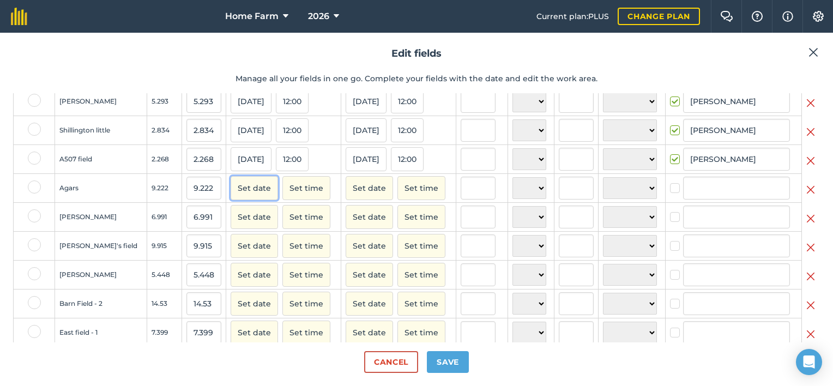
click at [232, 199] on button "Set date" at bounding box center [254, 188] width 47 height 24
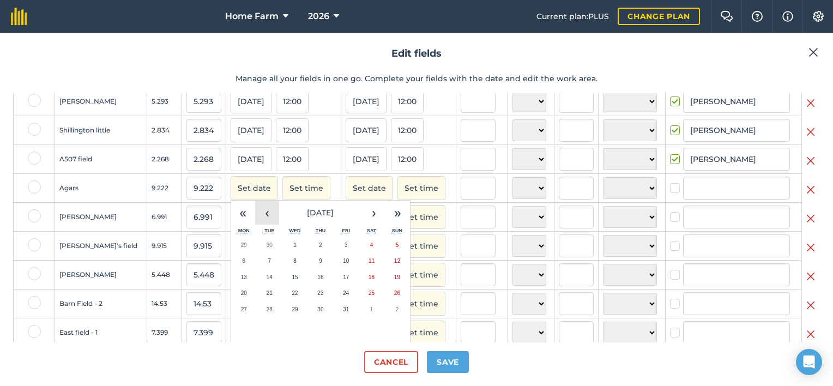
click at [255, 225] on button "‹" at bounding box center [267, 213] width 24 height 24
click at [268, 264] on abbr "9" at bounding box center [269, 261] width 3 height 6
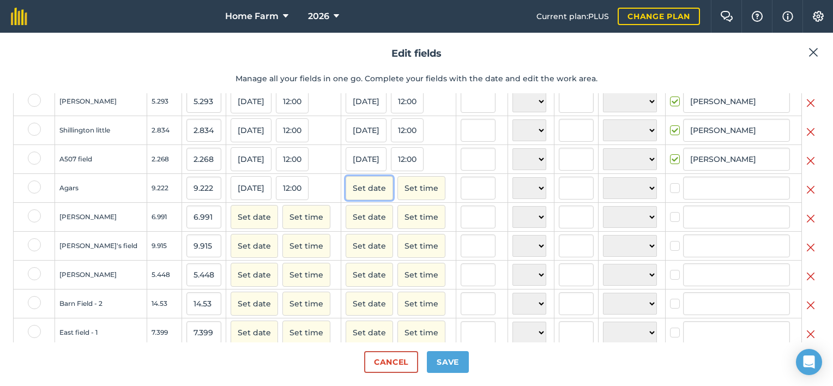
click at [346, 198] on button "Set date" at bounding box center [369, 188] width 47 height 24
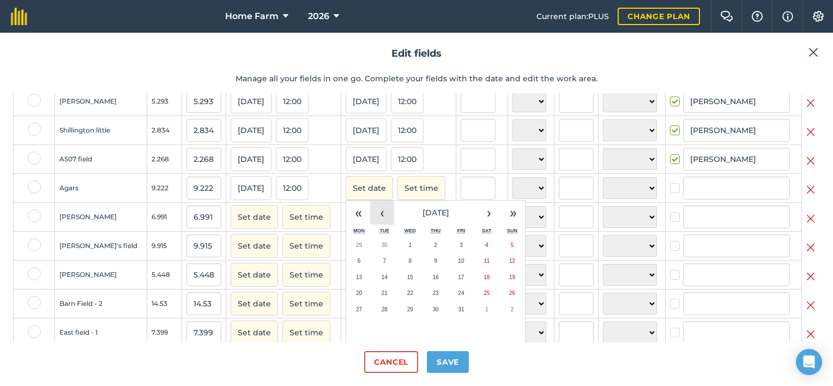
click at [370, 225] on button "‹" at bounding box center [382, 213] width 24 height 24
click at [383, 264] on abbr "9" at bounding box center [384, 261] width 3 height 6
checkbox input "true"
type input "[PERSON_NAME]"
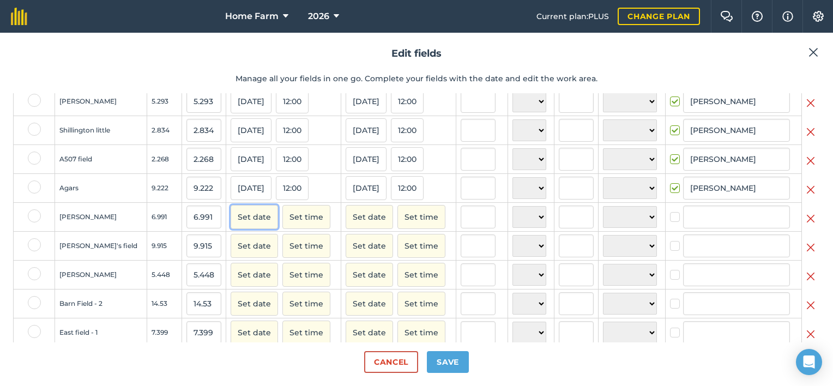
click at [240, 227] on button "Set date" at bounding box center [254, 217] width 47 height 24
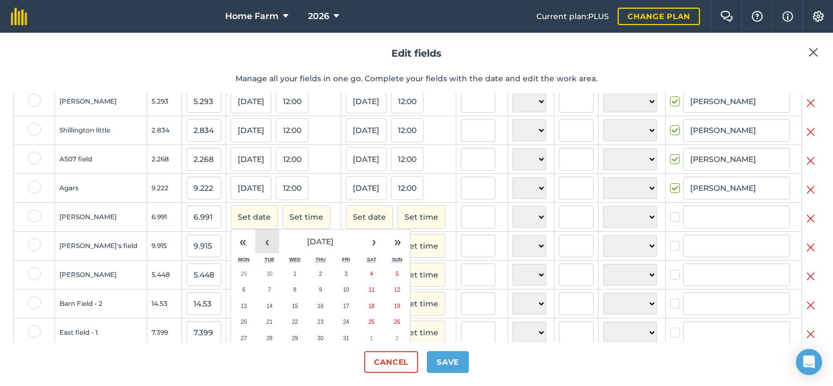
click at [255, 247] on button "‹" at bounding box center [267, 241] width 24 height 24
click at [257, 294] on button "9" at bounding box center [270, 290] width 26 height 16
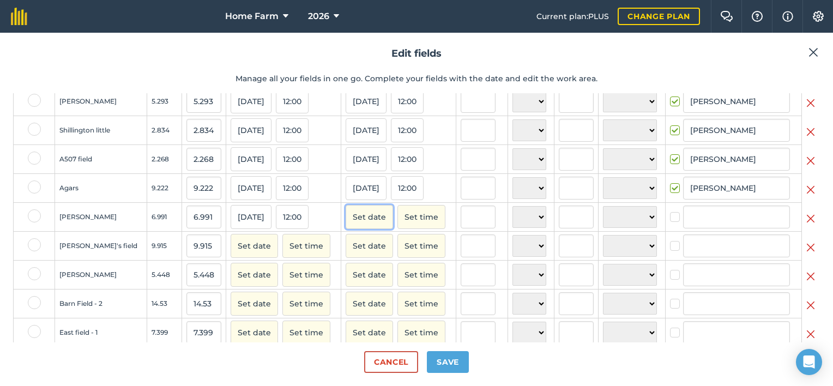
click at [349, 228] on button "Set date" at bounding box center [369, 217] width 47 height 24
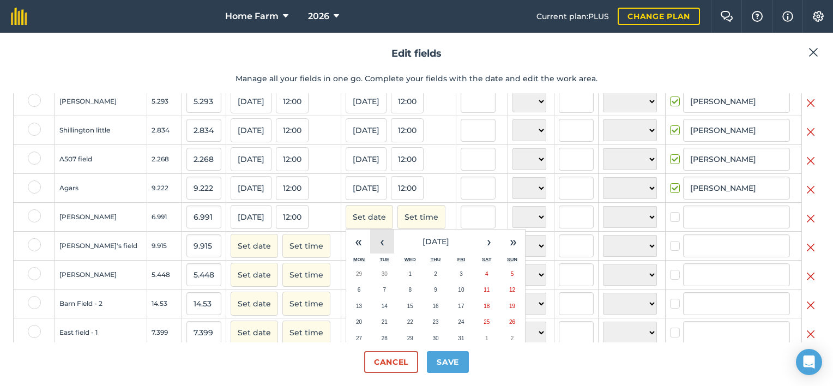
click at [370, 253] on button "‹" at bounding box center [382, 241] width 24 height 24
click at [372, 290] on button "9" at bounding box center [385, 290] width 26 height 16
checkbox input "true"
type input "[PERSON_NAME]"
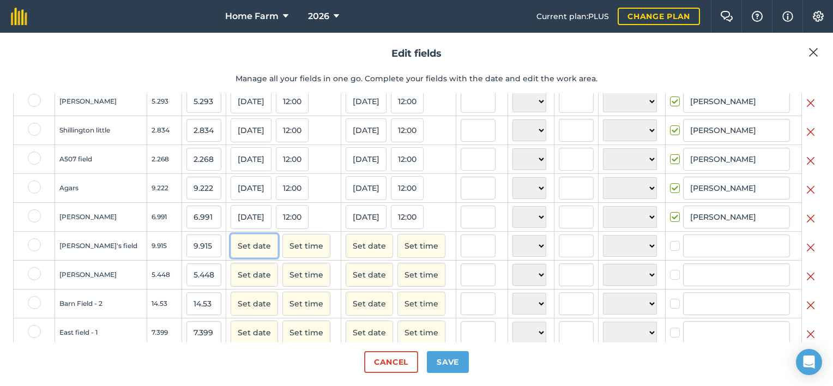
click at [231, 253] on button "Set date" at bounding box center [254, 246] width 47 height 24
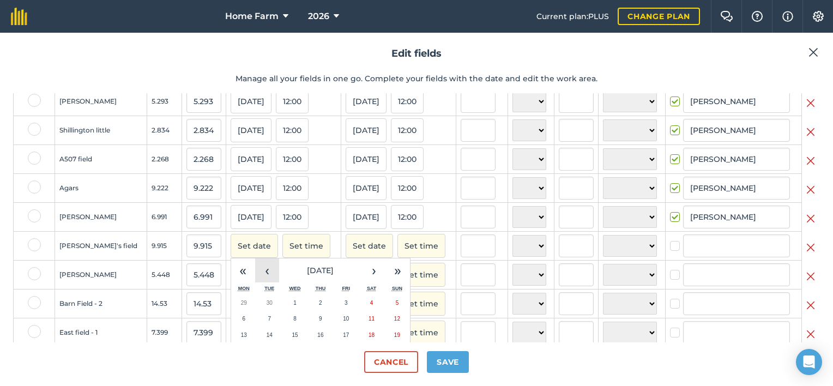
click at [255, 280] on button "‹" at bounding box center [267, 270] width 24 height 24
click at [257, 322] on button "9" at bounding box center [270, 319] width 26 height 16
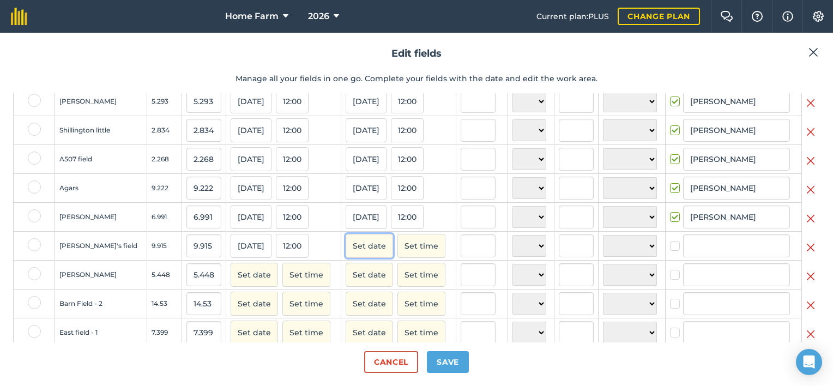
click at [350, 255] on button "Set date" at bounding box center [369, 246] width 47 height 24
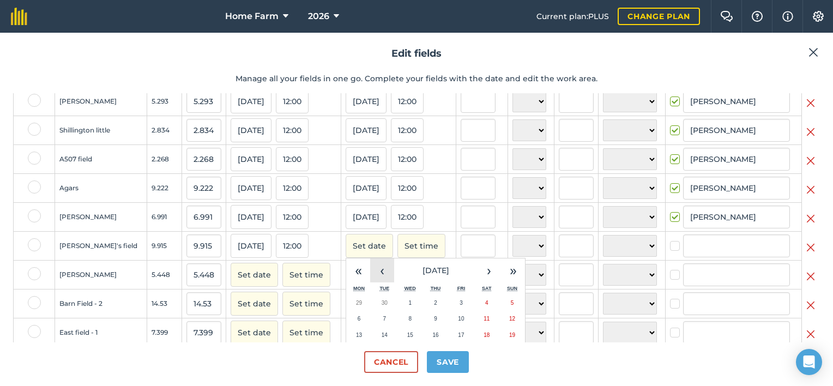
click at [370, 281] on button "‹" at bounding box center [382, 270] width 24 height 24
click at [372, 325] on button "9" at bounding box center [385, 319] width 26 height 16
checkbox input "true"
type input "[PERSON_NAME]"
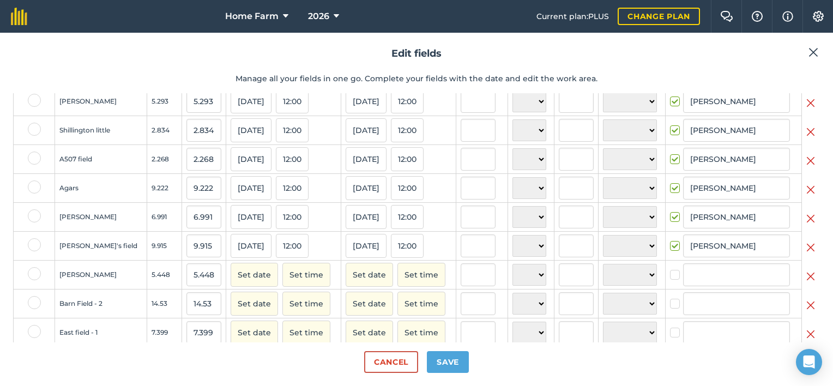
scroll to position [105, 0]
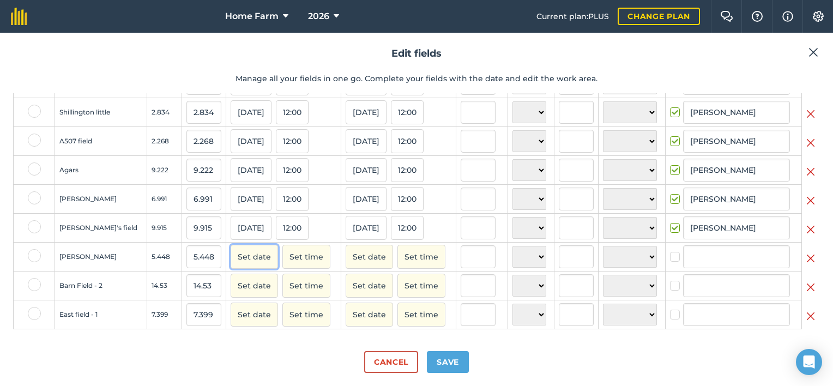
click at [240, 256] on button "Set date" at bounding box center [254, 257] width 47 height 24
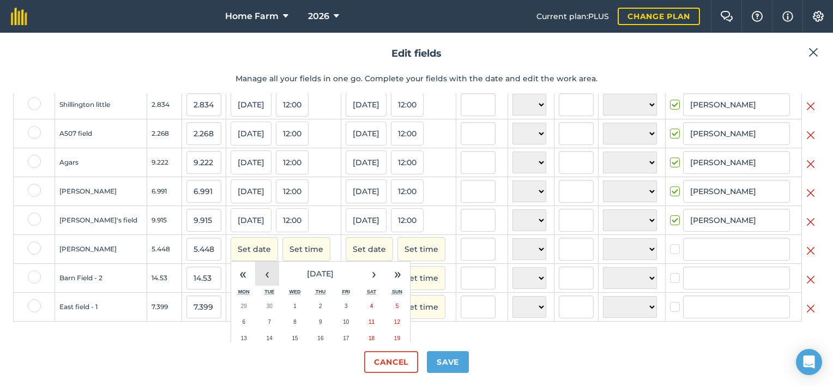
click at [255, 286] on button "‹" at bounding box center [267, 274] width 24 height 24
click at [257, 326] on button "9" at bounding box center [270, 322] width 26 height 16
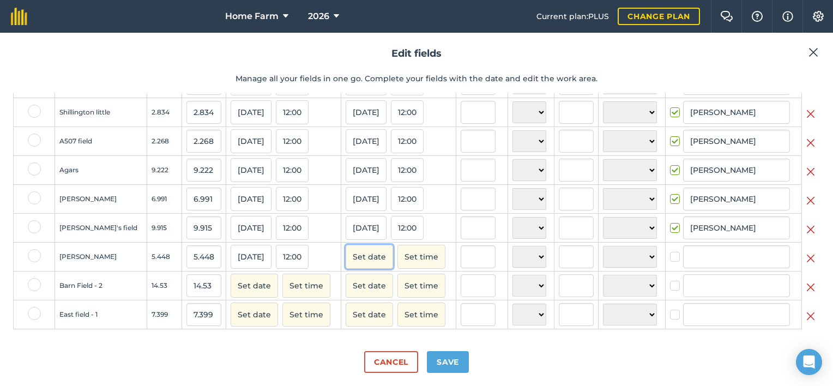
click at [346, 255] on button "Set date" at bounding box center [369, 257] width 47 height 24
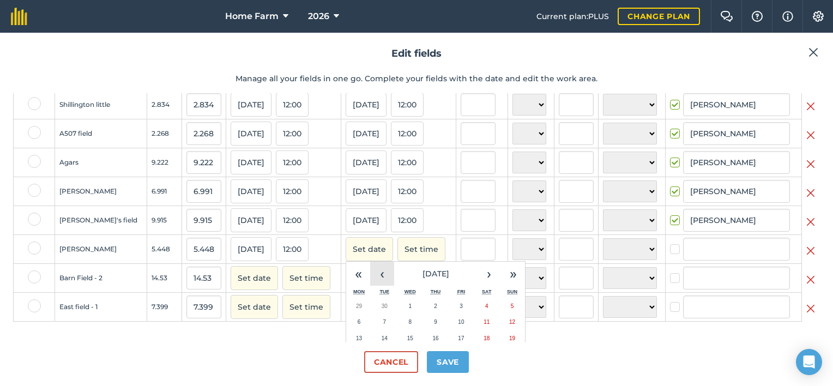
click at [370, 284] on button "‹" at bounding box center [382, 274] width 24 height 24
click at [383, 309] on abbr "2" at bounding box center [384, 306] width 3 height 6
checkbox input "true"
type input "[PERSON_NAME]"
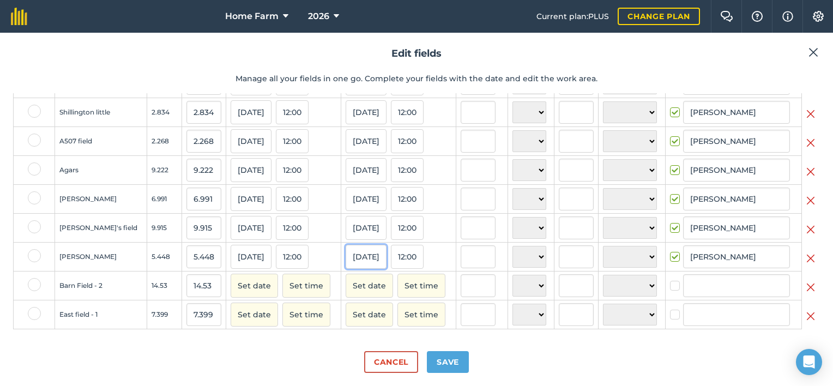
click at [355, 263] on button "[DATE]" at bounding box center [366, 257] width 41 height 24
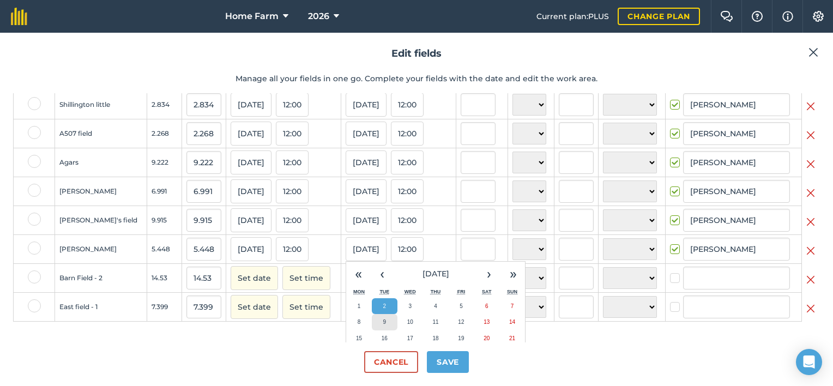
click at [372, 326] on button "9" at bounding box center [385, 322] width 26 height 16
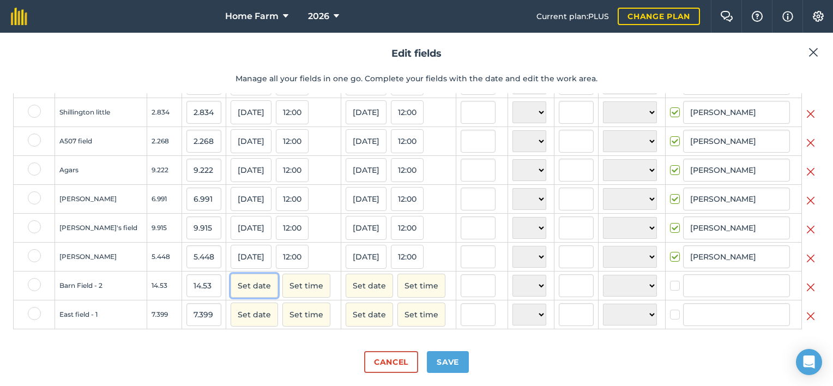
click at [233, 291] on button "Set date" at bounding box center [254, 286] width 47 height 24
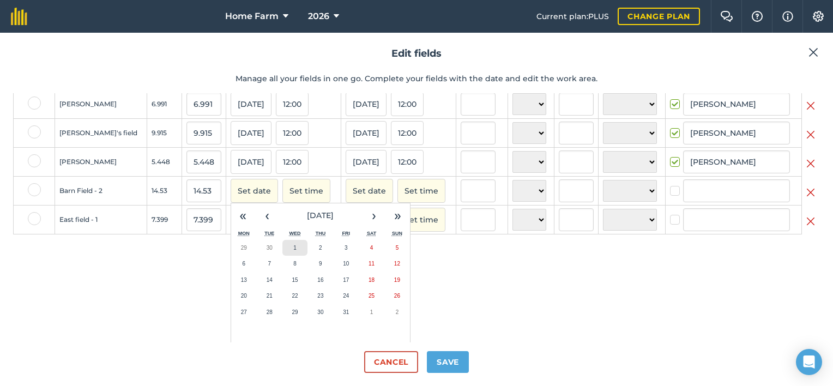
click at [282, 252] on button "1" at bounding box center [295, 248] width 26 height 16
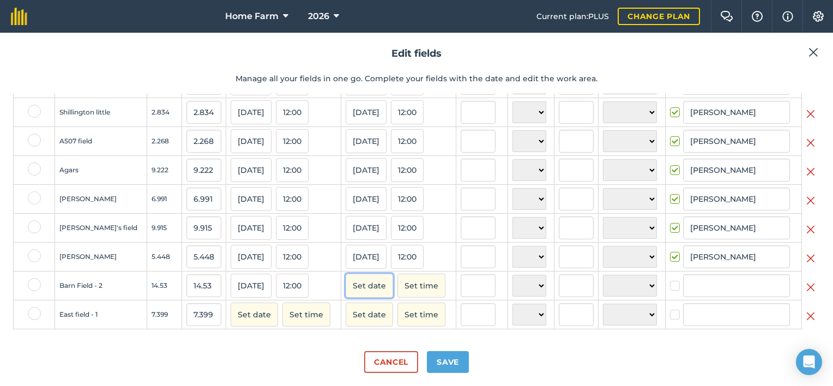
click at [346, 288] on button "Set date" at bounding box center [369, 286] width 47 height 24
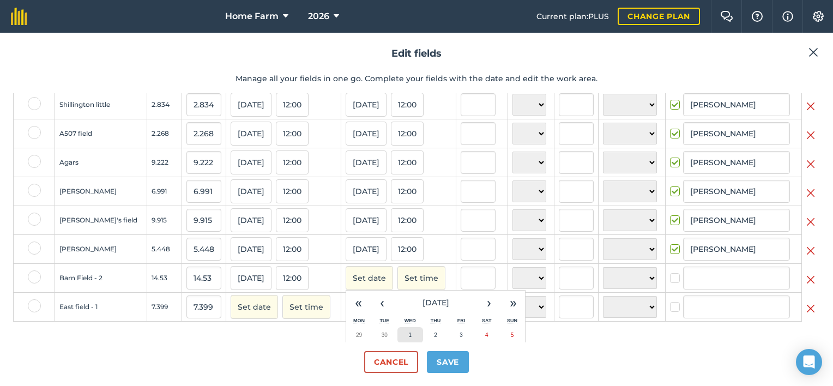
click at [397, 337] on button "1" at bounding box center [410, 335] width 26 height 16
checkbox input "true"
type input "[PERSON_NAME]"
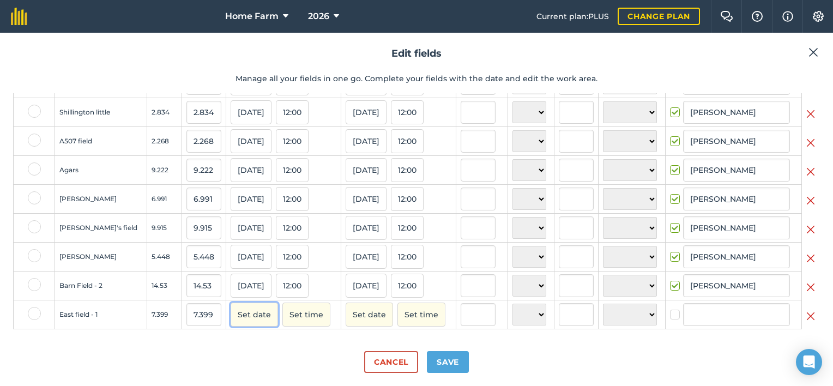
click at [242, 315] on button "Set date" at bounding box center [254, 314] width 47 height 24
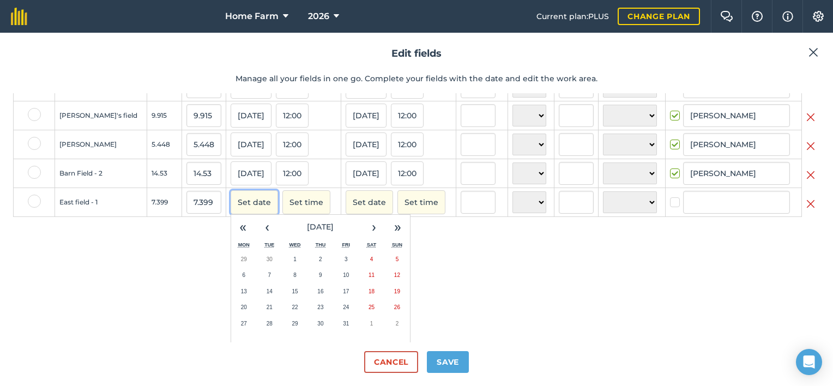
scroll to position [218, 0]
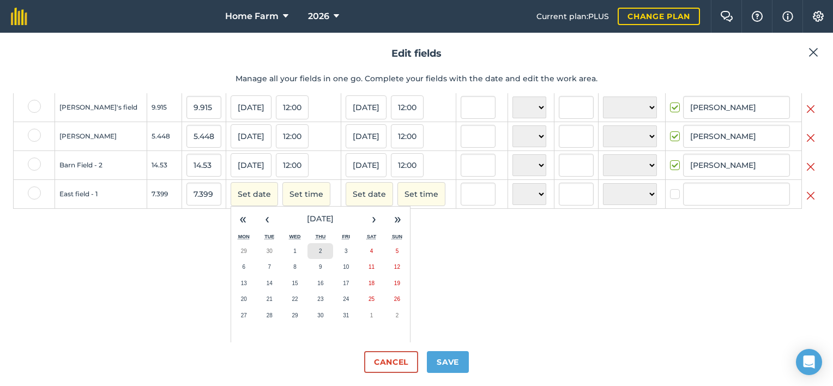
click at [307, 253] on button "2" at bounding box center [320, 251] width 26 height 16
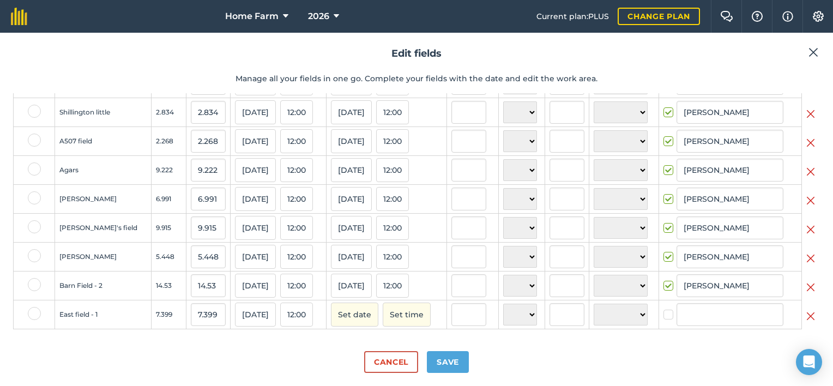
scroll to position [105, 0]
click at [343, 309] on button "Set date" at bounding box center [354, 314] width 47 height 24
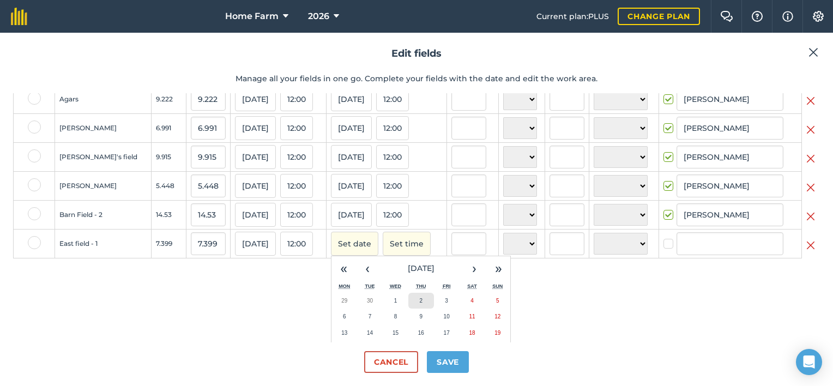
click at [408, 307] on button "2" at bounding box center [421, 301] width 26 height 16
checkbox input "true"
type input "[PERSON_NAME]"
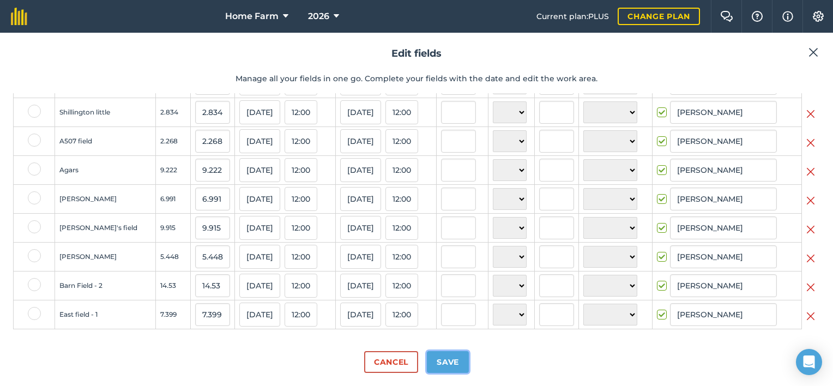
click at [449, 358] on button "Save" at bounding box center [448, 362] width 42 height 22
checkbox input "true"
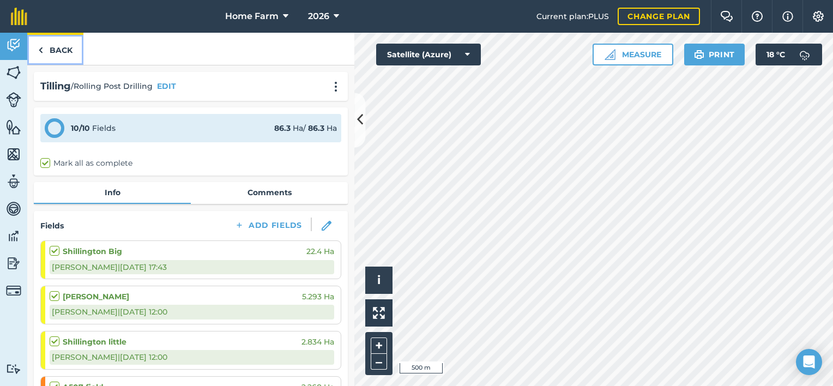
click at [59, 53] on link "Back" at bounding box center [55, 49] width 56 height 32
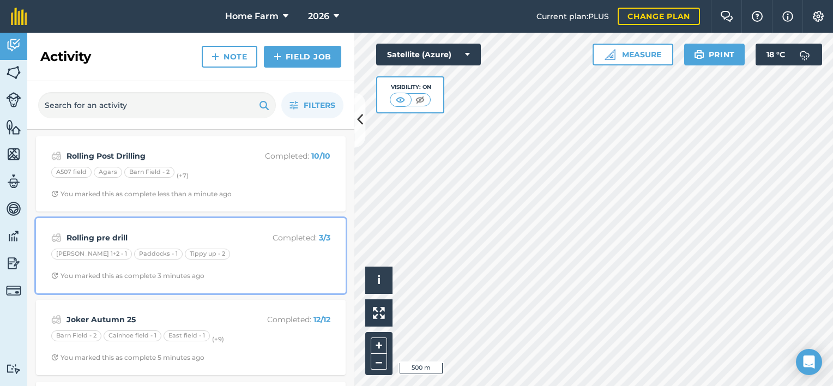
click at [177, 279] on div "You marked this as complete 3 minutes ago" at bounding box center [127, 275] width 153 height 9
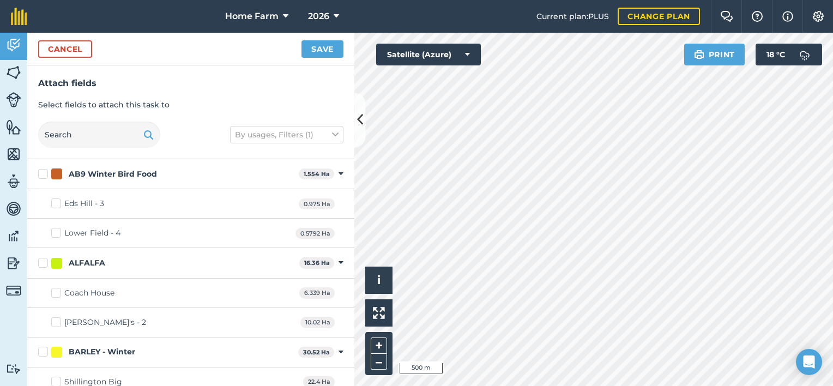
checkbox input "true"
click at [312, 52] on button "Save" at bounding box center [322, 48] width 42 height 17
checkbox input "false"
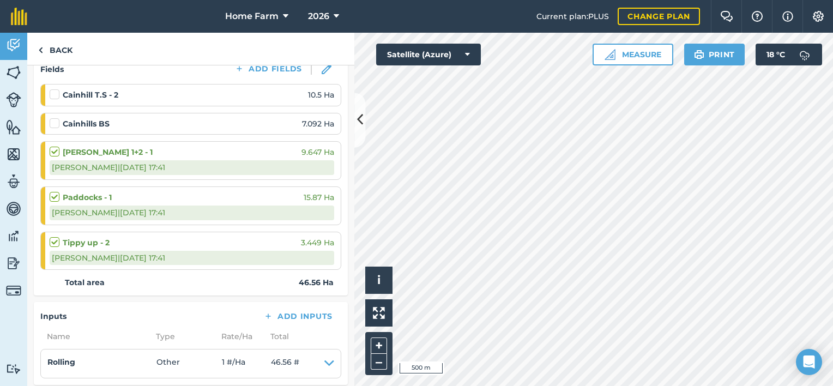
scroll to position [157, 0]
click at [56, 88] on label at bounding box center [56, 88] width 13 height 0
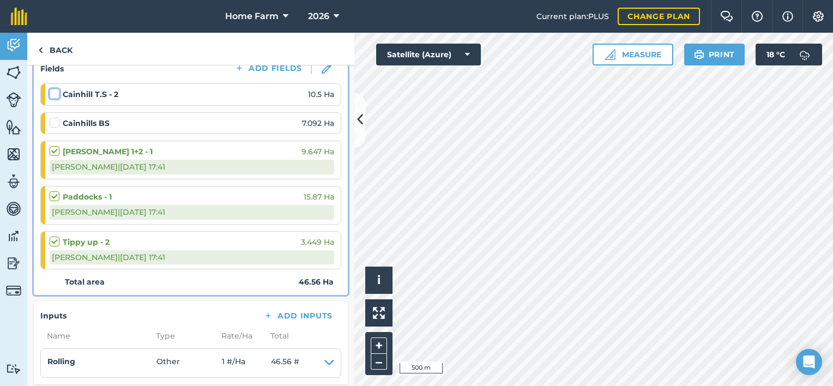
click at [56, 92] on input "checkbox" at bounding box center [53, 91] width 7 height 7
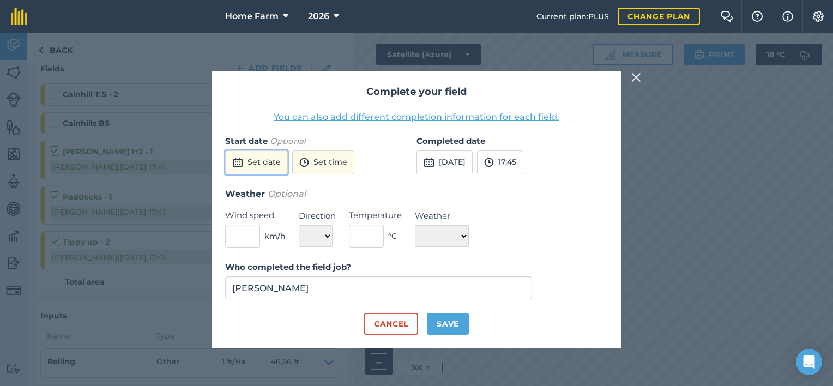
click at [269, 160] on button "Set date" at bounding box center [256, 162] width 63 height 24
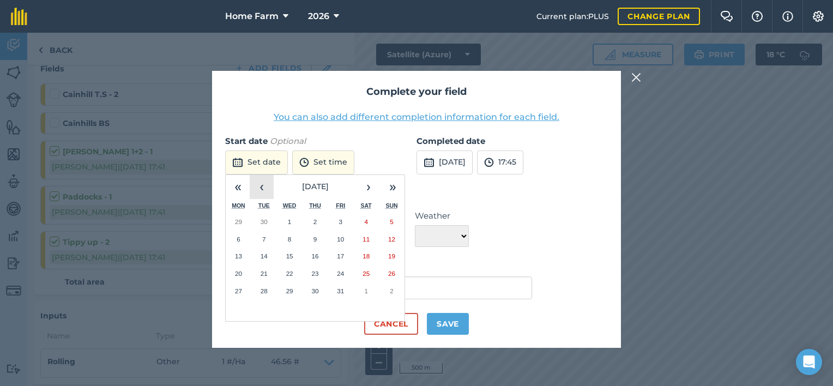
click at [267, 192] on button "‹" at bounding box center [262, 187] width 24 height 24
click at [342, 253] on abbr "19" at bounding box center [340, 255] width 7 height 7
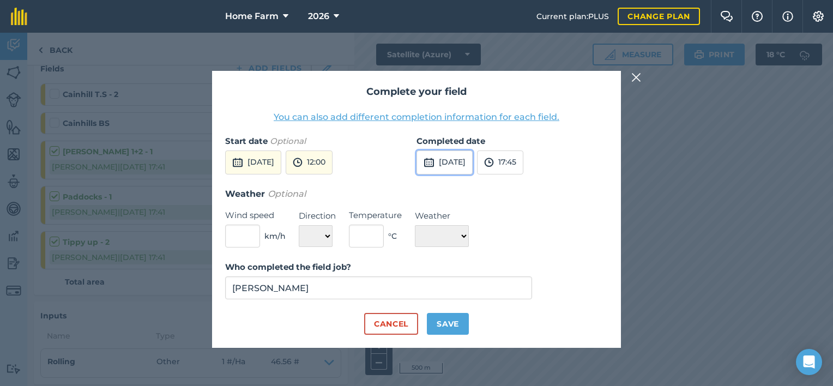
click at [453, 161] on button "[DATE]" at bounding box center [444, 162] width 56 height 24
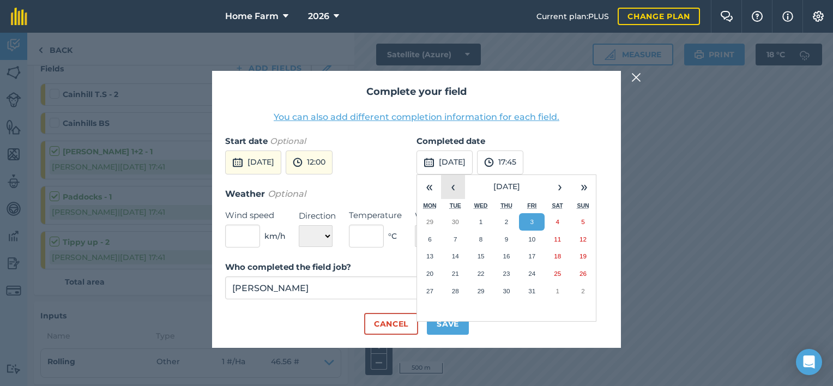
click at [459, 190] on button "‹" at bounding box center [453, 187] width 24 height 24
click at [498, 260] on button "18" at bounding box center [507, 255] width 26 height 17
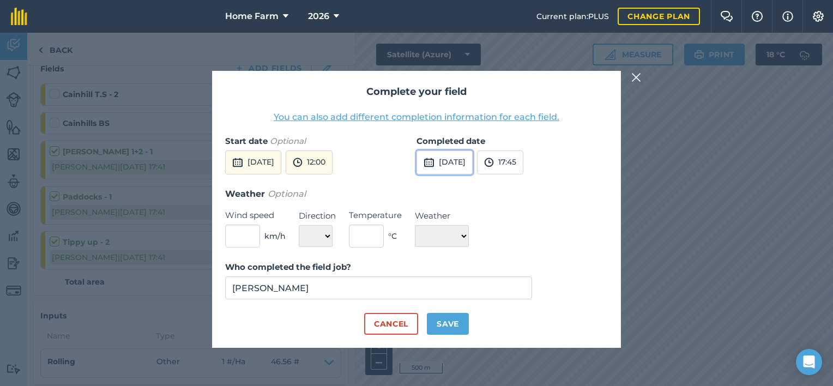
click at [462, 164] on button "[DATE]" at bounding box center [444, 162] width 56 height 24
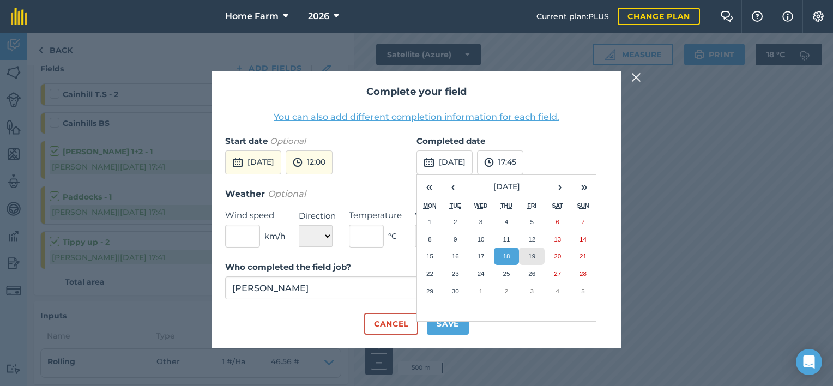
click at [532, 259] on abbr "19" at bounding box center [531, 255] width 7 height 7
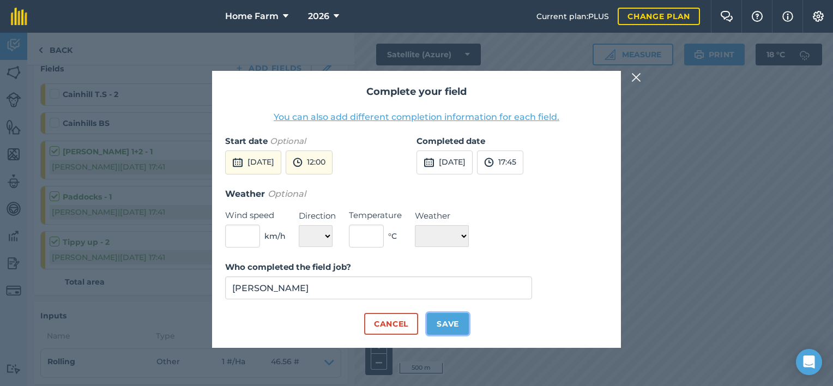
click at [452, 324] on button "Save" at bounding box center [448, 324] width 42 height 22
checkbox input "true"
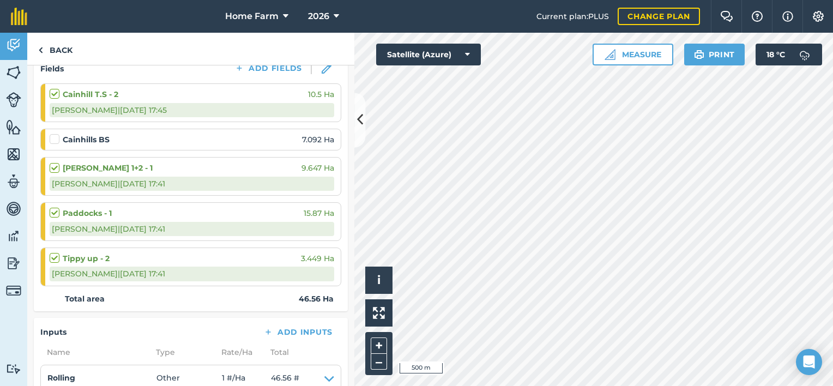
click at [59, 134] on label at bounding box center [56, 134] width 13 height 0
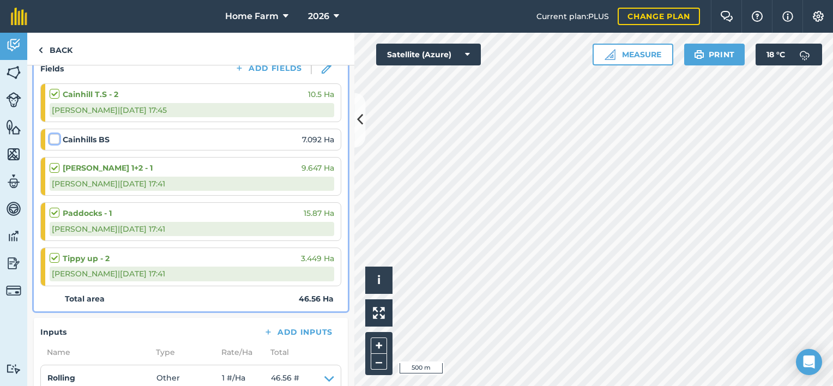
click at [57, 137] on input "checkbox" at bounding box center [53, 137] width 7 height 7
checkbox input "false"
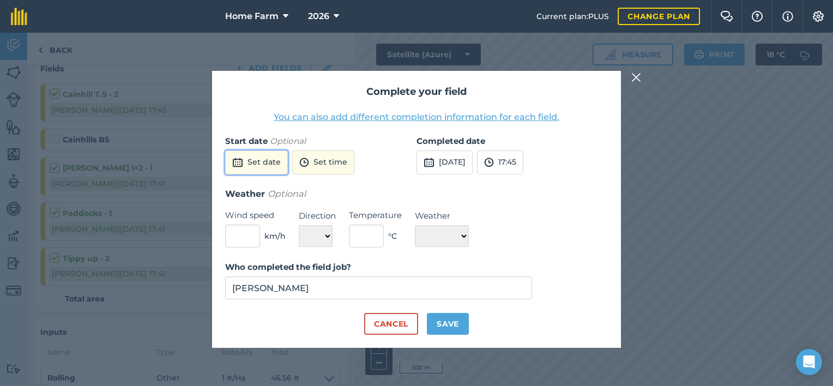
click at [259, 162] on button "Set date" at bounding box center [256, 162] width 63 height 24
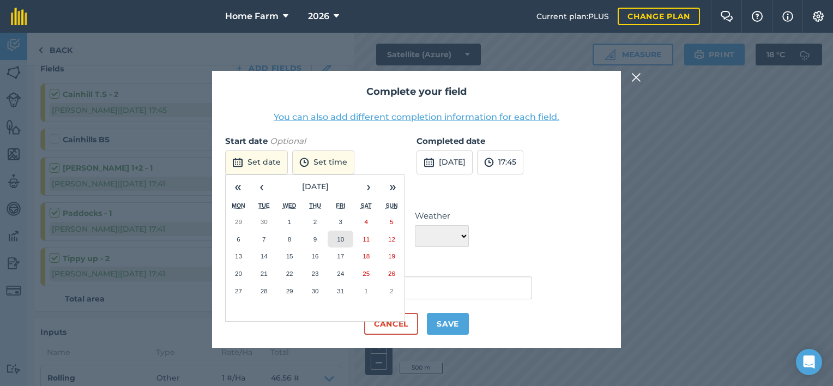
click at [340, 240] on abbr "10" at bounding box center [340, 238] width 7 height 7
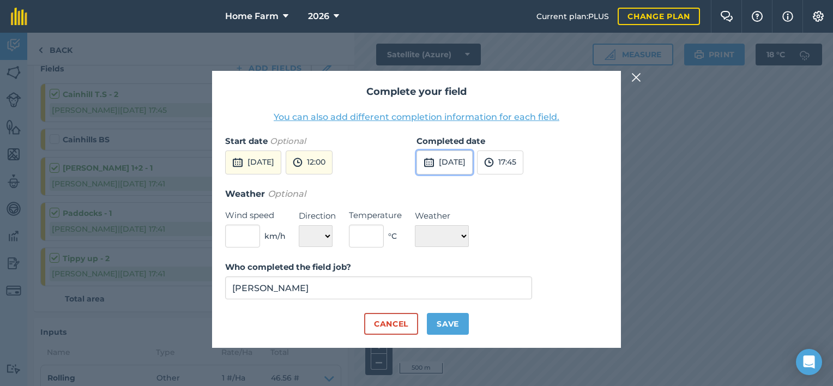
click at [448, 165] on button "[DATE]" at bounding box center [444, 162] width 56 height 24
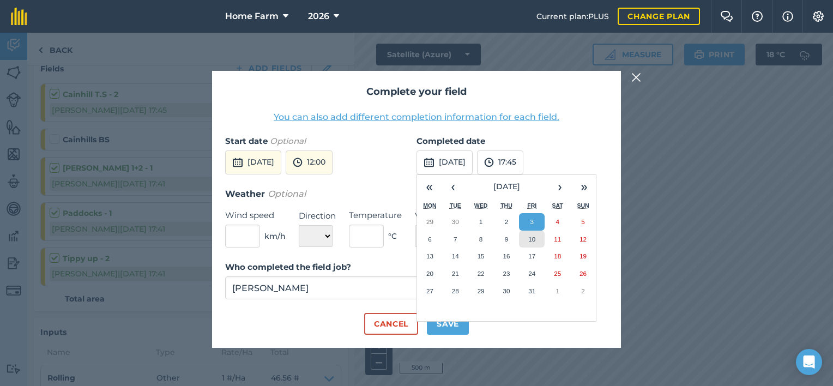
click at [528, 238] on abbr "10" at bounding box center [531, 238] width 7 height 7
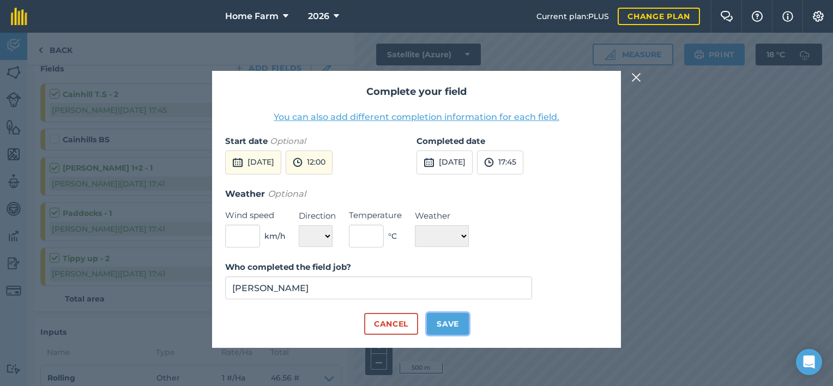
click at [451, 320] on button "Save" at bounding box center [448, 324] width 42 height 22
checkbox input "true"
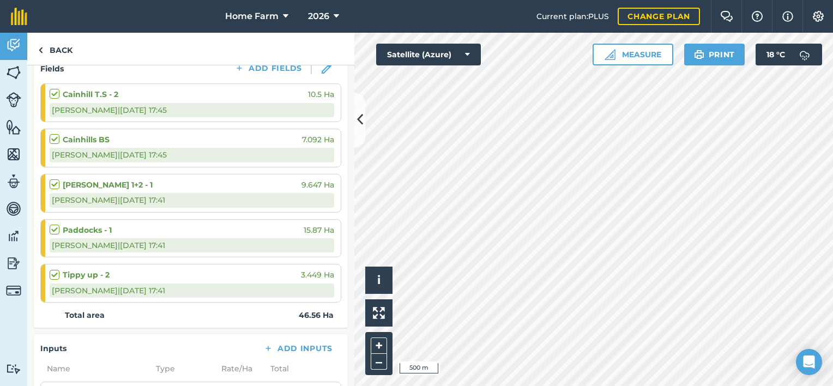
click at [295, 51] on div "Back" at bounding box center [190, 49] width 327 height 33
click at [60, 51] on link "Back" at bounding box center [55, 49] width 56 height 32
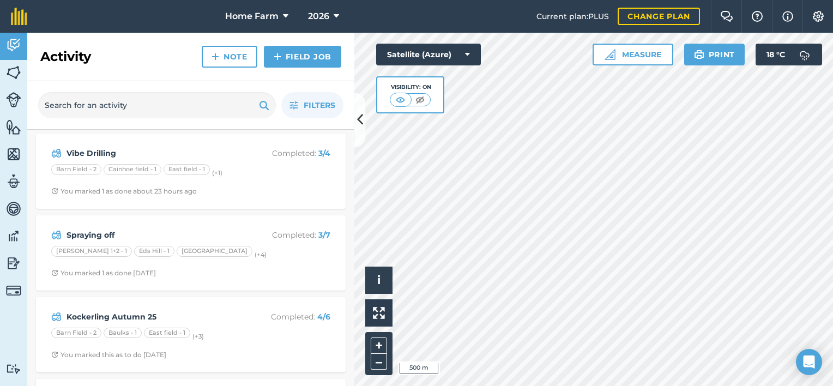
scroll to position [411, 0]
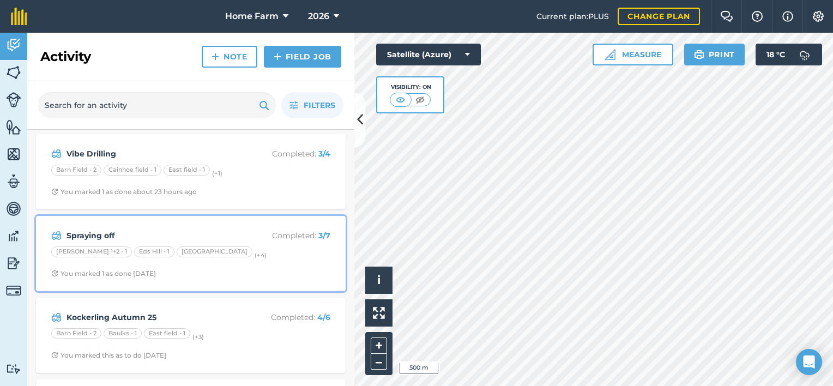
click at [214, 260] on div "Spraying off Completed : 3 / 7 [PERSON_NAME] 1+2 - 1 Eds Hill - 1 [GEOGRAPHIC_D…" at bounding box center [191, 253] width 296 height 62
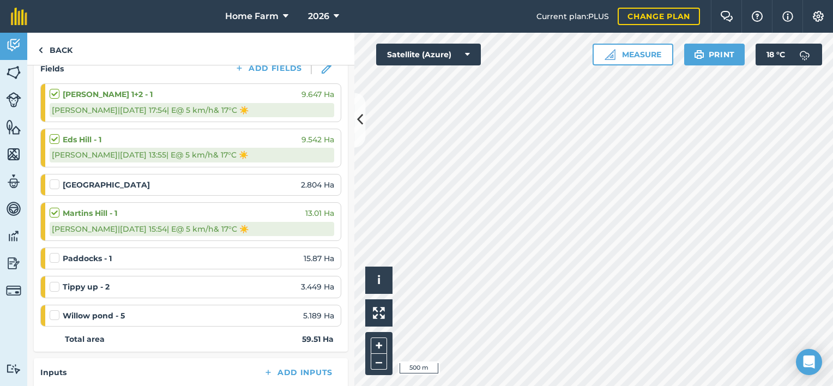
scroll to position [156, 0]
click at [57, 179] on label at bounding box center [56, 179] width 13 height 0
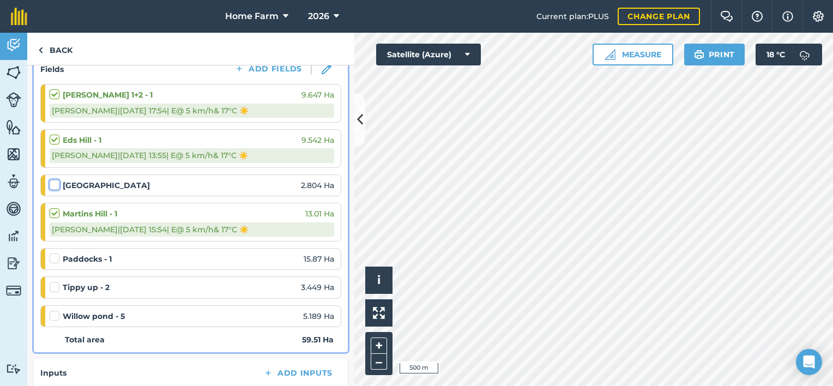
click at [57, 186] on input "checkbox" at bounding box center [53, 182] width 7 height 7
checkbox input "false"
select select "E"
select select "Sunny"
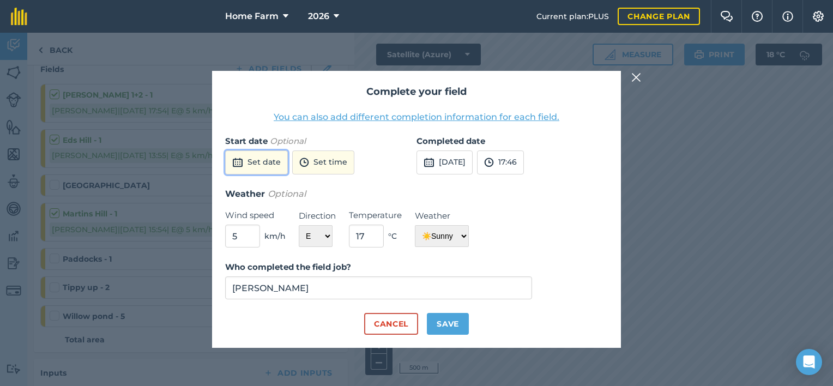
click at [262, 157] on button "Set date" at bounding box center [256, 162] width 63 height 24
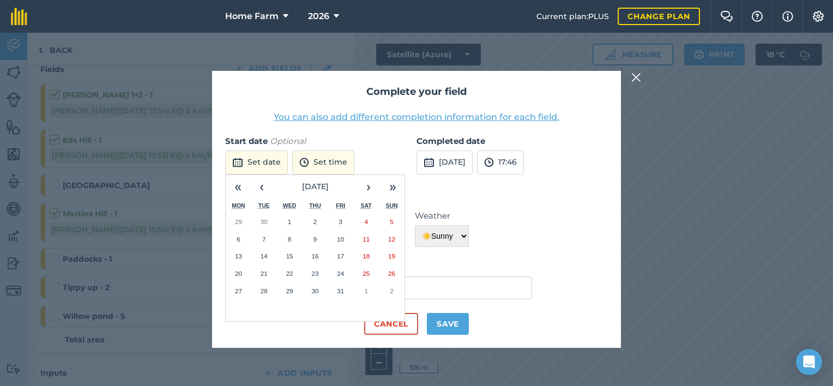
click at [632, 79] on img at bounding box center [636, 77] width 10 height 13
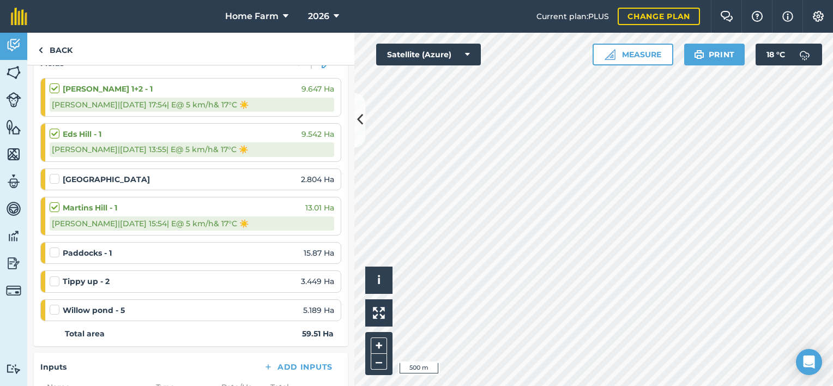
scroll to position [163, 0]
click at [55, 173] on label at bounding box center [56, 173] width 13 height 0
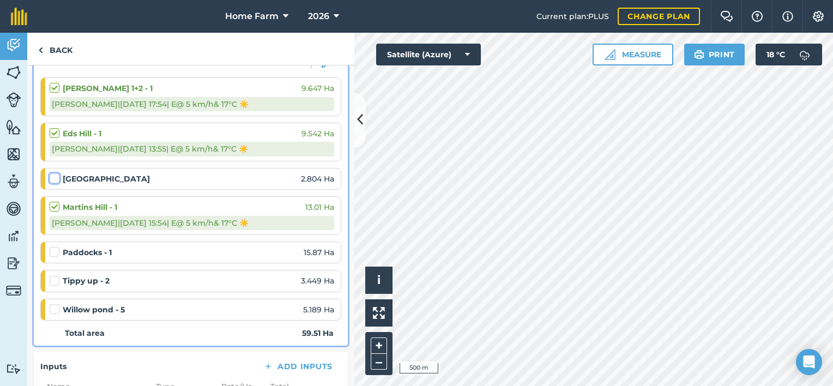
click at [55, 175] on input "checkbox" at bounding box center [53, 176] width 7 height 7
checkbox input "false"
select select "E"
select select "Sunny"
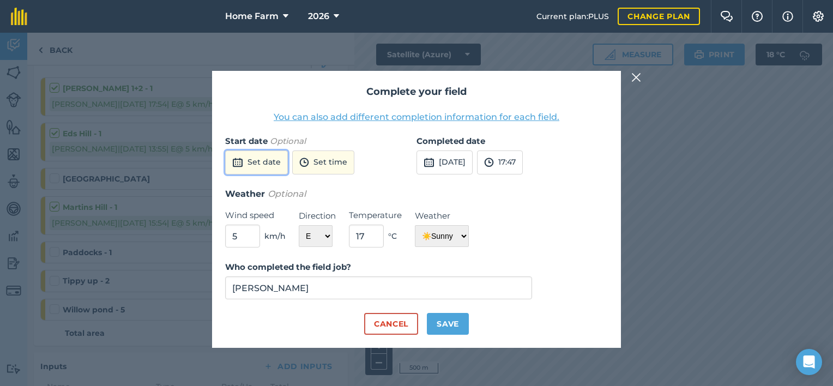
click at [244, 161] on button "Set date" at bounding box center [256, 162] width 63 height 24
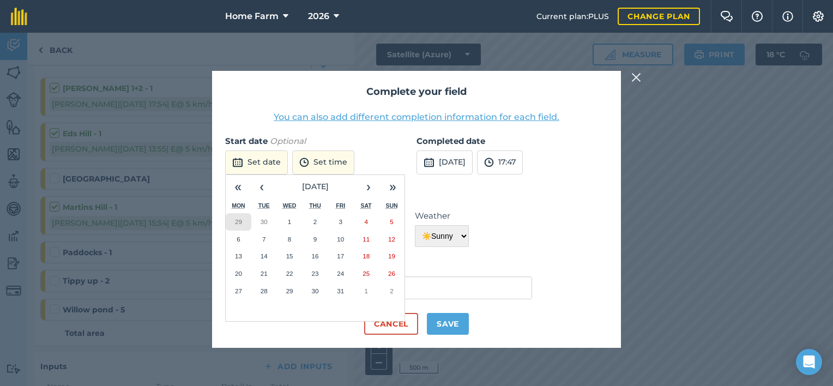
click at [235, 225] on abbr "29" at bounding box center [238, 221] width 7 height 7
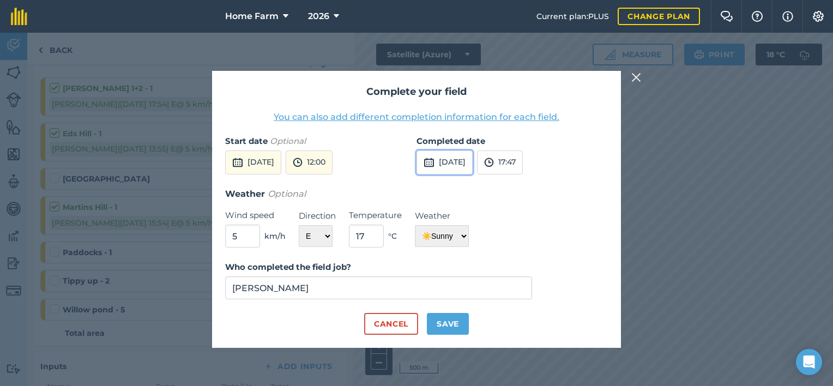
click at [453, 153] on button "[DATE]" at bounding box center [444, 162] width 56 height 24
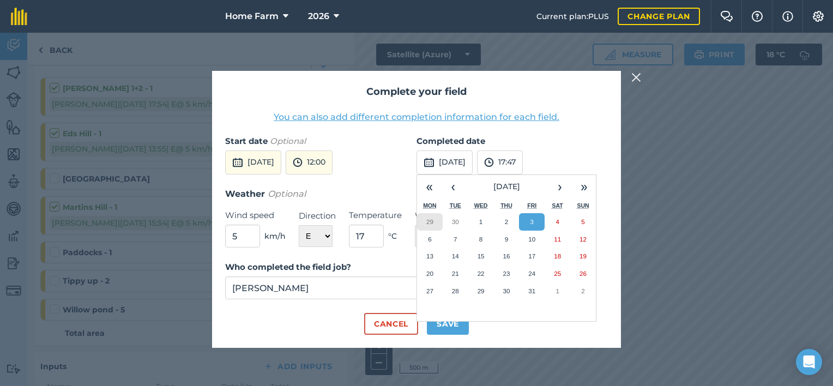
click at [426, 227] on button "29" at bounding box center [430, 221] width 26 height 17
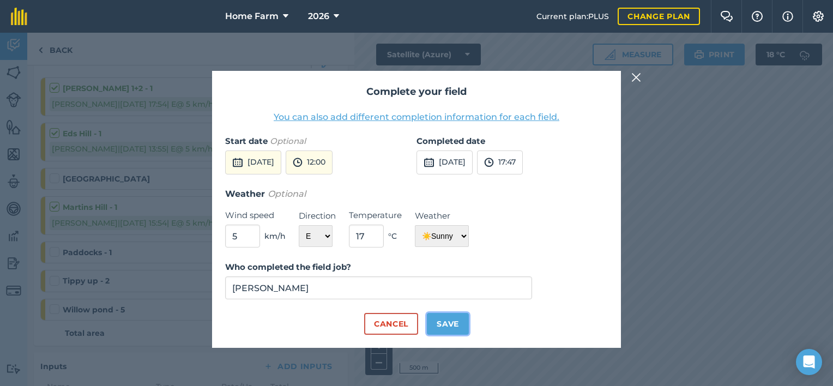
click at [450, 334] on button "Save" at bounding box center [448, 324] width 42 height 22
checkbox input "true"
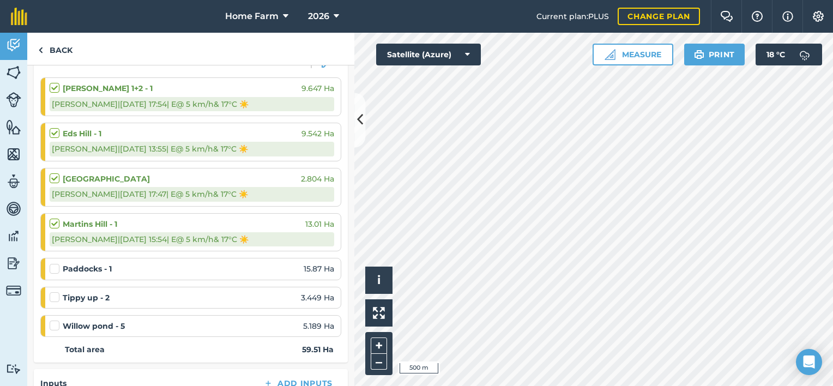
click at [56, 263] on label at bounding box center [56, 263] width 13 height 0
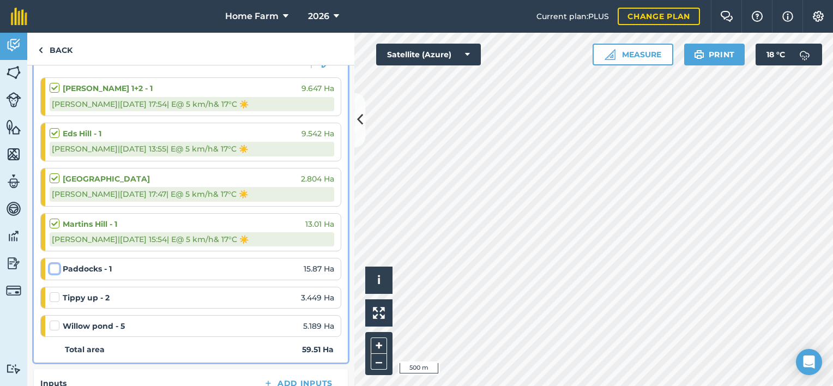
click at [56, 266] on input "checkbox" at bounding box center [53, 266] width 7 height 7
checkbox input "false"
select select "E"
select select "Sunny"
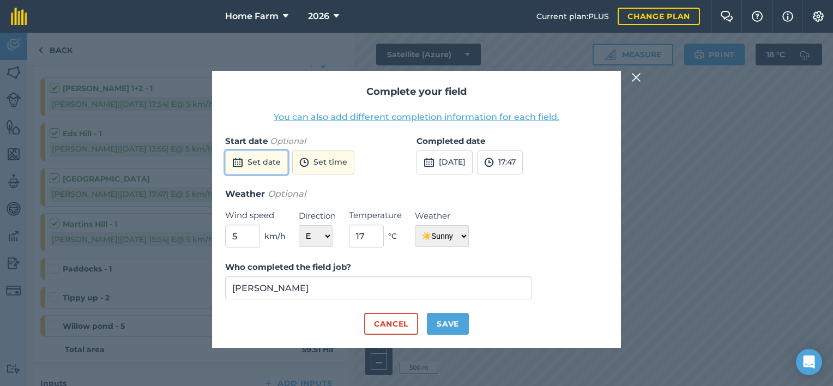
click at [246, 157] on button "Set date" at bounding box center [256, 162] width 63 height 24
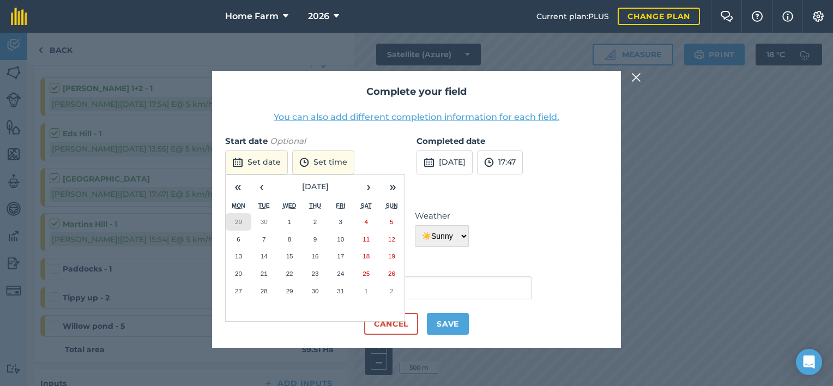
click at [240, 220] on abbr "29" at bounding box center [238, 221] width 7 height 7
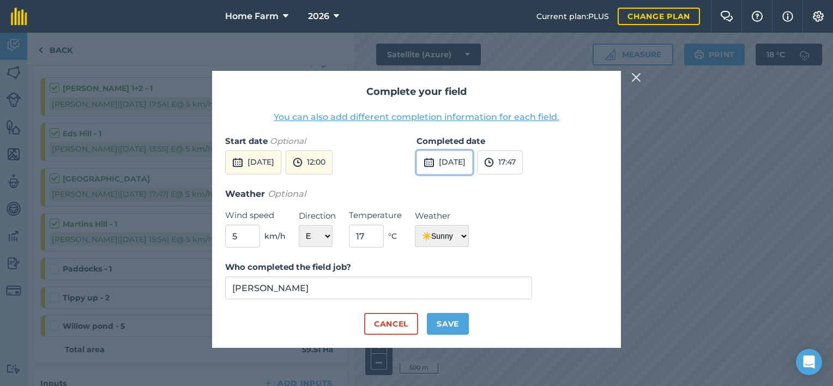
click at [455, 154] on button "[DATE]" at bounding box center [444, 162] width 56 height 24
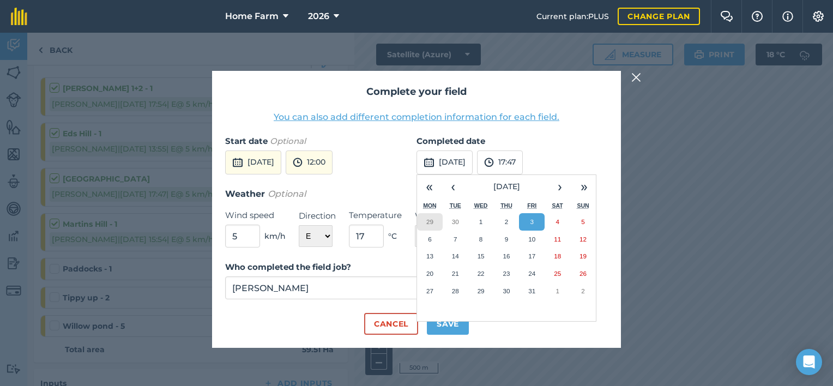
click at [429, 220] on abbr "29" at bounding box center [429, 221] width 7 height 7
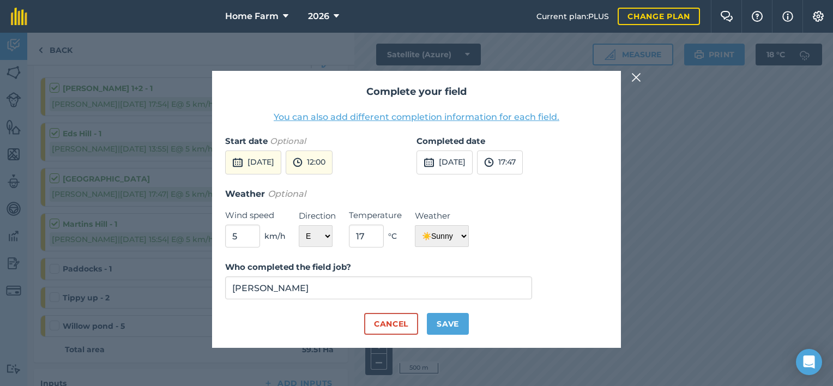
click at [441, 307] on div "Who completed the field job? [PERSON_NAME]" at bounding box center [416, 287] width 383 height 52
click at [443, 314] on button "Save" at bounding box center [448, 324] width 42 height 22
checkbox input "true"
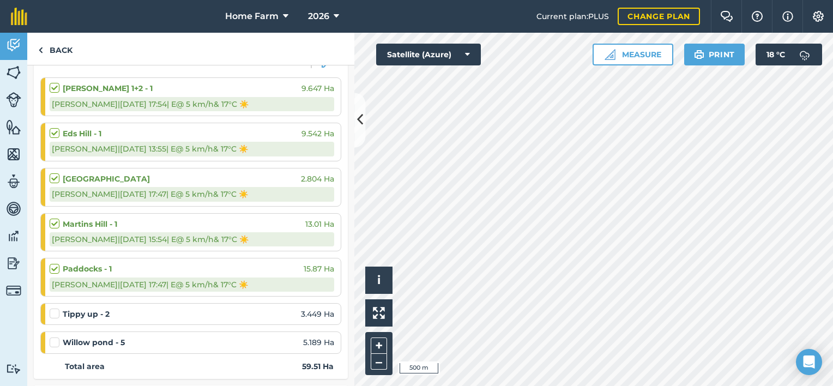
click at [55, 308] on label at bounding box center [56, 308] width 13 height 0
click at [55, 312] on input "checkbox" at bounding box center [53, 311] width 7 height 7
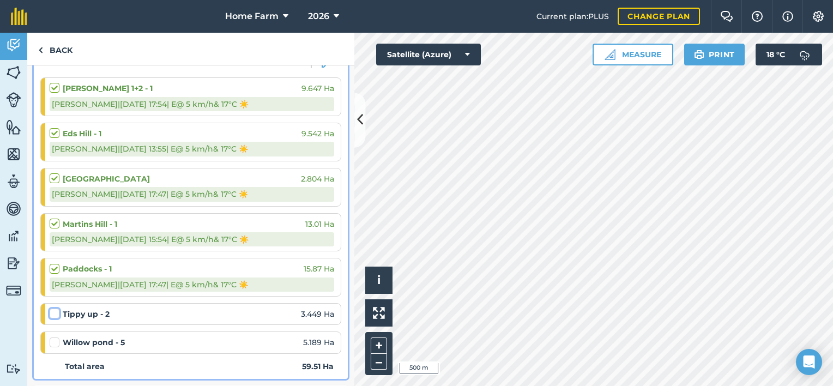
checkbox input "false"
select select "E"
select select "Sunny"
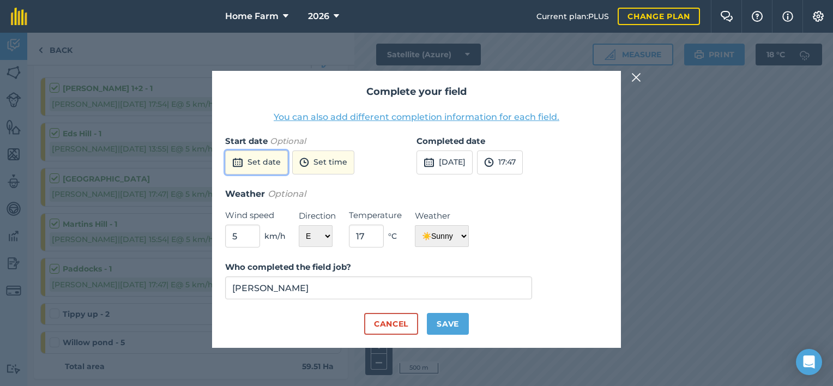
click at [246, 165] on button "Set date" at bounding box center [256, 162] width 63 height 24
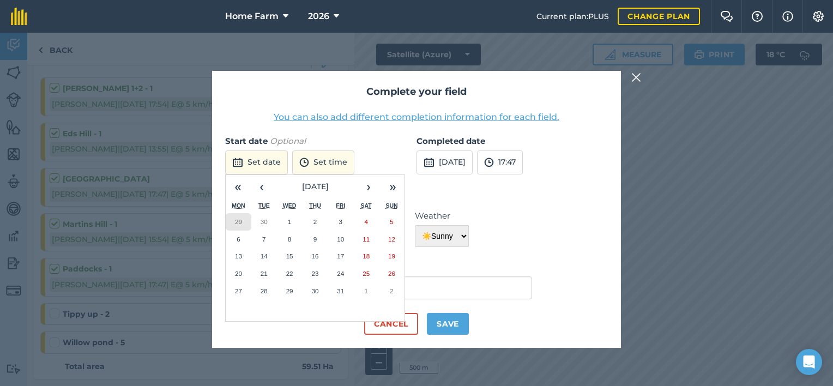
click at [236, 221] on abbr "29" at bounding box center [238, 221] width 7 height 7
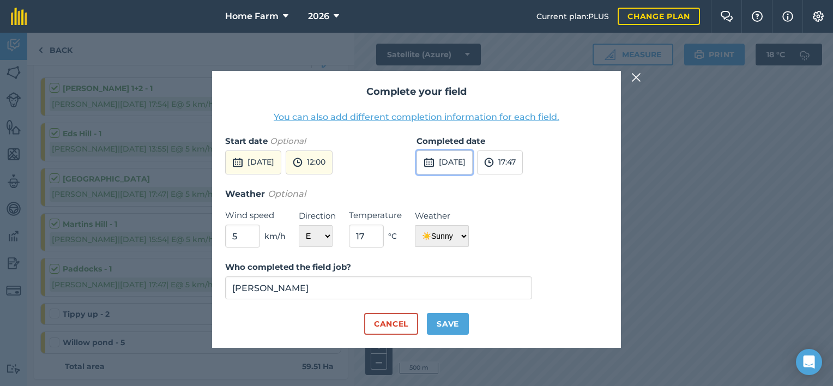
click at [446, 164] on button "[DATE]" at bounding box center [444, 162] width 56 height 24
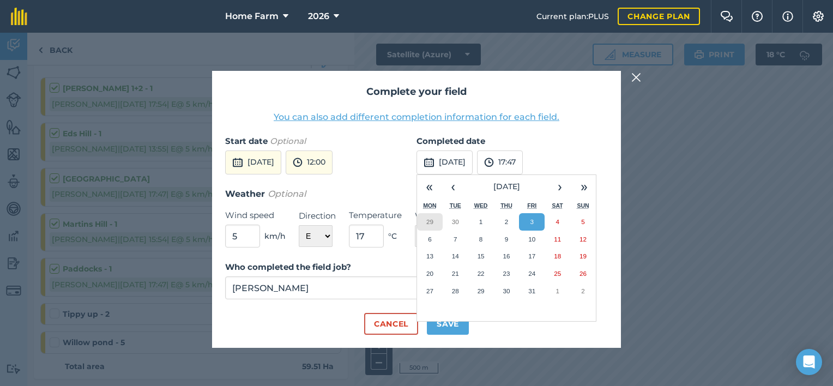
click at [432, 218] on abbr "29" at bounding box center [429, 221] width 7 height 7
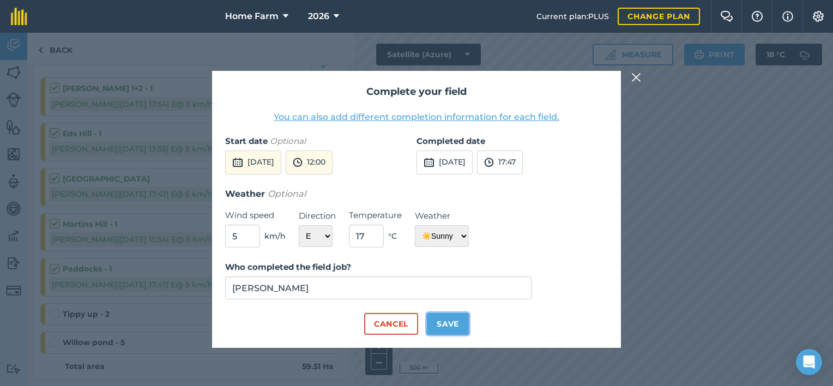
click at [441, 320] on button "Save" at bounding box center [448, 324] width 42 height 22
checkbox input "true"
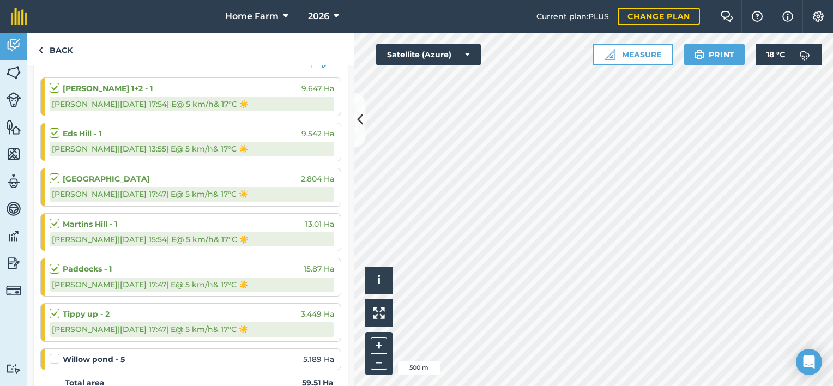
scroll to position [247, 0]
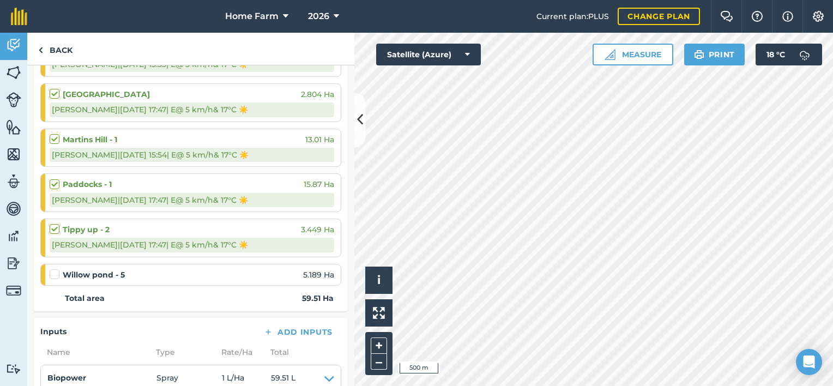
click at [50, 269] on label at bounding box center [56, 269] width 13 height 0
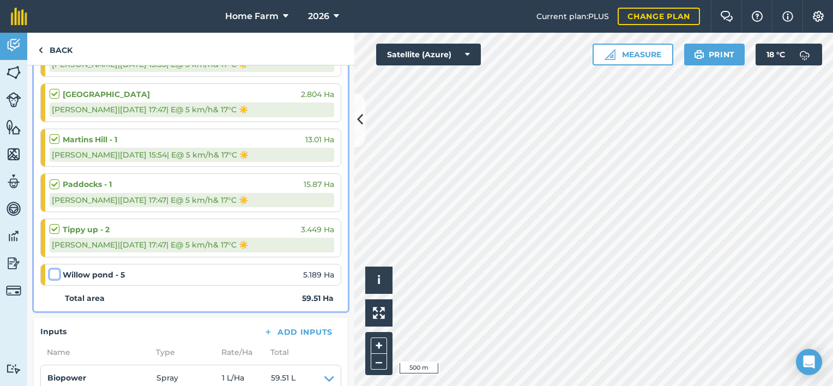
click at [50, 270] on input "checkbox" at bounding box center [53, 272] width 7 height 7
checkbox input "false"
select select "E"
select select "Sunny"
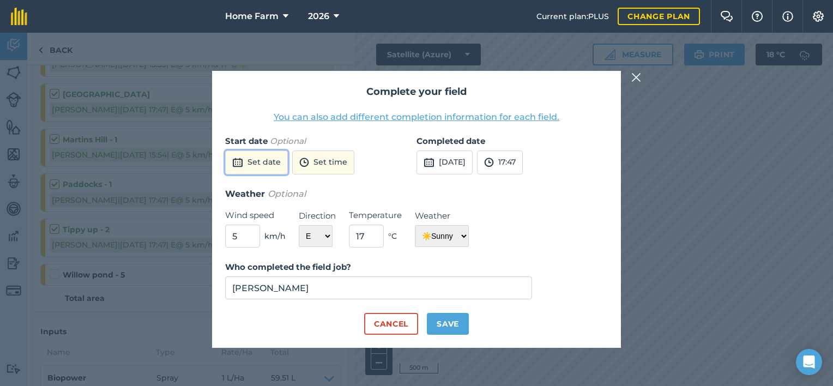
click at [254, 160] on button "Set date" at bounding box center [256, 162] width 63 height 24
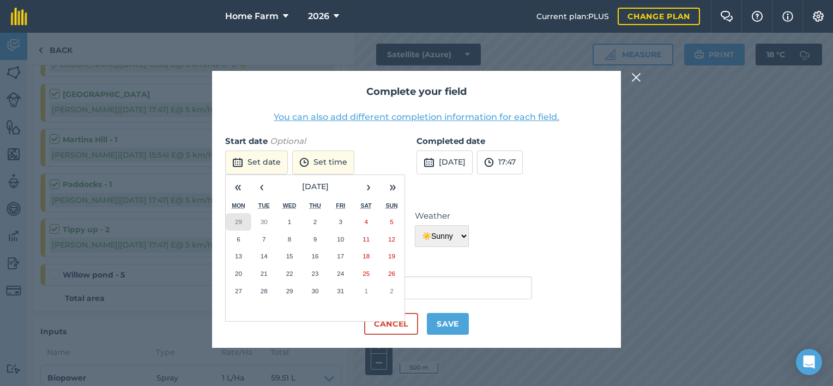
click at [246, 221] on button "29" at bounding box center [239, 221] width 26 height 17
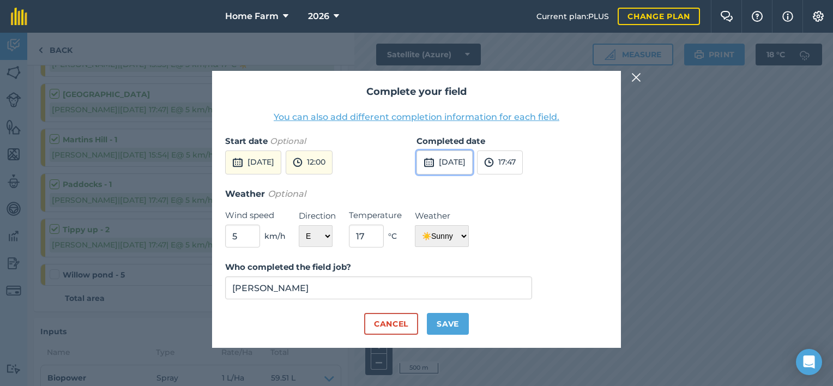
click at [462, 153] on button "[DATE]" at bounding box center [444, 162] width 56 height 24
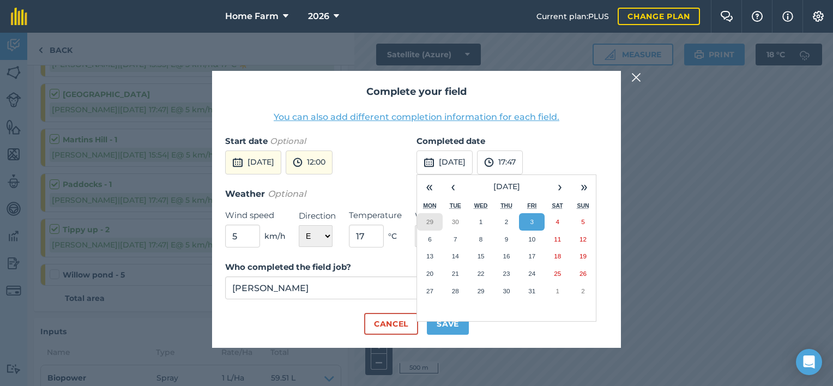
click at [423, 218] on button "29" at bounding box center [430, 221] width 26 height 17
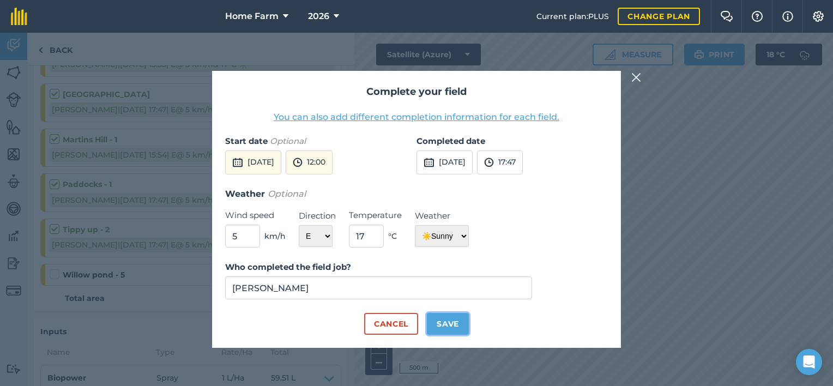
click at [448, 323] on button "Save" at bounding box center [448, 324] width 42 height 22
checkbox input "true"
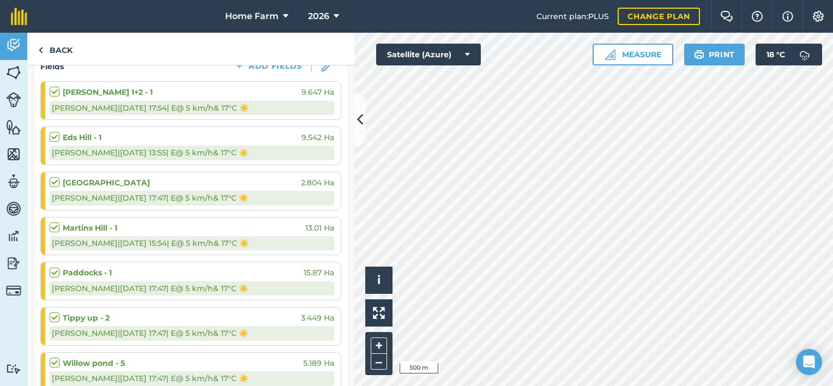
scroll to position [167, 0]
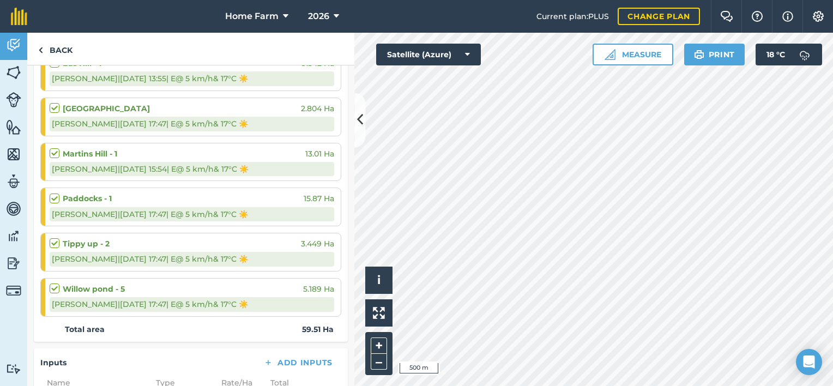
click at [220, 208] on div "[PERSON_NAME] | [DATE] 17:47 | E @ 5 km/h & 17 ° C ☀️" at bounding box center [192, 214] width 285 height 14
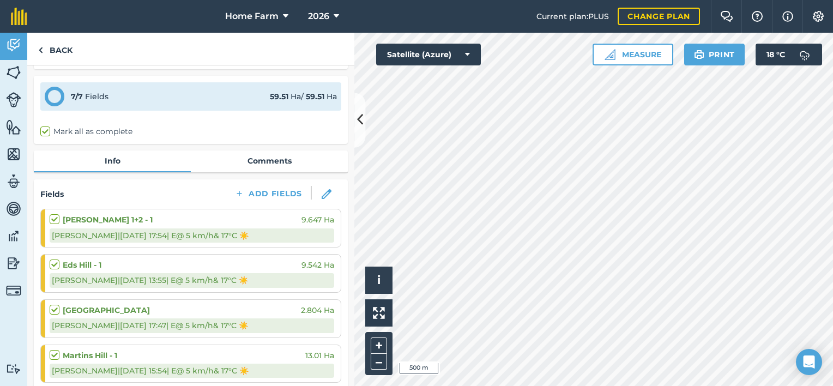
scroll to position [19, 0]
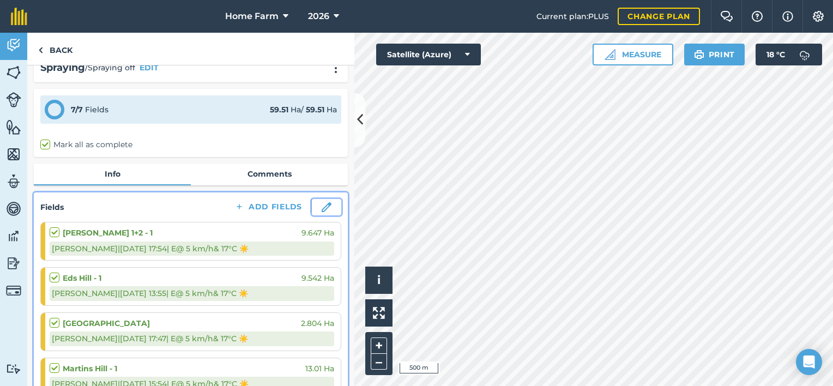
click at [322, 205] on img at bounding box center [327, 207] width 10 height 10
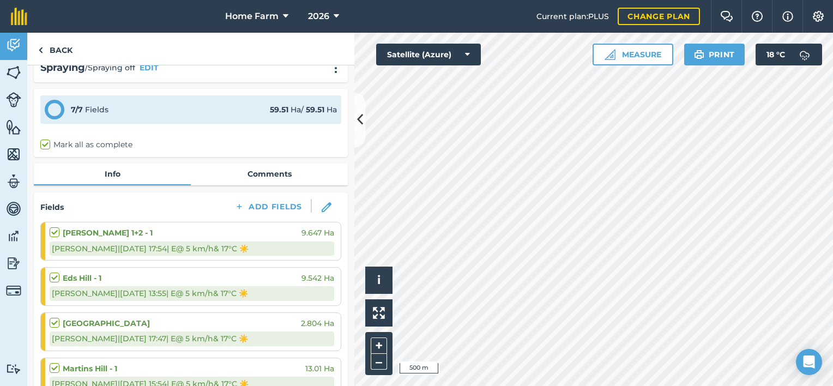
select select "E"
select select "Sunny"
select select "E"
select select "Sunny"
select select "E"
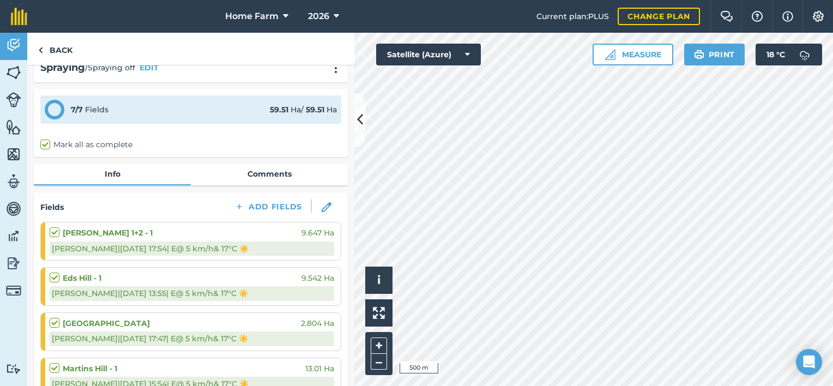
select select "Sunny"
select select "E"
select select "Sunny"
select select "E"
select select "Sunny"
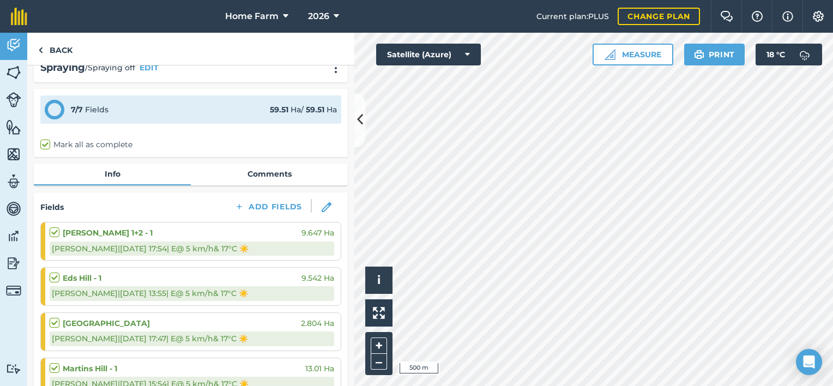
select select "E"
select select "Sunny"
select select "E"
select select "Sunny"
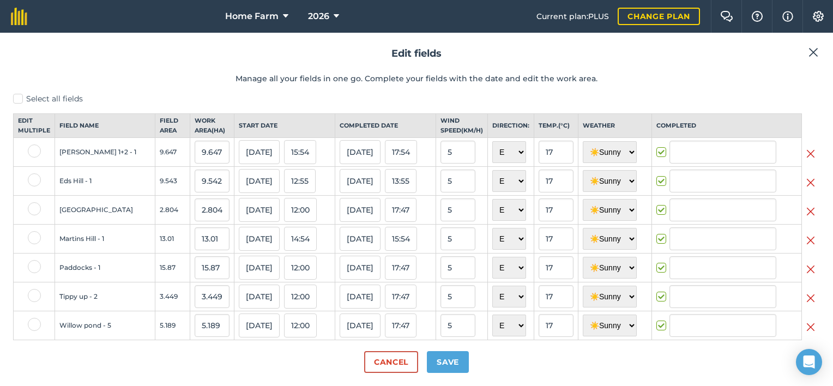
type input "[PERSON_NAME]"
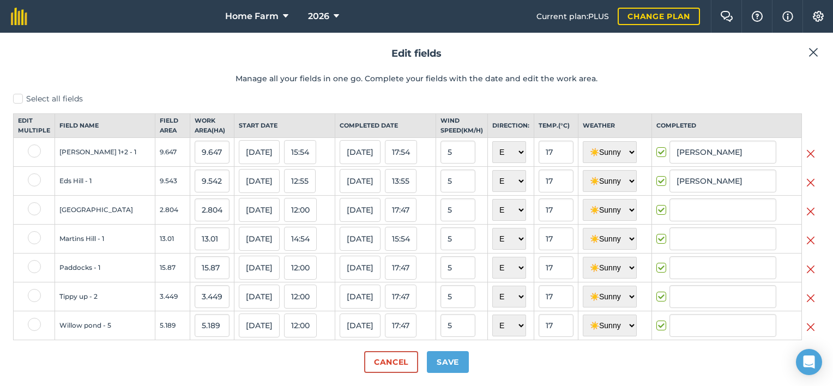
type input "[PERSON_NAME]"
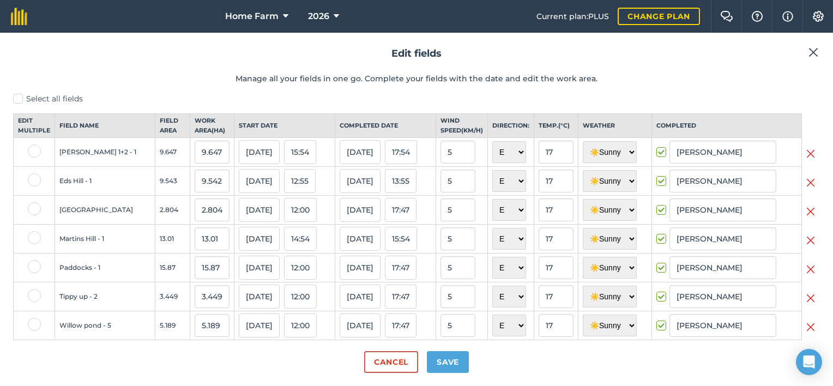
scroll to position [19, 0]
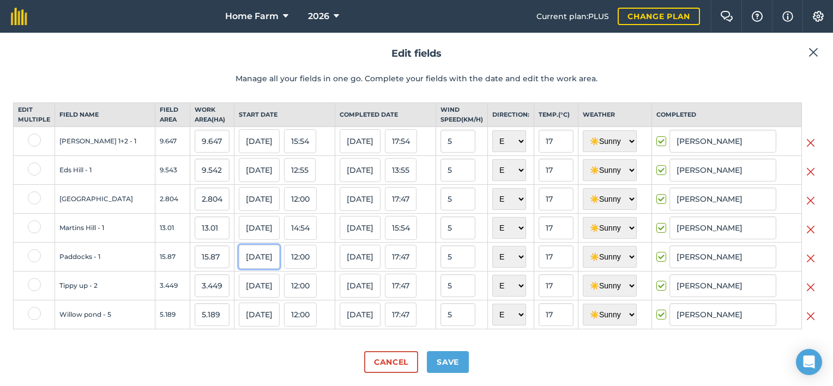
click at [247, 259] on button "[DATE]" at bounding box center [259, 257] width 41 height 24
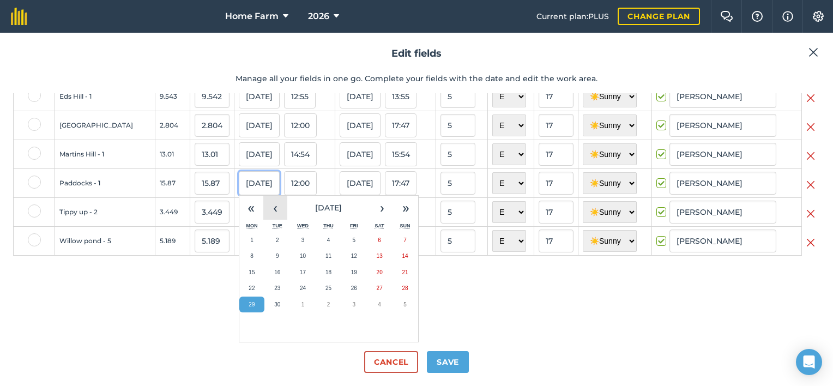
scroll to position [93, 0]
click at [345, 273] on button "19" at bounding box center [354, 272] width 26 height 16
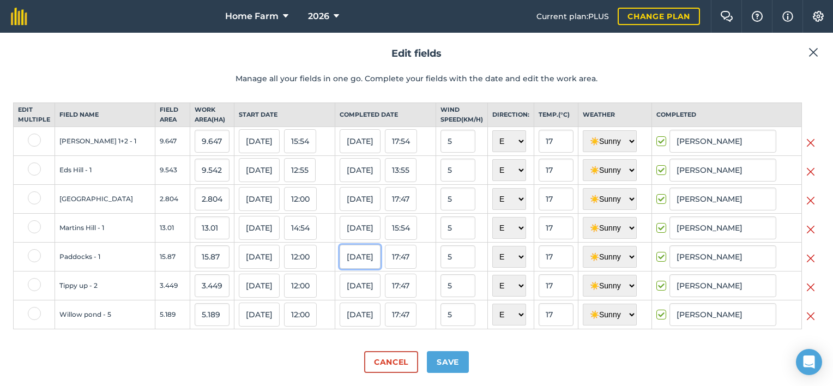
click at [357, 256] on button "[DATE]" at bounding box center [360, 257] width 41 height 24
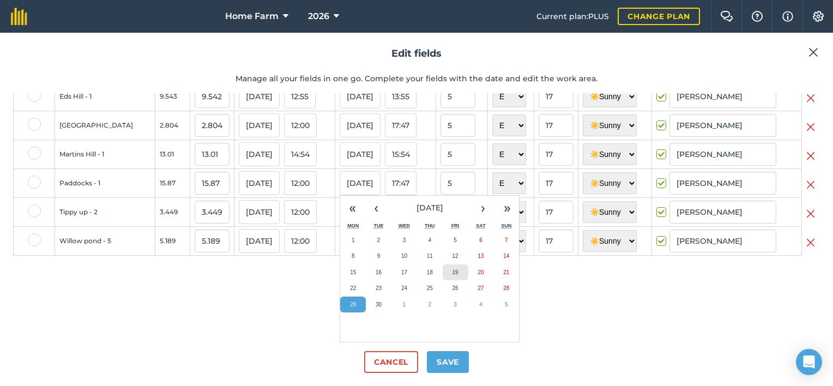
click at [452, 272] on button "19" at bounding box center [456, 272] width 26 height 16
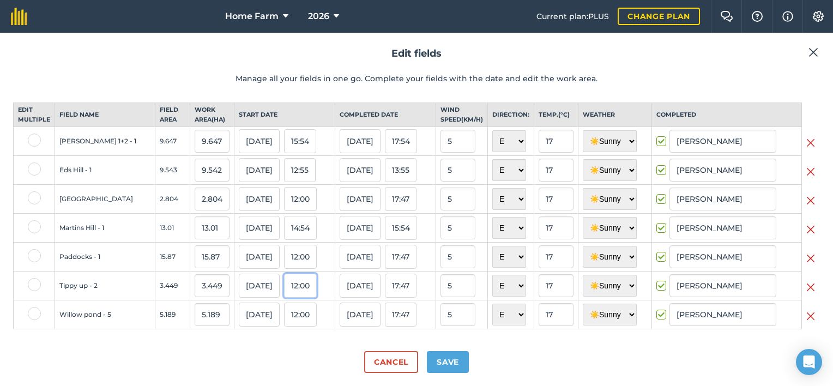
click at [294, 290] on button "12:00" at bounding box center [300, 286] width 33 height 24
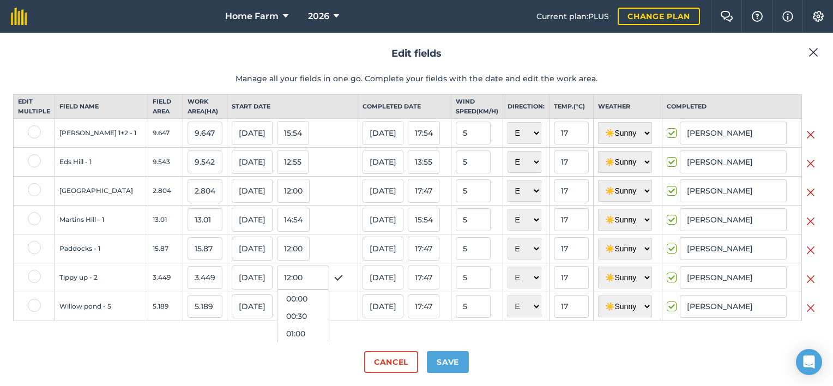
scroll to position [366, 0]
click at [338, 274] on div "[DATE] 12:00 00:00 00:30 01:00 01:30 02:00 02:30 03:00 03:30 04:00 04:30 05:00 …" at bounding box center [293, 277] width 122 height 24
click at [242, 289] on button "[DATE]" at bounding box center [252, 277] width 41 height 24
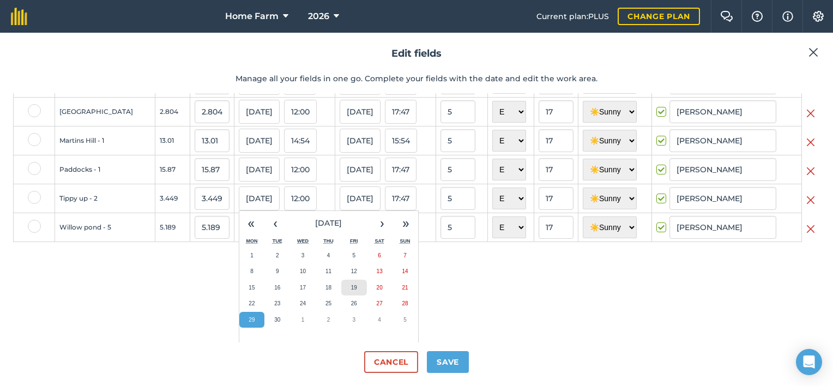
click at [344, 296] on button "19" at bounding box center [354, 288] width 26 height 16
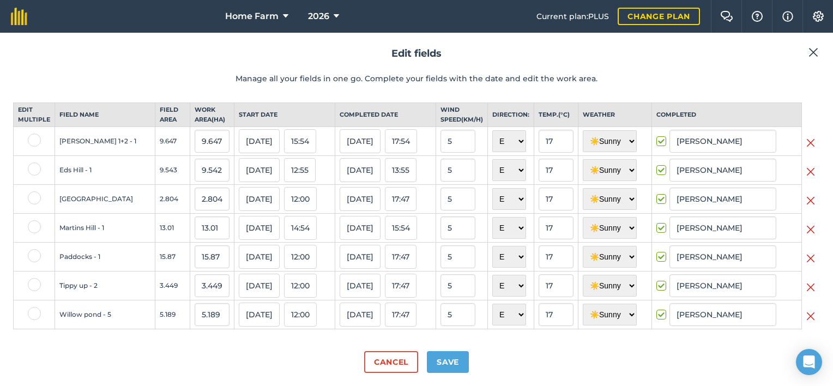
scroll to position [19, 0]
click at [360, 286] on button "[DATE]" at bounding box center [360, 286] width 41 height 24
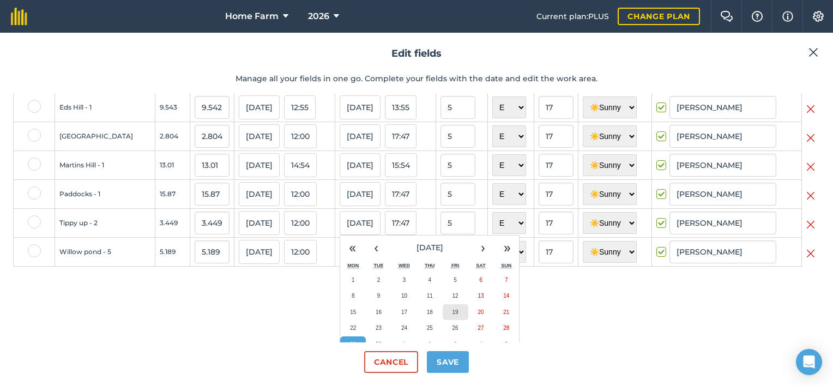
click at [453, 317] on button "19" at bounding box center [456, 312] width 26 height 16
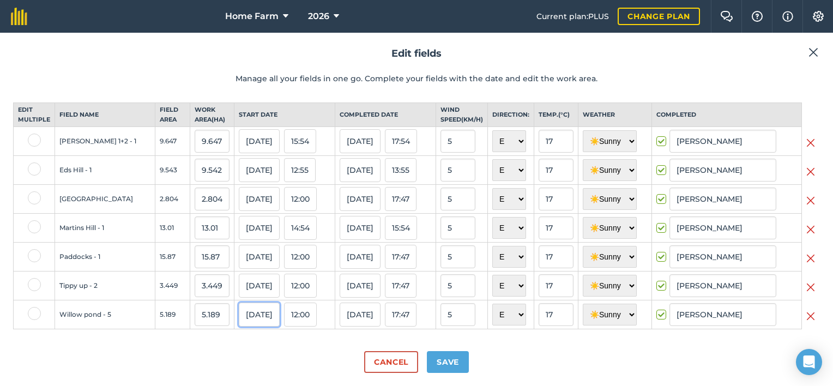
click at [245, 313] on button "[DATE]" at bounding box center [259, 314] width 41 height 24
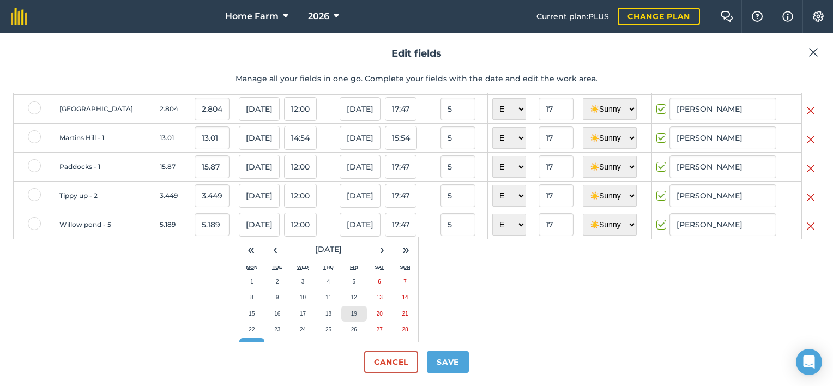
click at [341, 317] on button "19" at bounding box center [354, 314] width 26 height 16
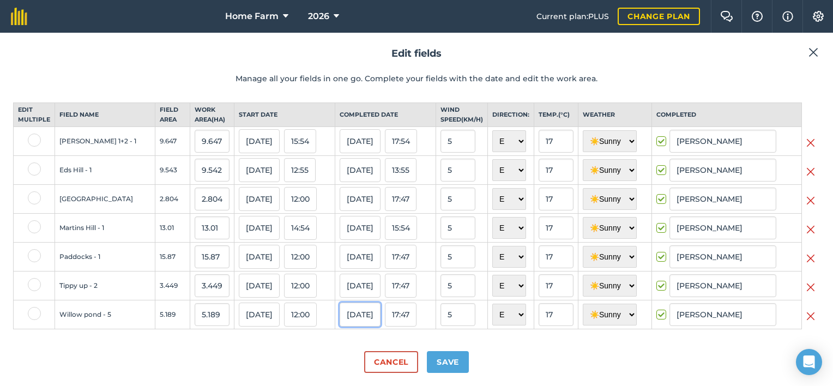
click at [357, 310] on button "[DATE]" at bounding box center [360, 314] width 41 height 24
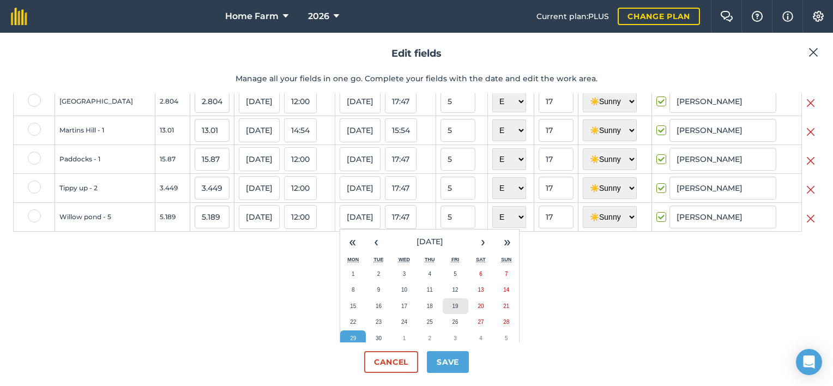
click at [445, 310] on button "19" at bounding box center [456, 306] width 26 height 16
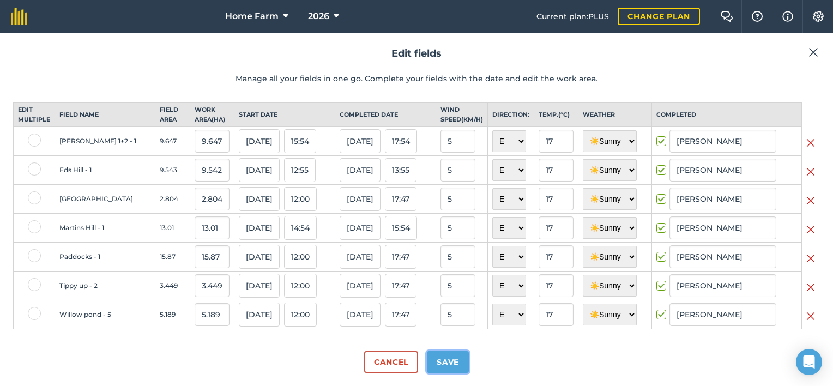
click at [450, 362] on button "Save" at bounding box center [448, 362] width 42 height 22
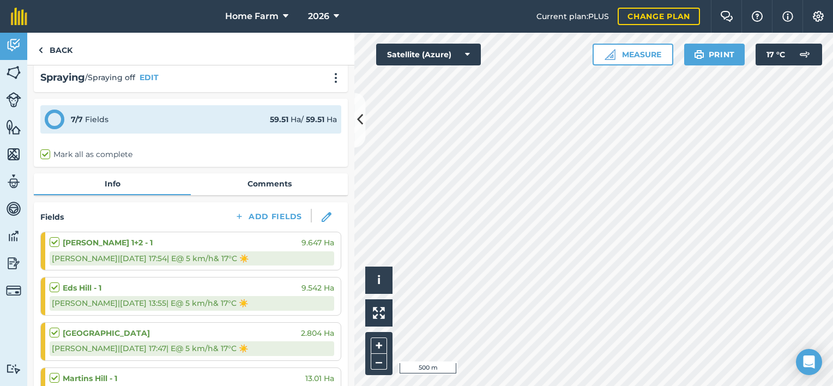
scroll to position [7, 0]
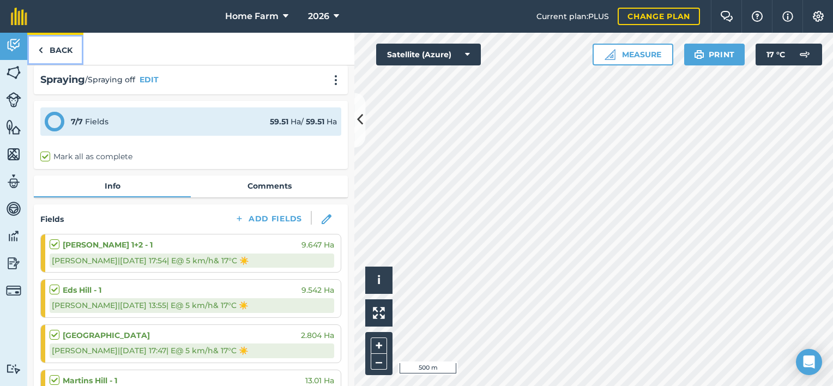
click at [68, 55] on link "Back" at bounding box center [55, 49] width 56 height 32
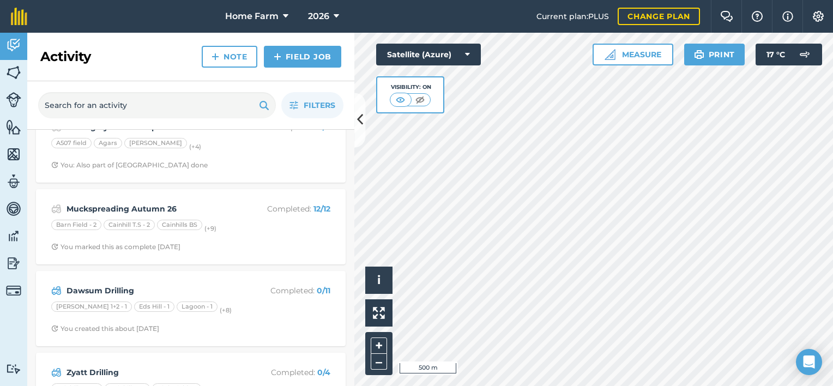
scroll to position [810, 0]
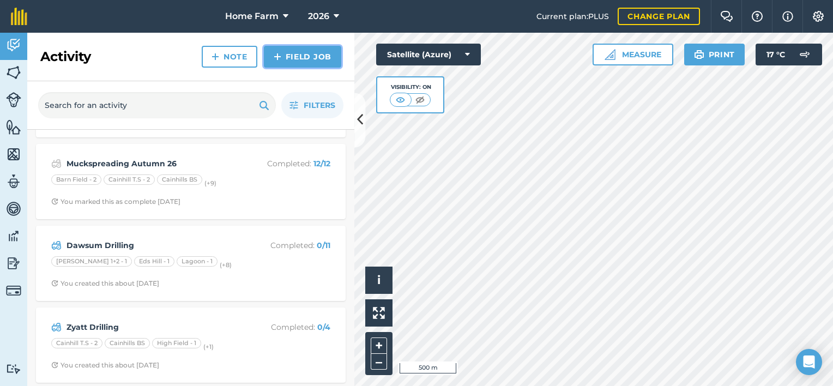
click at [295, 65] on link "Field Job" at bounding box center [302, 57] width 77 height 22
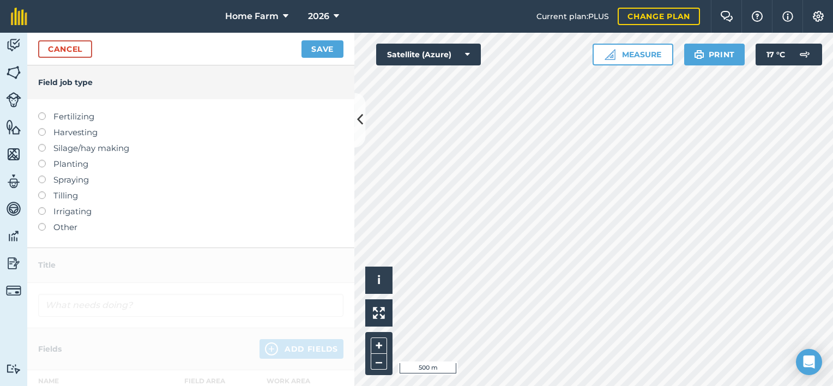
click at [66, 196] on label "Tilling" at bounding box center [190, 195] width 305 height 13
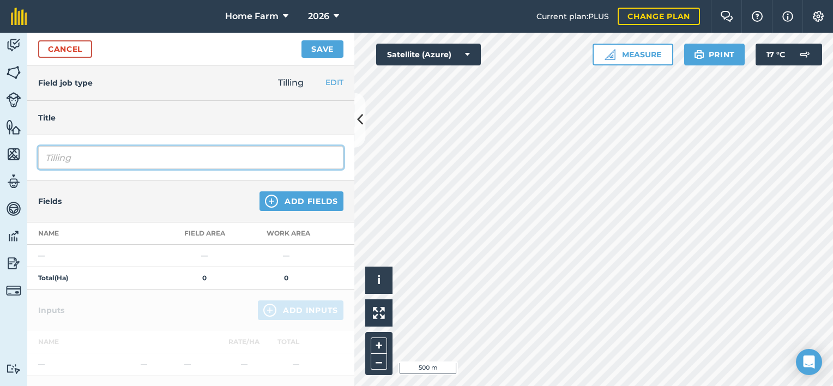
drag, startPoint x: 105, startPoint y: 160, endPoint x: 6, endPoint y: 175, distance: 99.7
click at [6, 175] on div "Activity Fields Livestock Features Maps Team Vehicles Data Reporting Billing Tu…" at bounding box center [416, 209] width 833 height 353
type input "Claydon Cultivating"
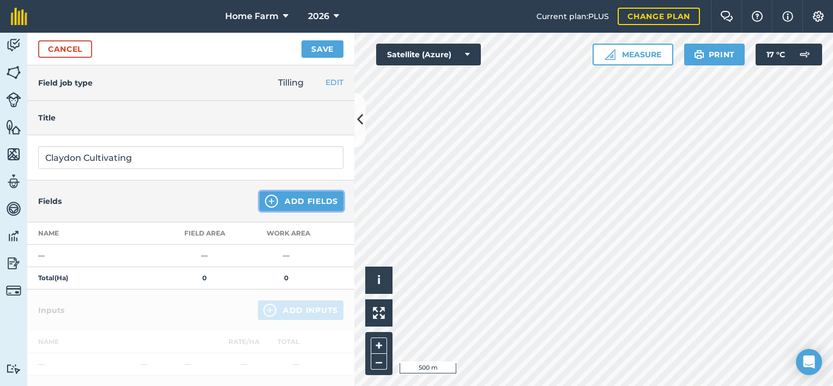
click at [289, 205] on button "Add Fields" at bounding box center [301, 201] width 84 height 20
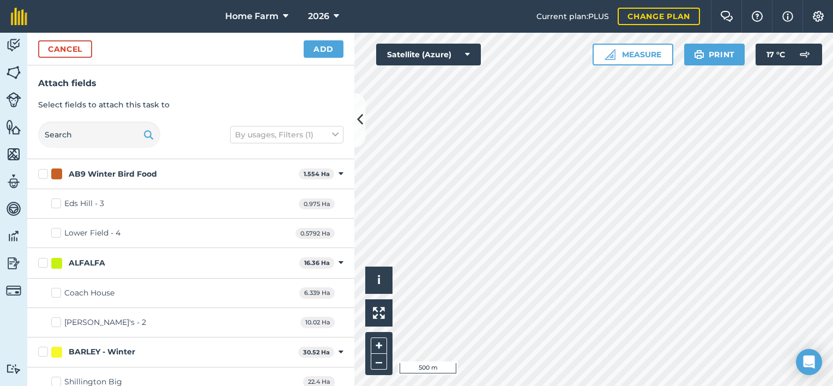
checkbox input "true"
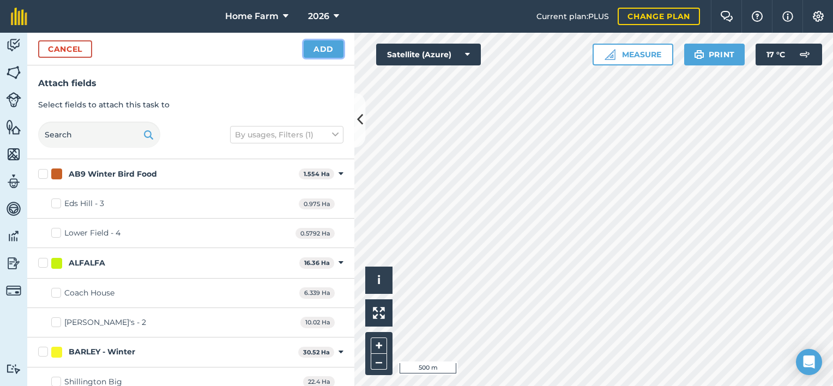
click at [319, 55] on button "Add" at bounding box center [324, 48] width 40 height 17
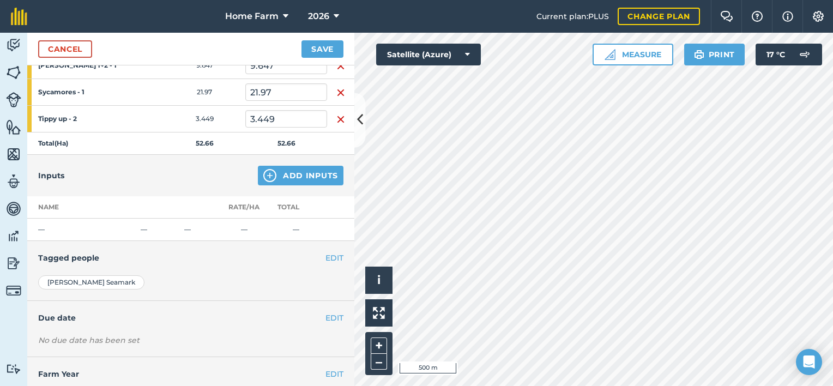
scroll to position [246, 0]
click at [286, 168] on button "Add Inputs" at bounding box center [301, 175] width 86 height 20
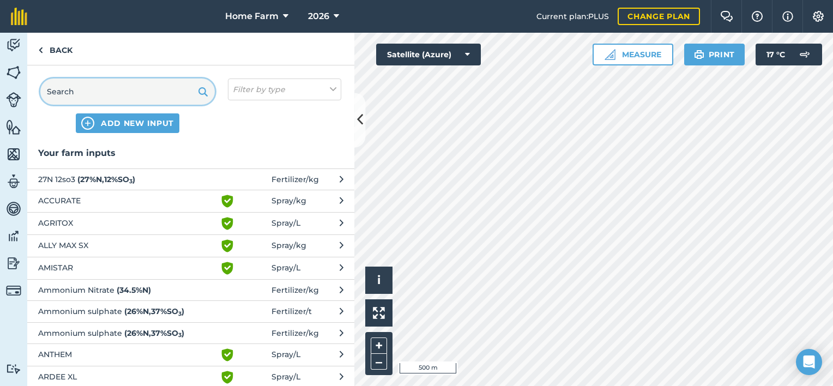
click at [164, 93] on input "text" at bounding box center [127, 91] width 174 height 26
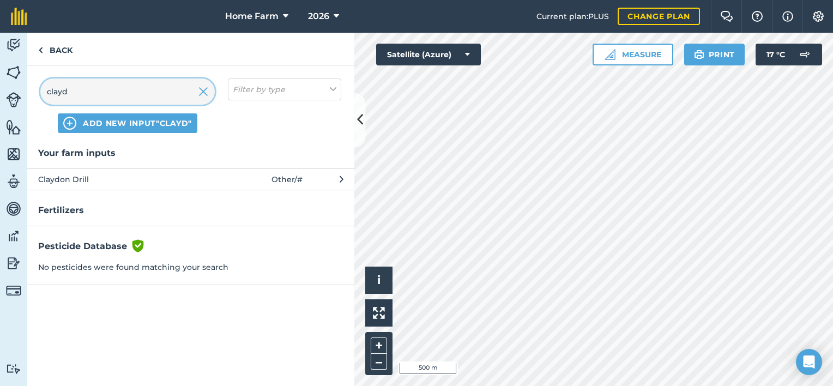
type input "clayd"
click at [193, 173] on span "Claydon Drill" at bounding box center [127, 179] width 178 height 12
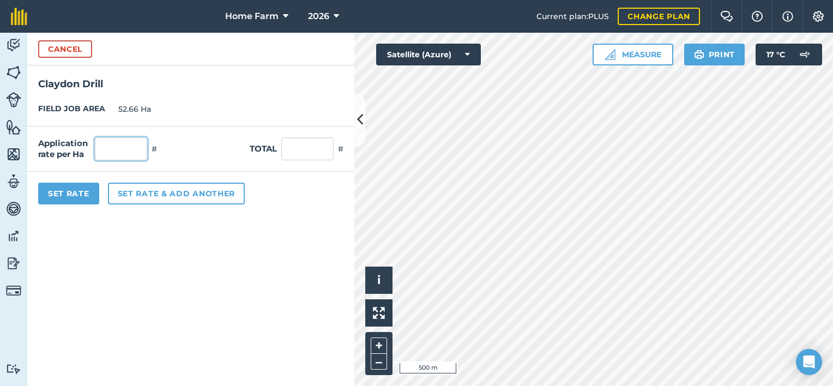
click at [116, 150] on input "text" at bounding box center [121, 148] width 52 height 23
type input "1"
type input "52.66"
click at [76, 197] on button "Set Rate" at bounding box center [68, 194] width 61 height 22
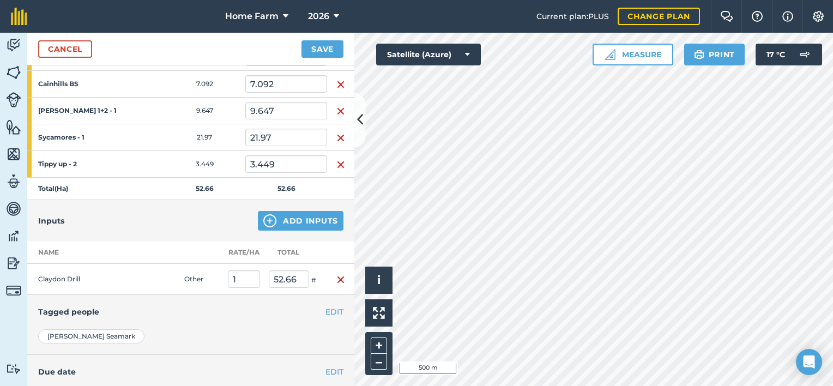
scroll to position [201, 0]
click at [329, 48] on button "Save" at bounding box center [322, 48] width 42 height 17
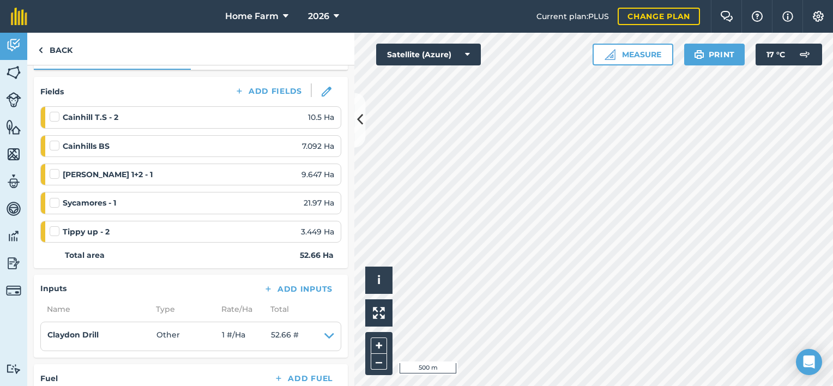
scroll to position [135, 0]
click at [55, 167] on label at bounding box center [56, 167] width 13 height 0
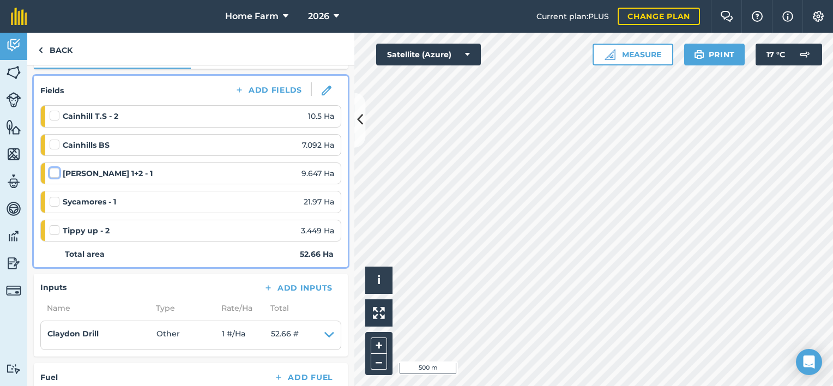
click at [55, 168] on input "checkbox" at bounding box center [53, 170] width 7 height 7
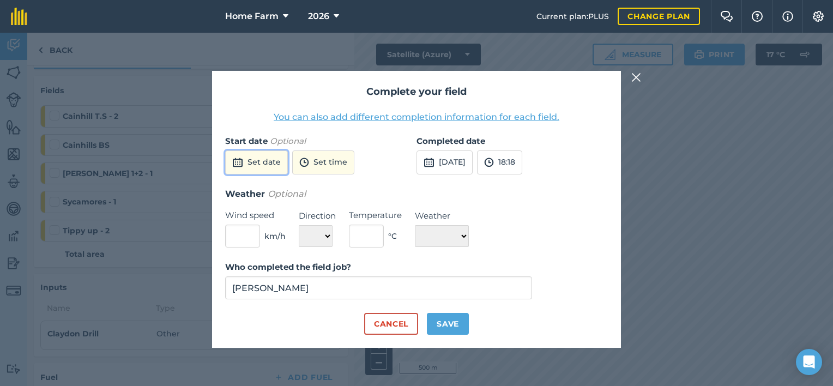
click at [250, 160] on button "Set date" at bounding box center [256, 162] width 63 height 24
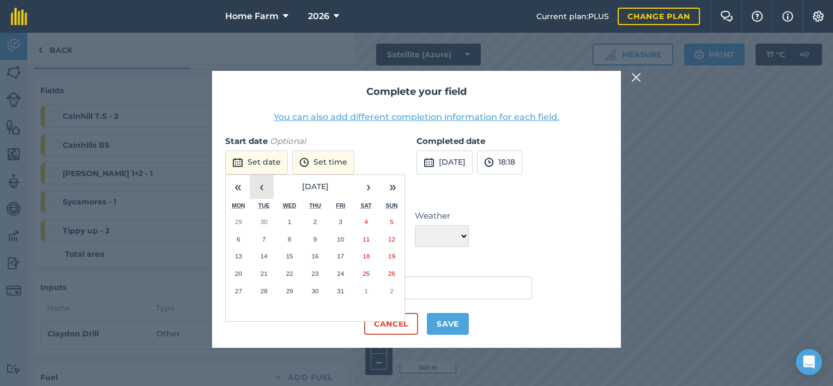
click at [263, 189] on button "‹" at bounding box center [262, 187] width 24 height 24
click at [340, 259] on abbr "19" at bounding box center [340, 255] width 7 height 7
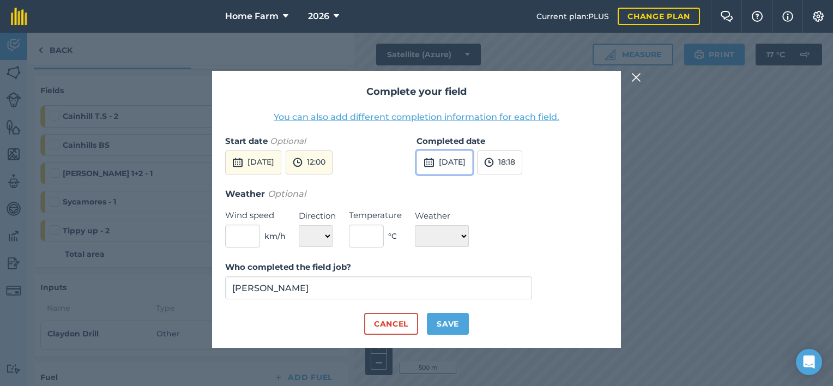
click at [451, 168] on button "[DATE]" at bounding box center [444, 162] width 56 height 24
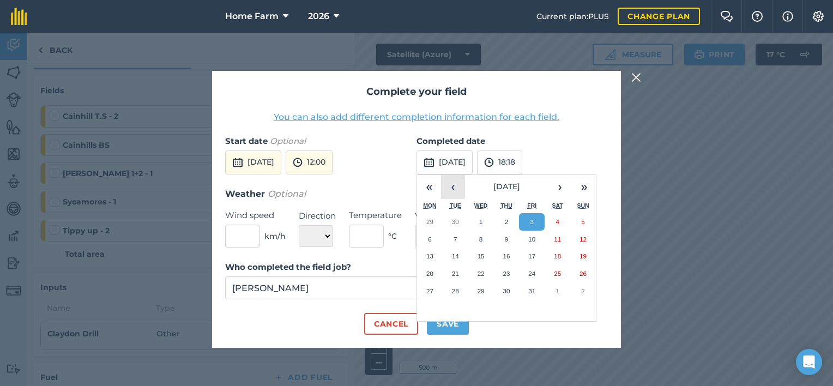
click at [443, 197] on button "‹" at bounding box center [453, 187] width 24 height 24
click at [529, 252] on button "19" at bounding box center [532, 255] width 26 height 17
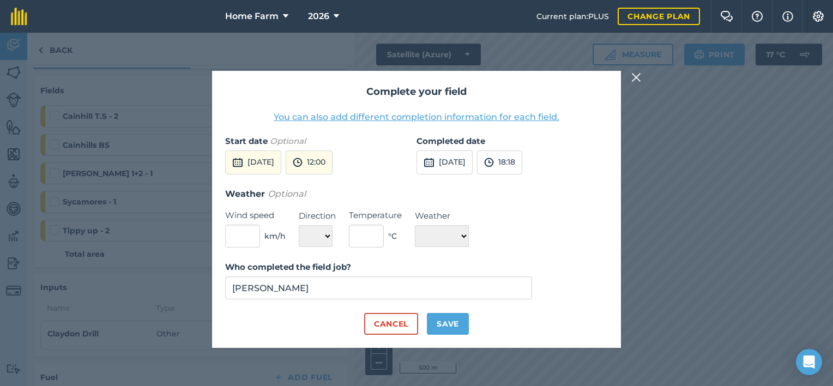
click at [442, 337] on div "Complete your field You can also add different completion information for each …" at bounding box center [416, 209] width 409 height 277
click at [450, 325] on button "Save" at bounding box center [448, 324] width 42 height 22
checkbox input "true"
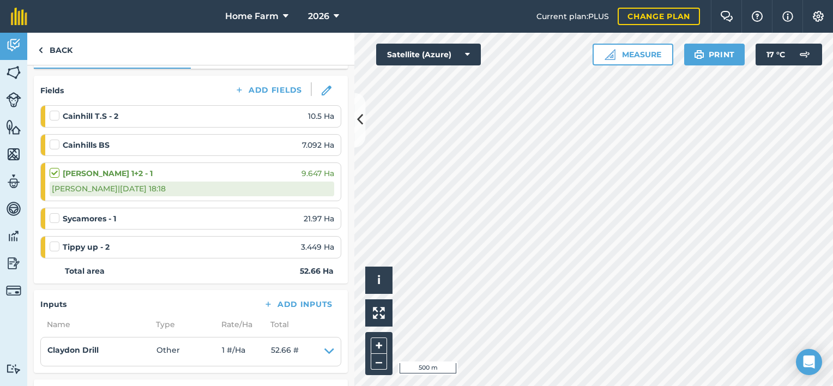
click at [53, 241] on label at bounding box center [56, 241] width 13 height 0
click at [53, 244] on input "checkbox" at bounding box center [53, 244] width 7 height 7
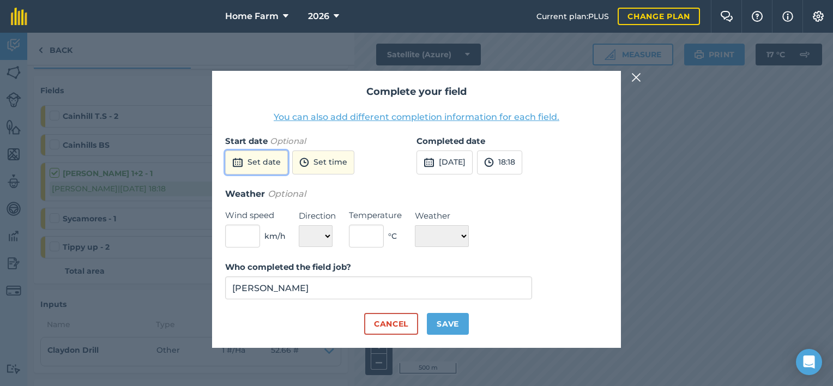
click at [275, 161] on button "Set date" at bounding box center [256, 162] width 63 height 24
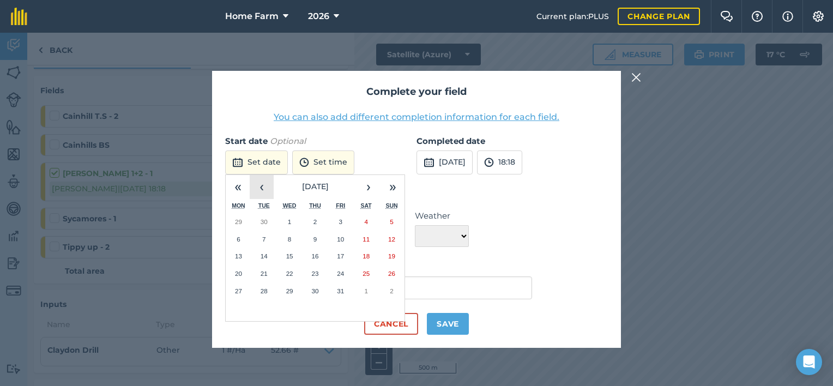
click at [266, 184] on button "‹" at bounding box center [262, 187] width 24 height 24
click at [336, 246] on button "12" at bounding box center [341, 239] width 26 height 17
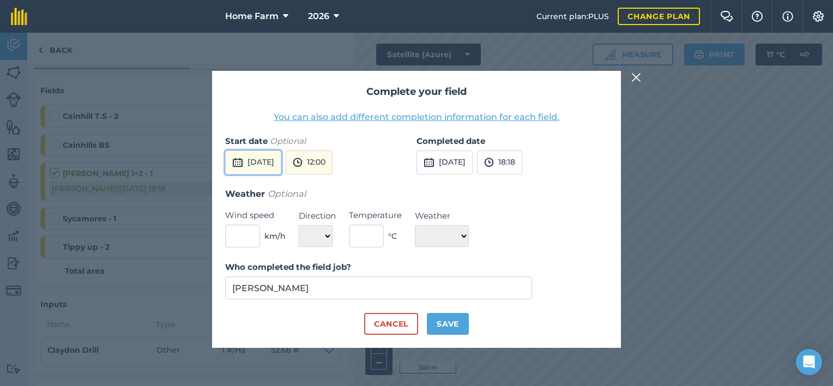
click at [267, 174] on button "[DATE]" at bounding box center [253, 162] width 56 height 24
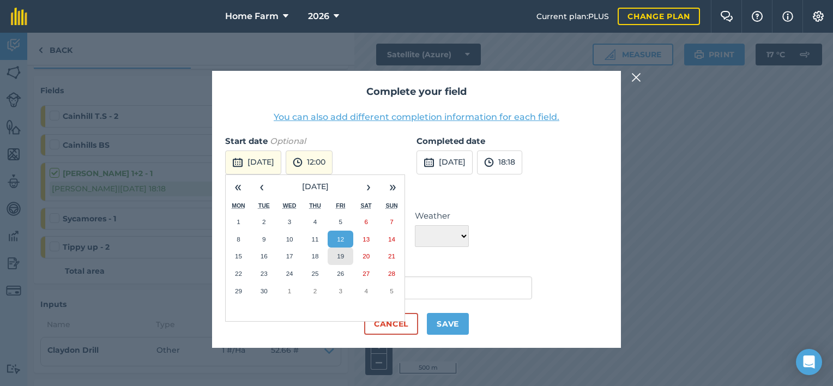
click at [340, 249] on button "19" at bounding box center [341, 255] width 26 height 17
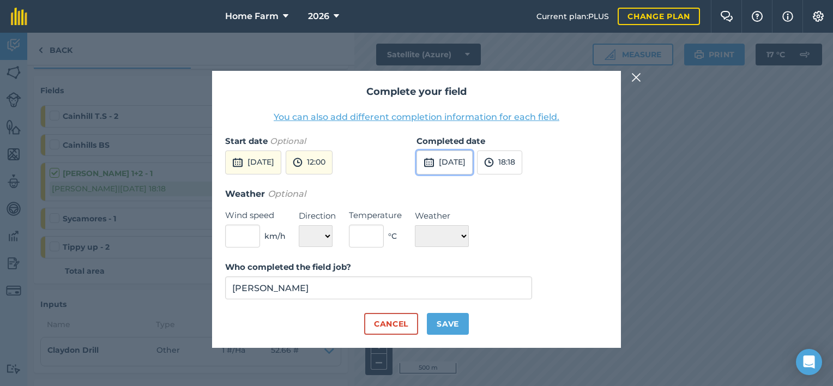
click at [462, 156] on button "[DATE]" at bounding box center [444, 162] width 56 height 24
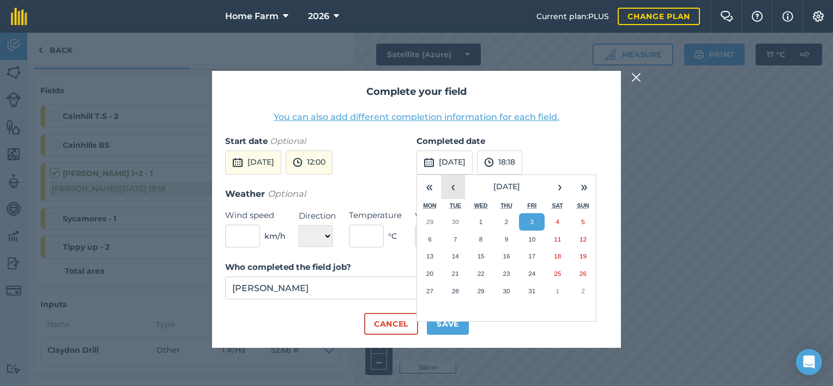
click at [447, 185] on button "‹" at bounding box center [453, 187] width 24 height 24
click at [530, 253] on abbr "19" at bounding box center [531, 255] width 7 height 7
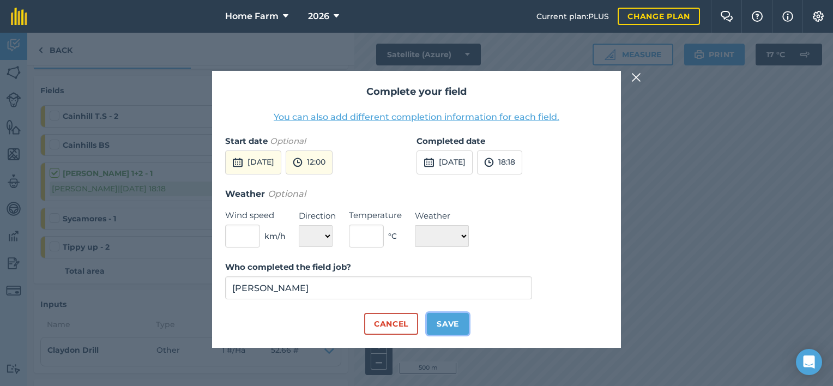
click at [451, 314] on button "Save" at bounding box center [448, 324] width 42 height 22
checkbox input "true"
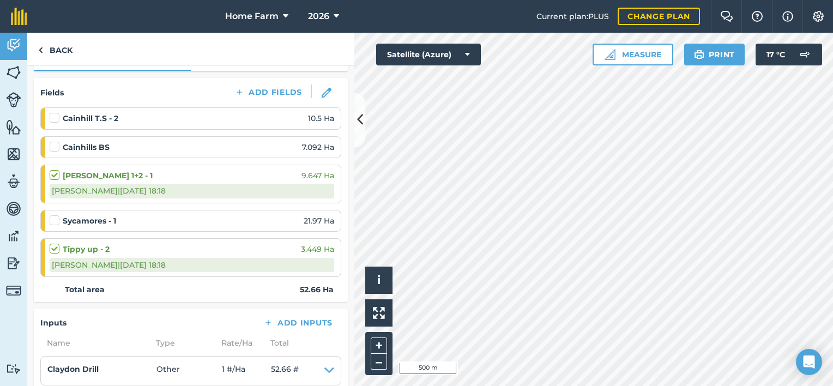
scroll to position [105, 0]
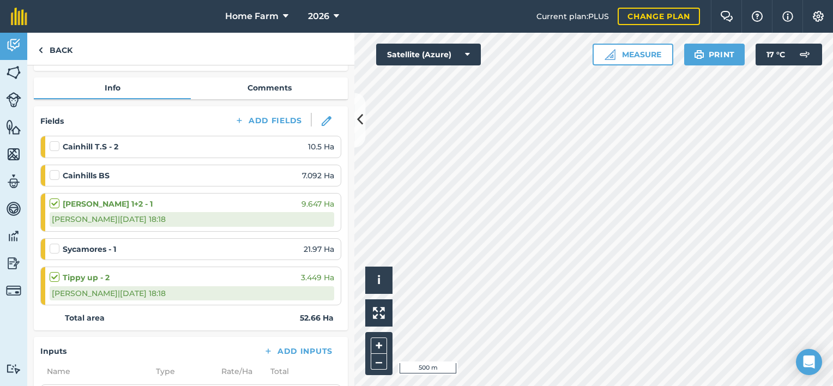
click at [57, 141] on label at bounding box center [56, 141] width 13 height 0
click at [57, 148] on input "checkbox" at bounding box center [53, 144] width 7 height 7
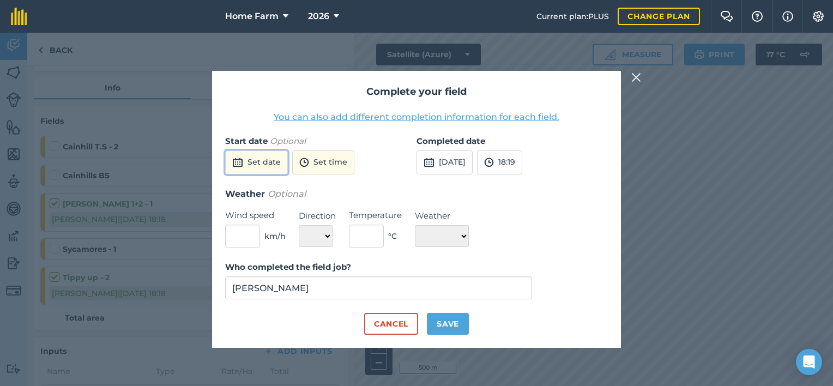
click at [268, 160] on button "Set date" at bounding box center [256, 162] width 63 height 24
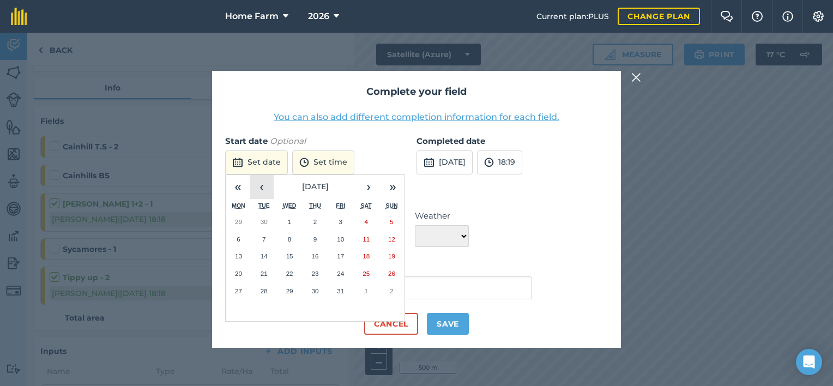
click at [261, 196] on button "‹" at bounding box center [262, 187] width 24 height 24
click at [342, 261] on button "19" at bounding box center [341, 255] width 26 height 17
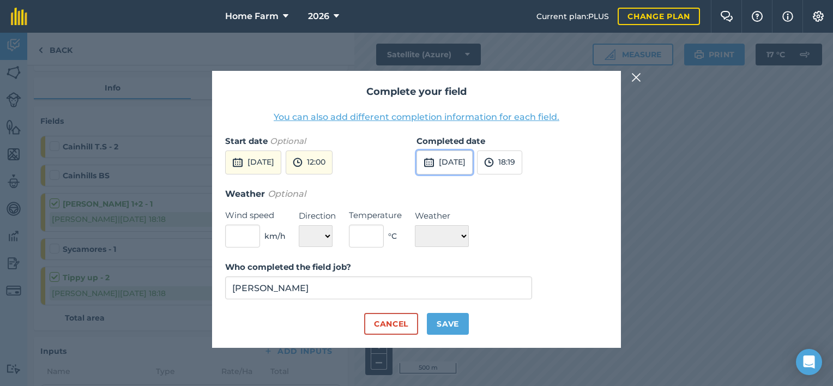
click at [434, 162] on button "[DATE]" at bounding box center [444, 162] width 56 height 24
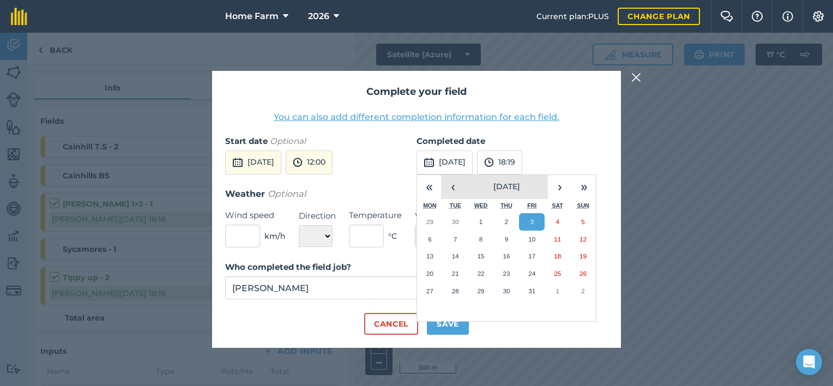
click at [465, 184] on button "[DATE]" at bounding box center [506, 187] width 83 height 24
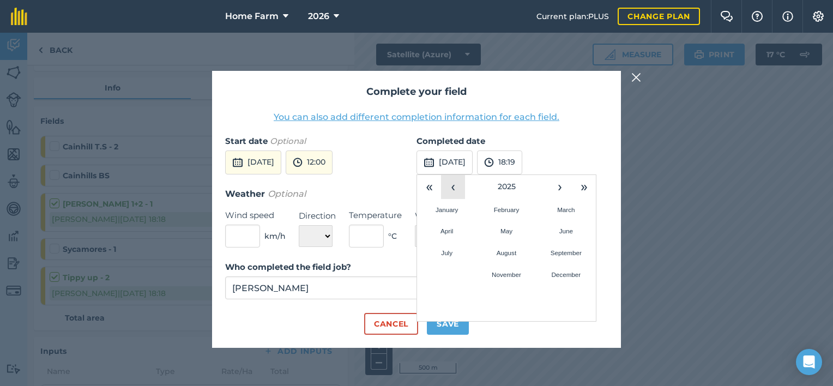
click at [458, 176] on button "‹" at bounding box center [453, 187] width 24 height 24
click at [555, 185] on button "›" at bounding box center [560, 187] width 24 height 24
click at [556, 246] on button "September" at bounding box center [565, 253] width 59 height 22
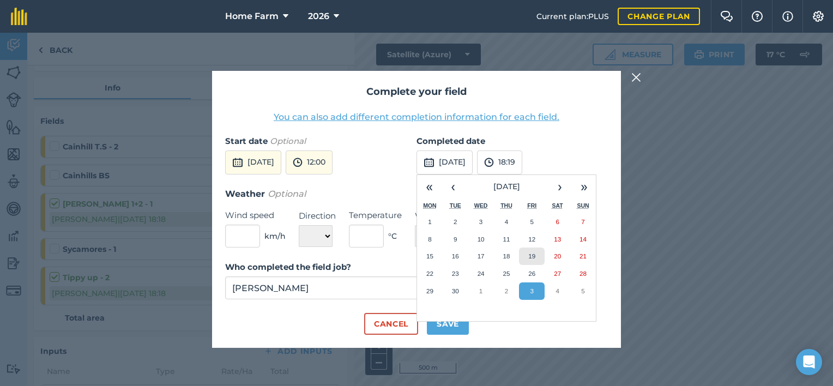
click at [534, 253] on abbr "19" at bounding box center [531, 255] width 7 height 7
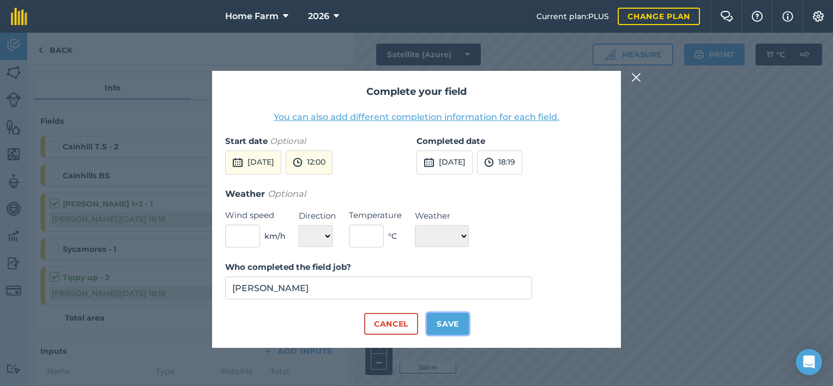
click at [458, 328] on button "Save" at bounding box center [448, 324] width 42 height 22
checkbox input "true"
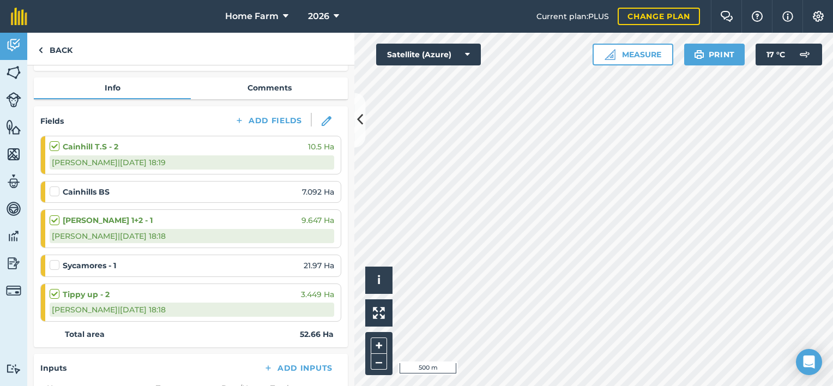
click at [53, 186] on label at bounding box center [56, 186] width 13 height 0
click at [53, 186] on input "checkbox" at bounding box center [53, 189] width 7 height 7
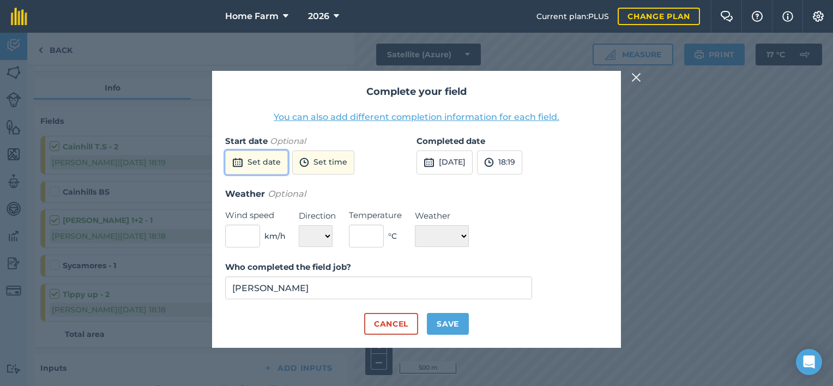
click at [268, 159] on button "Set date" at bounding box center [256, 162] width 63 height 24
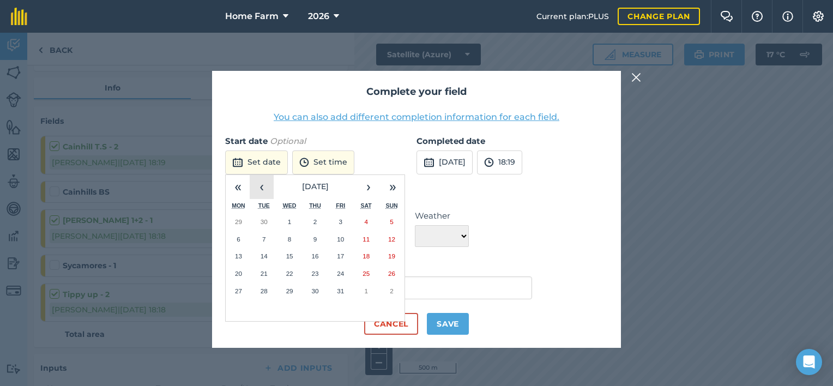
click at [262, 187] on button "‹" at bounding box center [262, 187] width 24 height 24
click at [343, 255] on abbr "19" at bounding box center [340, 255] width 7 height 7
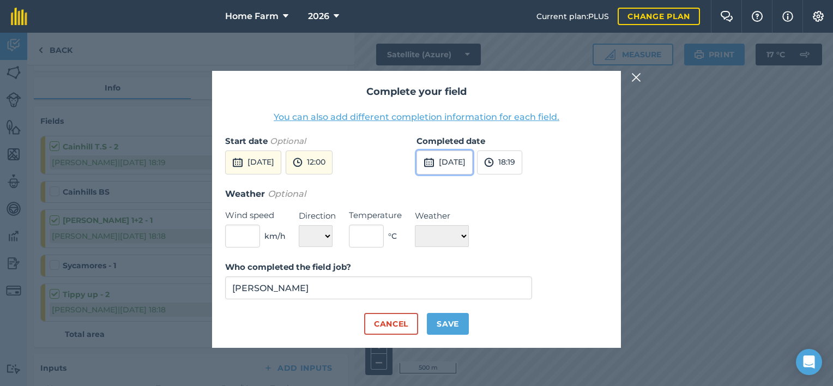
click at [457, 166] on button "[DATE]" at bounding box center [444, 162] width 56 height 24
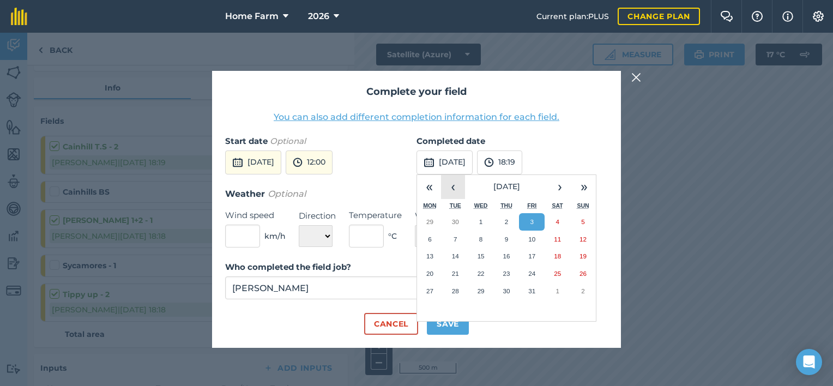
click at [451, 189] on button "‹" at bounding box center [453, 187] width 24 height 24
click at [525, 253] on button "19" at bounding box center [532, 255] width 26 height 17
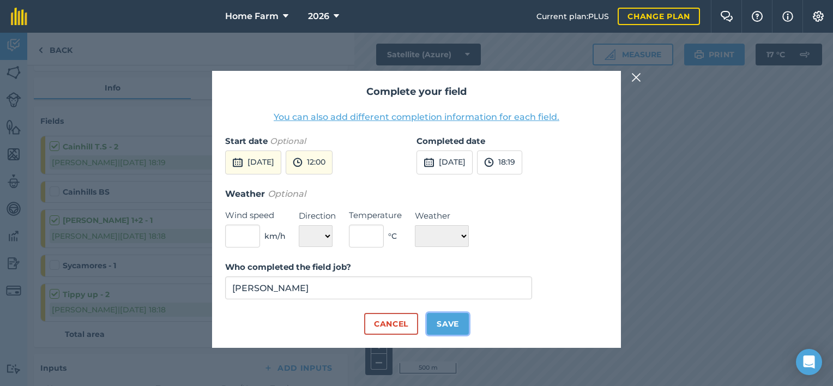
click at [449, 325] on button "Save" at bounding box center [448, 324] width 42 height 22
checkbox input "true"
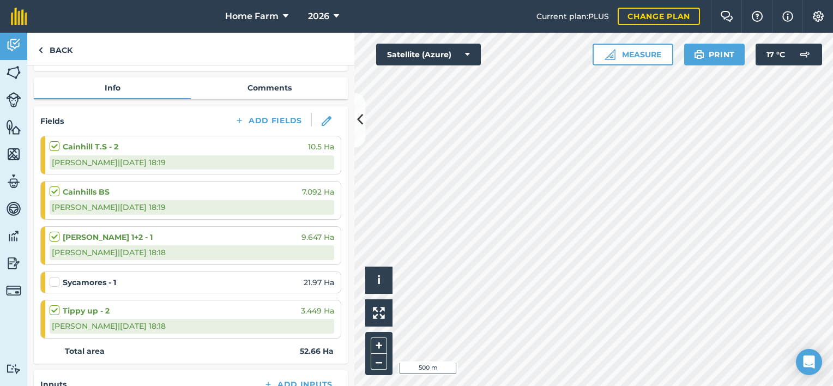
click at [55, 276] on label at bounding box center [56, 276] width 13 height 0
click at [55, 278] on input "checkbox" at bounding box center [53, 279] width 7 height 7
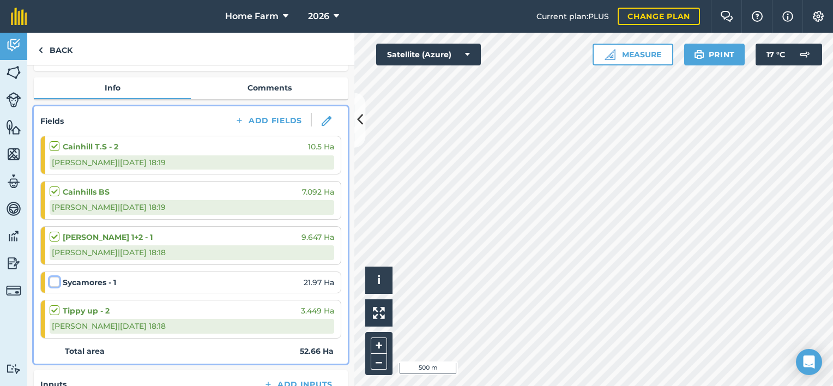
checkbox input "false"
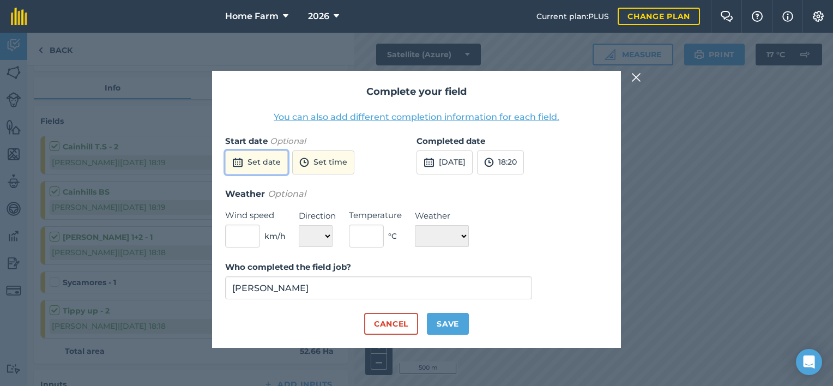
click at [274, 164] on button "Set date" at bounding box center [256, 162] width 63 height 24
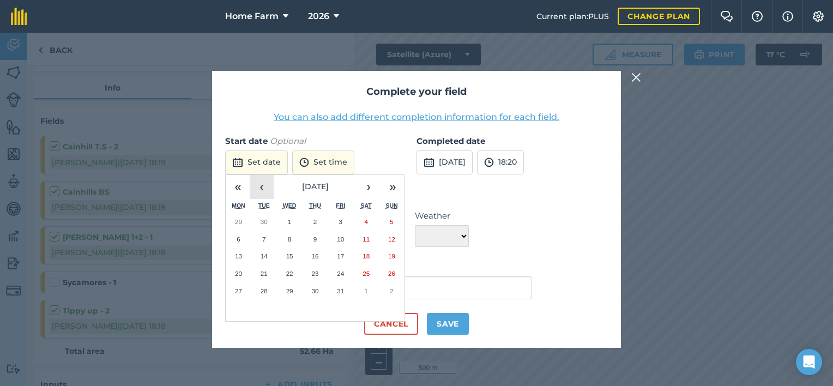
click at [263, 195] on button "‹" at bounding box center [262, 187] width 24 height 24
click at [316, 250] on button "18" at bounding box center [315, 255] width 26 height 17
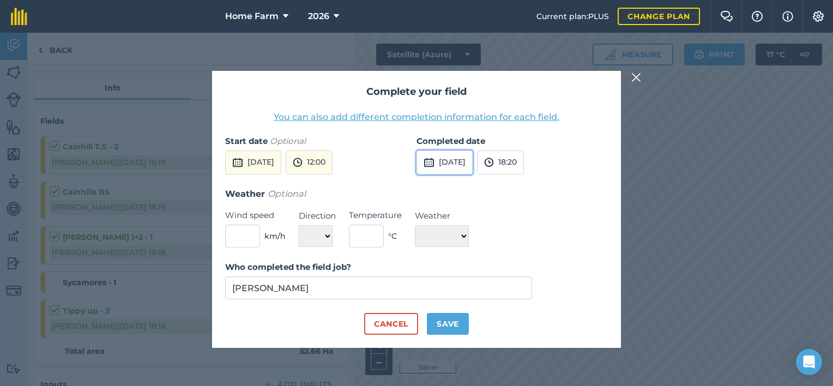
click at [454, 150] on button "[DATE]" at bounding box center [444, 162] width 56 height 24
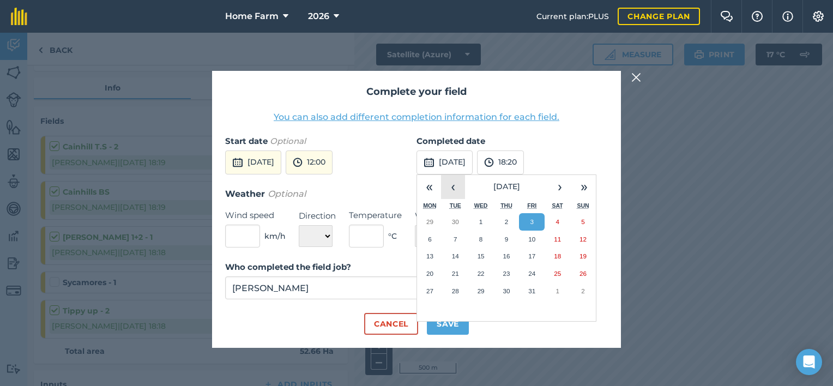
click at [449, 183] on button "‹" at bounding box center [453, 187] width 24 height 24
click at [517, 263] on button "18" at bounding box center [507, 255] width 26 height 17
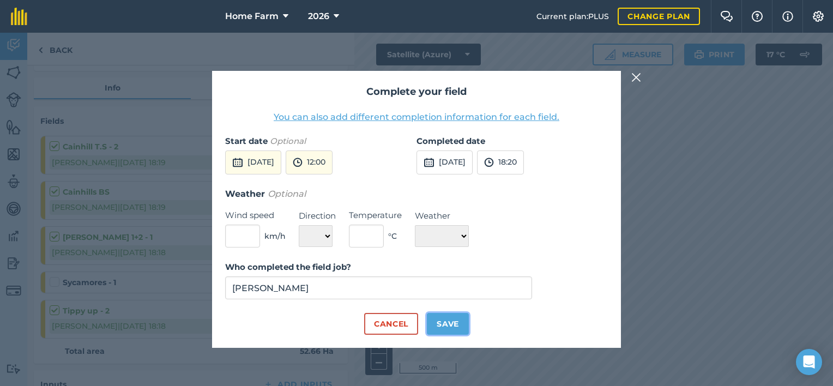
click at [459, 328] on button "Save" at bounding box center [448, 324] width 42 height 22
checkbox input "true"
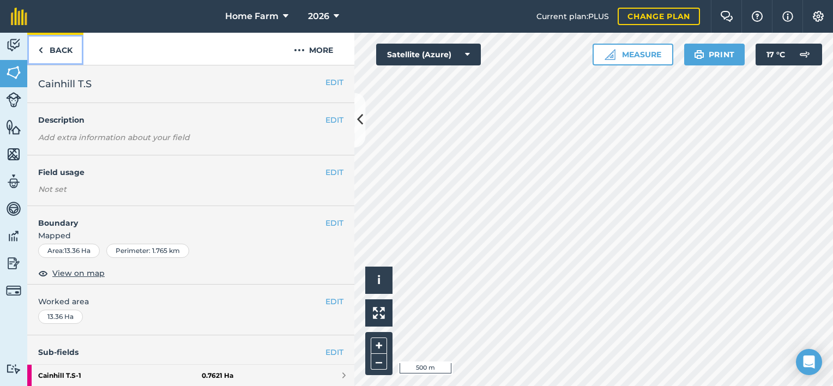
click at [64, 47] on link "Back" at bounding box center [55, 49] width 56 height 32
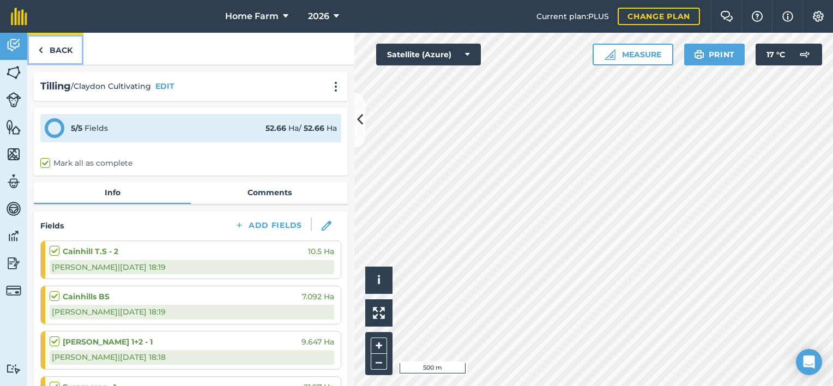
click at [77, 53] on link "Back" at bounding box center [55, 49] width 56 height 32
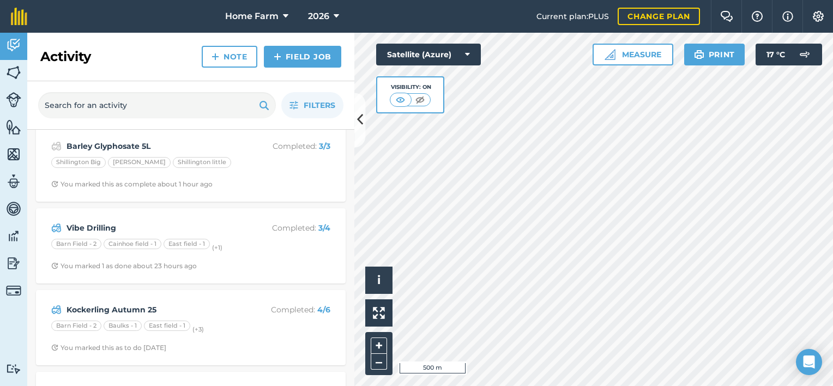
scroll to position [499, 0]
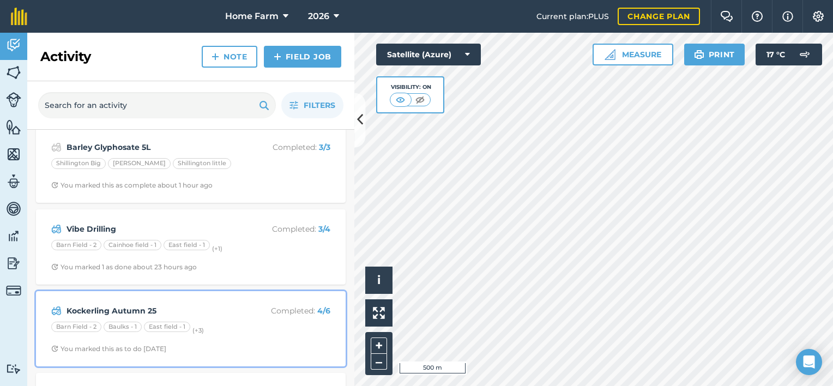
click at [226, 338] on div "Kockerling Autumn 25 Completed : 4 / 6 Barn Field - 2 Baulks - 1 East field - 1…" at bounding box center [191, 329] width 296 height 62
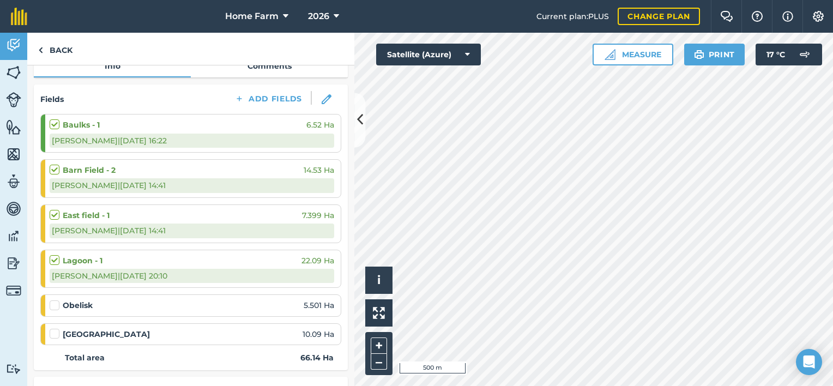
scroll to position [126, 0]
click at [51, 300] on label at bounding box center [56, 300] width 13 height 0
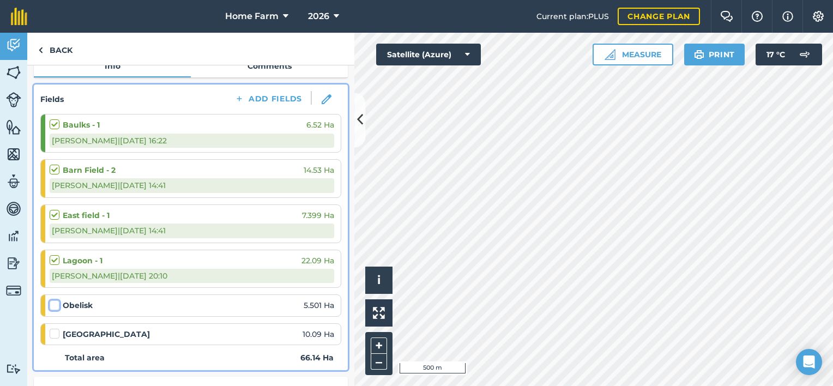
click at [51, 303] on input "checkbox" at bounding box center [53, 303] width 7 height 7
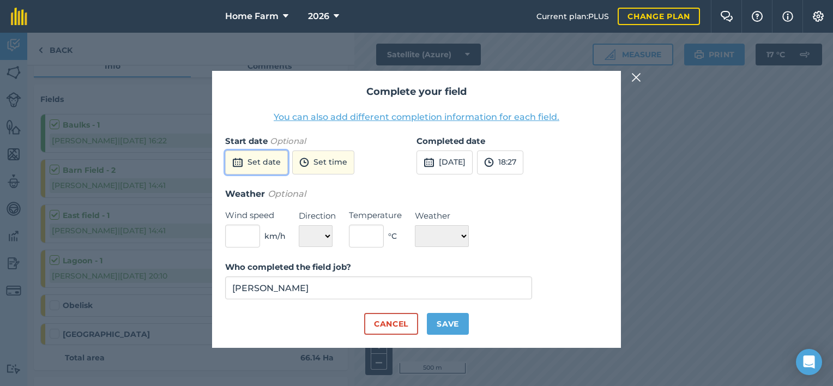
click at [268, 162] on button "Set date" at bounding box center [256, 162] width 63 height 24
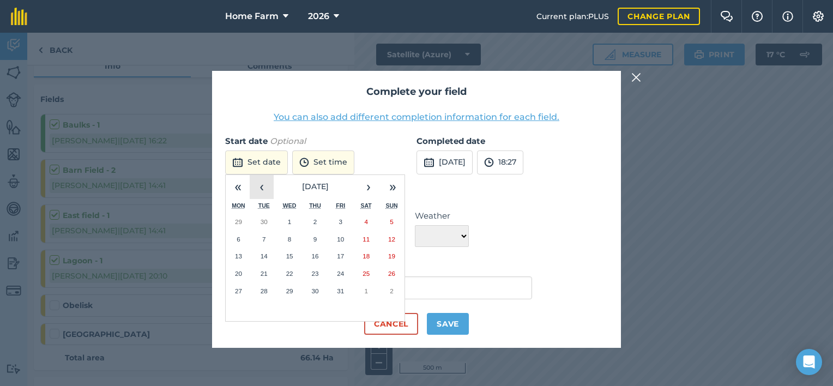
click at [258, 192] on button "‹" at bounding box center [262, 187] width 24 height 24
click at [316, 255] on abbr "18" at bounding box center [314, 255] width 7 height 7
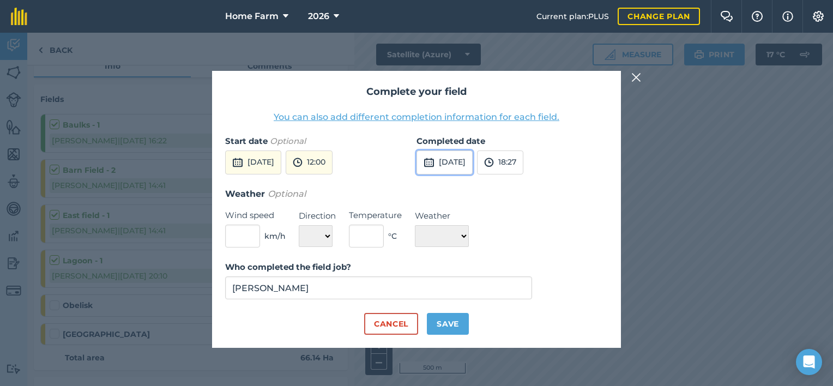
click at [451, 164] on button "[DATE]" at bounding box center [444, 162] width 56 height 24
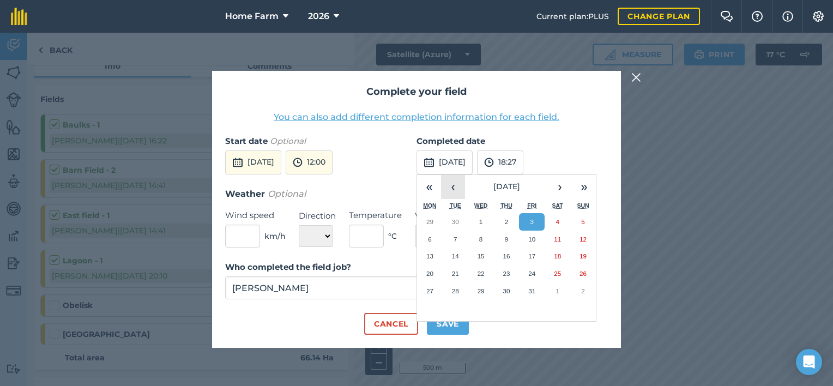
click at [459, 190] on button "‹" at bounding box center [453, 187] width 24 height 24
click at [501, 251] on button "18" at bounding box center [507, 255] width 26 height 17
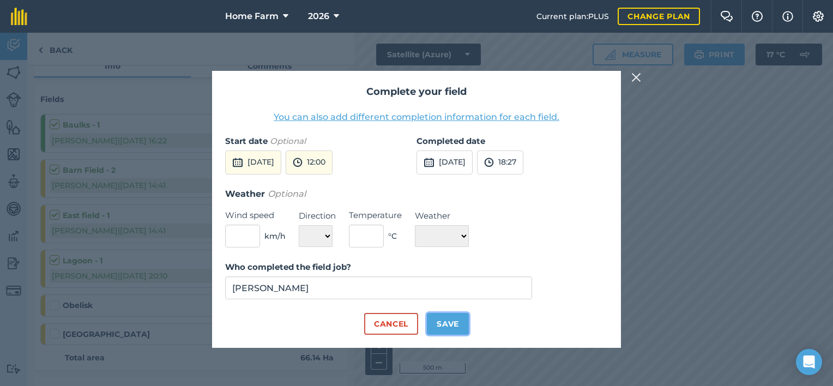
click at [442, 325] on button "Save" at bounding box center [448, 324] width 42 height 22
checkbox input "true"
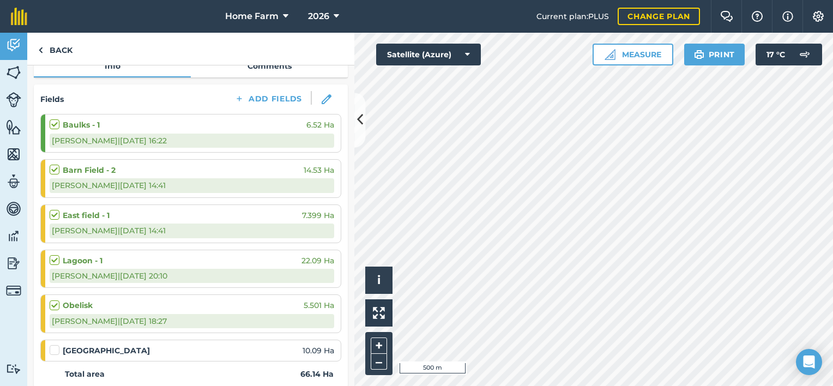
drag, startPoint x: 384, startPoint y: 326, endPoint x: 55, endPoint y: 351, distance: 330.2
click at [55, 344] on label at bounding box center [56, 344] width 13 height 0
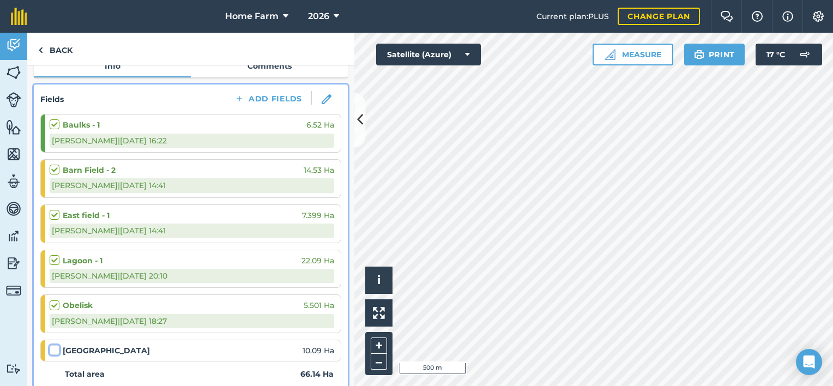
click at [55, 351] on input "checkbox" at bounding box center [53, 347] width 7 height 7
checkbox input "false"
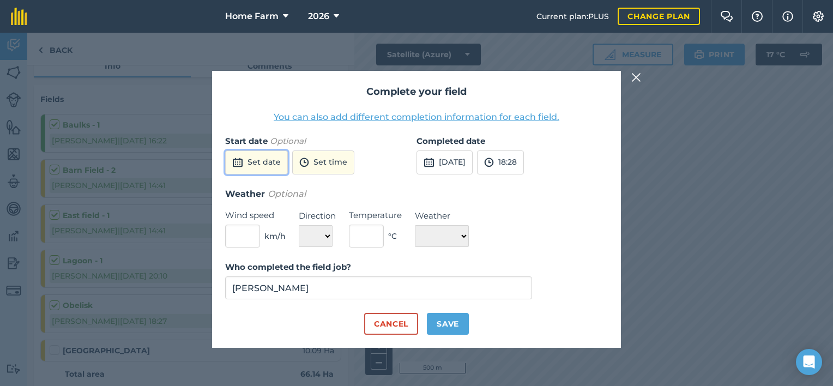
click at [252, 166] on button "Set date" at bounding box center [256, 162] width 63 height 24
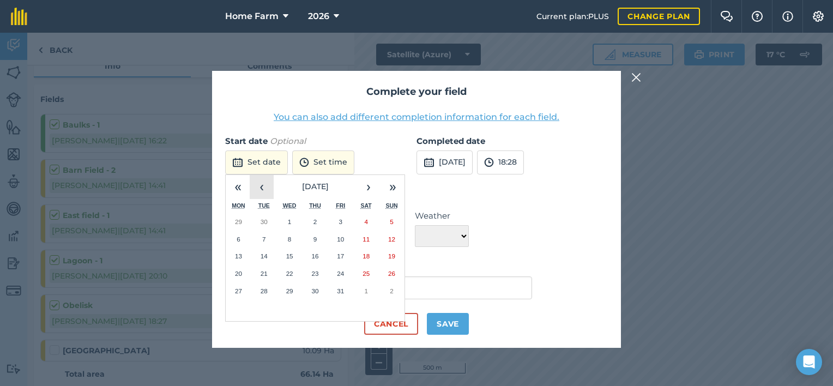
click at [262, 187] on button "‹" at bounding box center [262, 187] width 24 height 24
click at [325, 252] on button "18" at bounding box center [315, 255] width 26 height 17
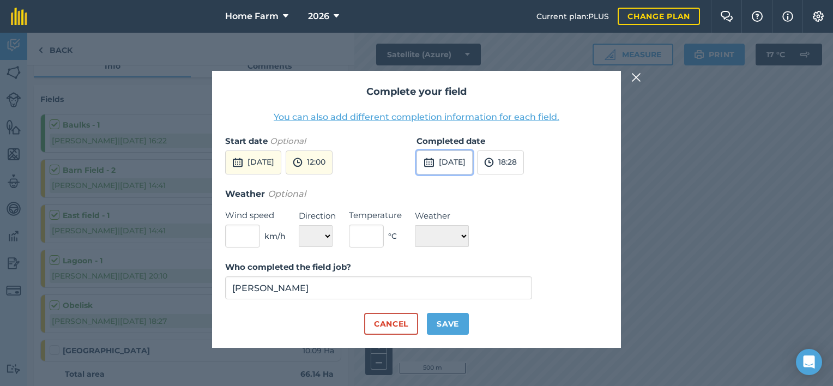
click at [446, 170] on button "[DATE]" at bounding box center [444, 162] width 56 height 24
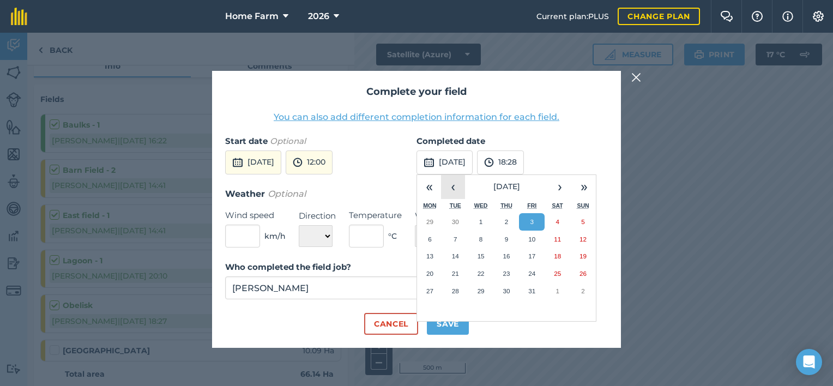
click at [458, 189] on button "‹" at bounding box center [453, 187] width 24 height 24
click at [509, 259] on button "18" at bounding box center [507, 255] width 26 height 17
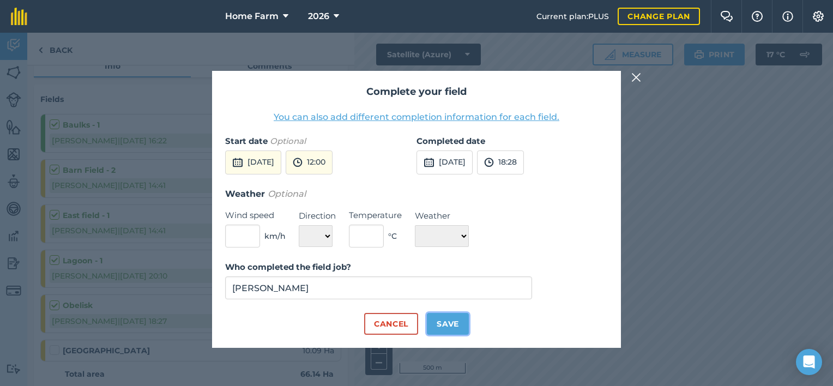
click at [452, 323] on button "Save" at bounding box center [448, 324] width 42 height 22
checkbox input "true"
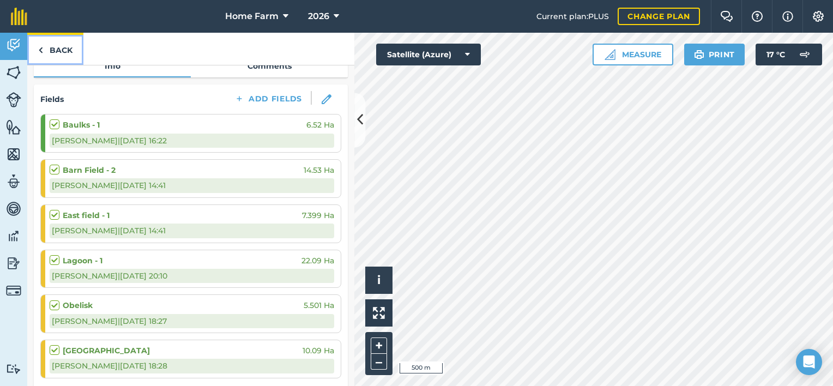
click at [49, 47] on link "Back" at bounding box center [55, 49] width 56 height 32
